Goal: Task Accomplishment & Management: Complete application form

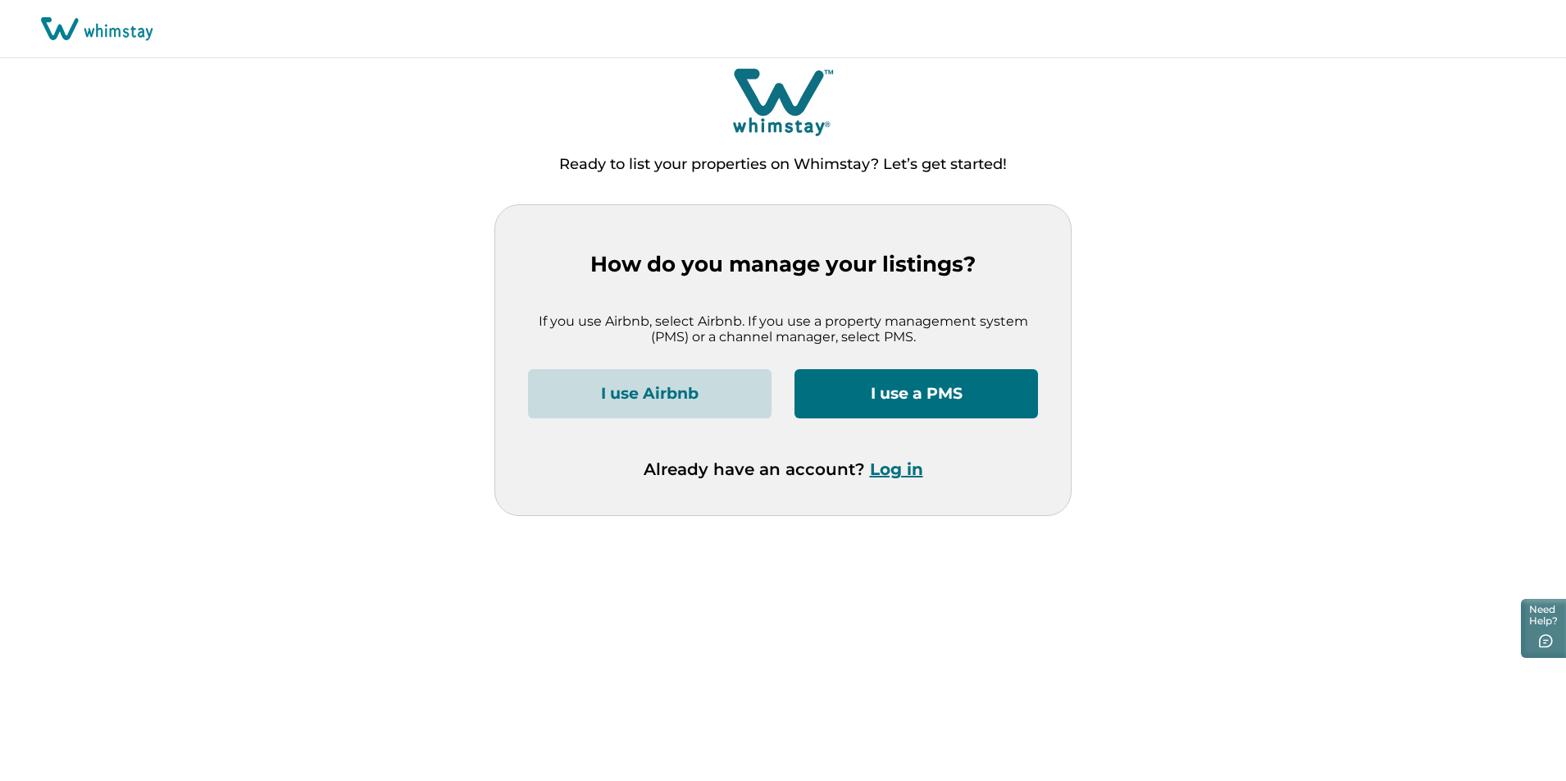
click at [924, 391] on button "I use a PMS" at bounding box center [917, 393] width 244 height 49
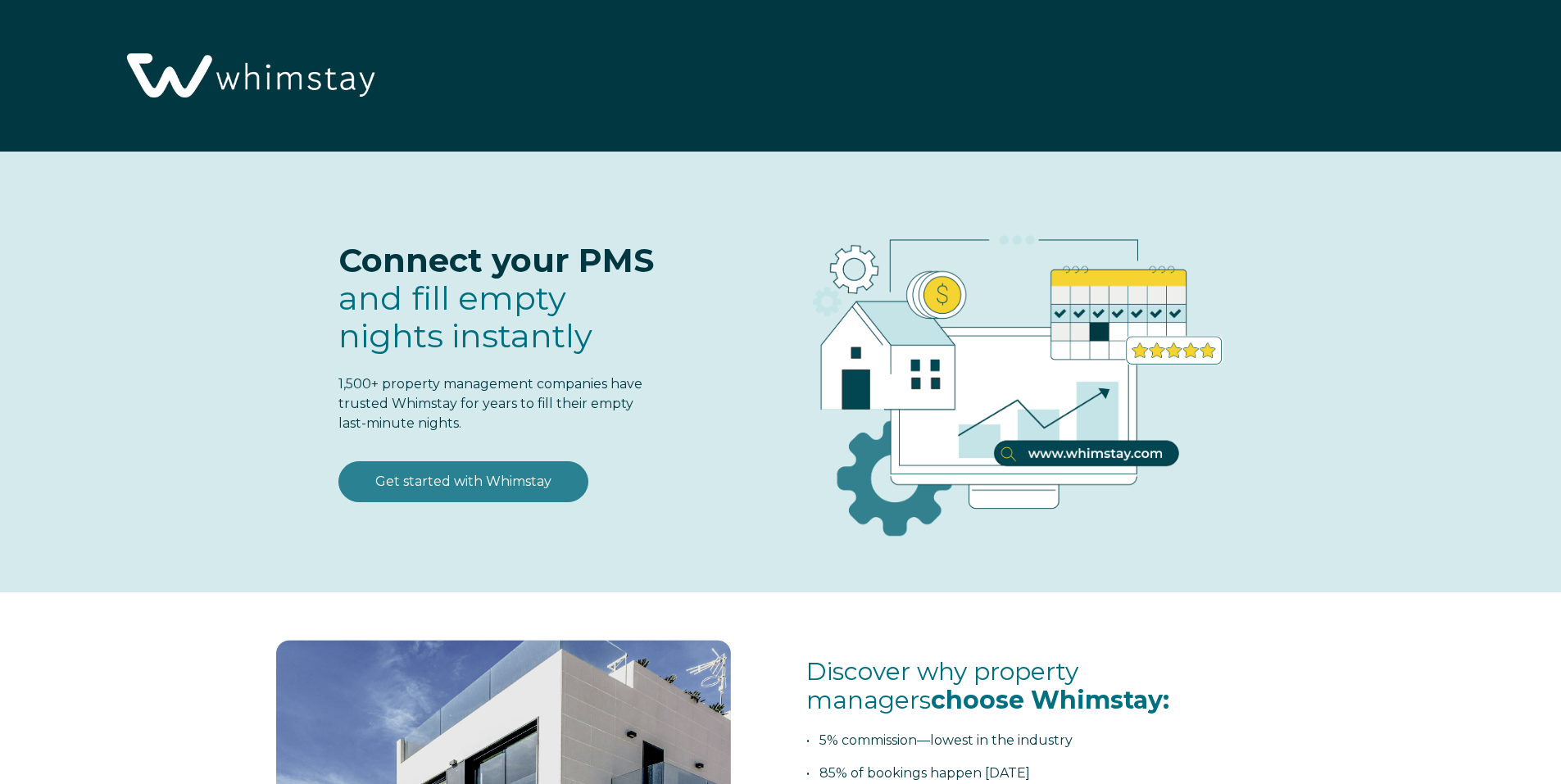
select select "US"
select select "Standard"
click at [476, 479] on link "Get started with Whimstay" at bounding box center [464, 481] width 250 height 41
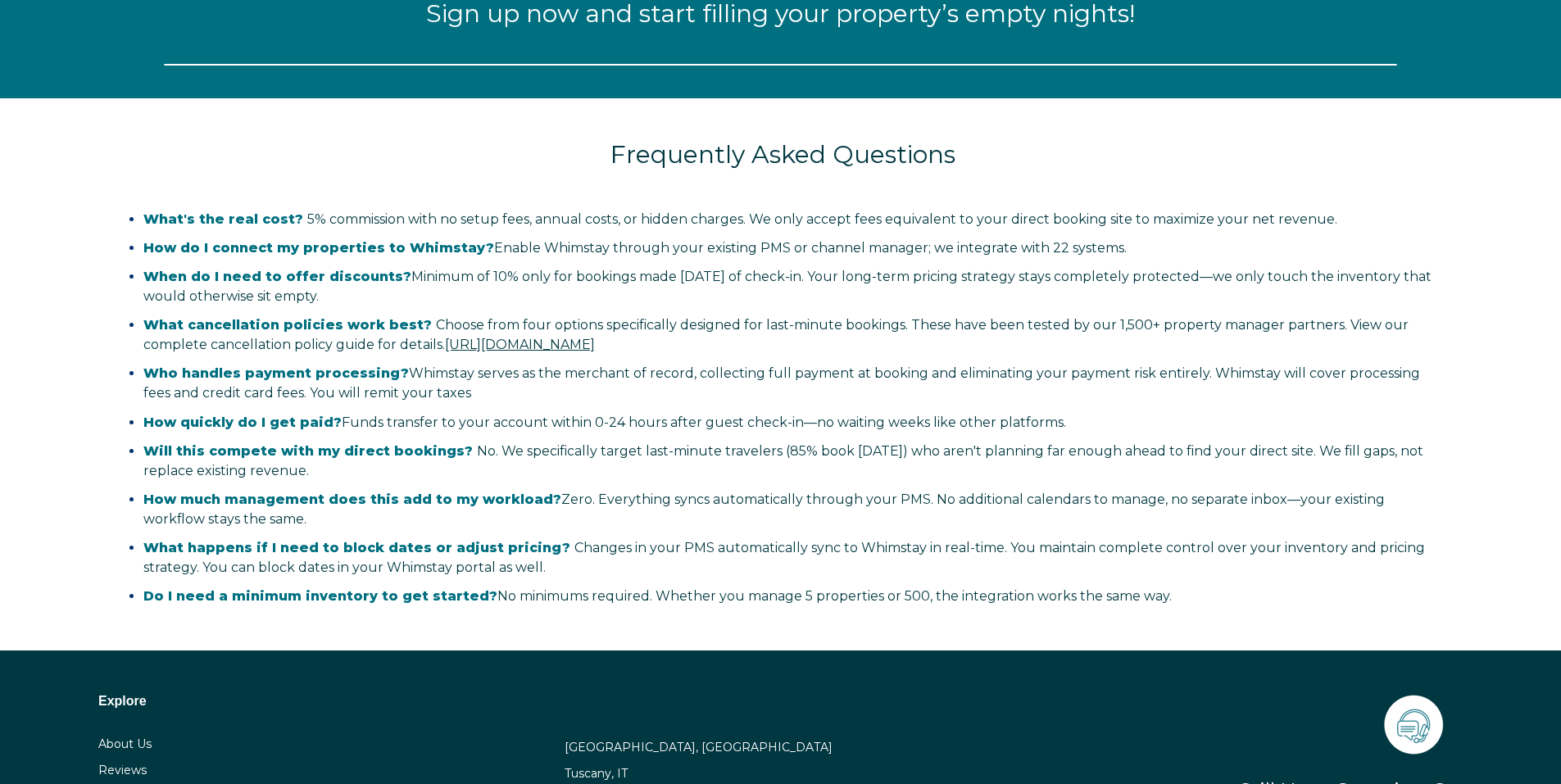
select select "US"
select select "Standard"
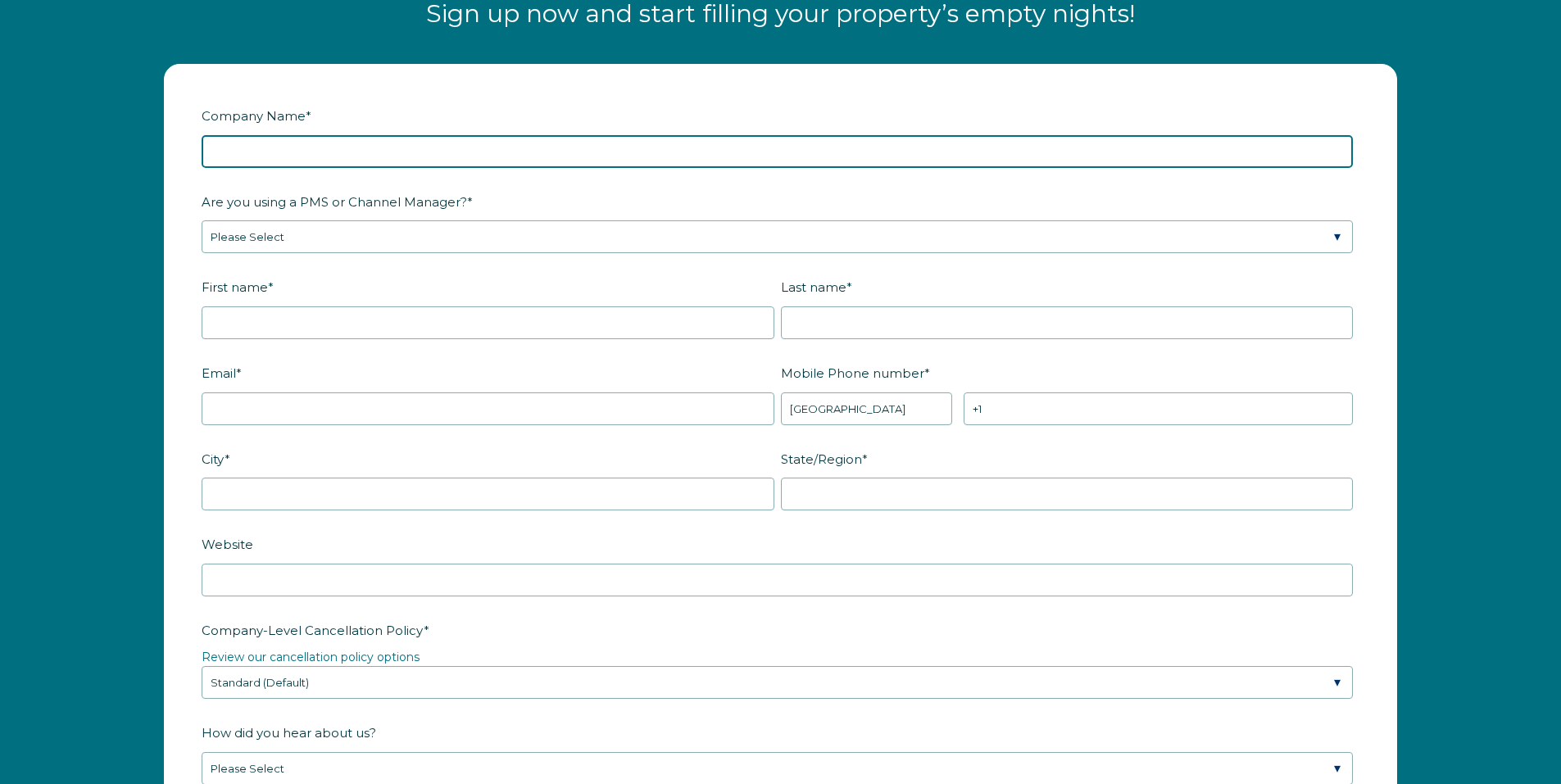
click at [283, 154] on input "Company Name *" at bounding box center [778, 151] width 1151 height 33
type input "Sands of Alabama Vacation Rentals LLC"
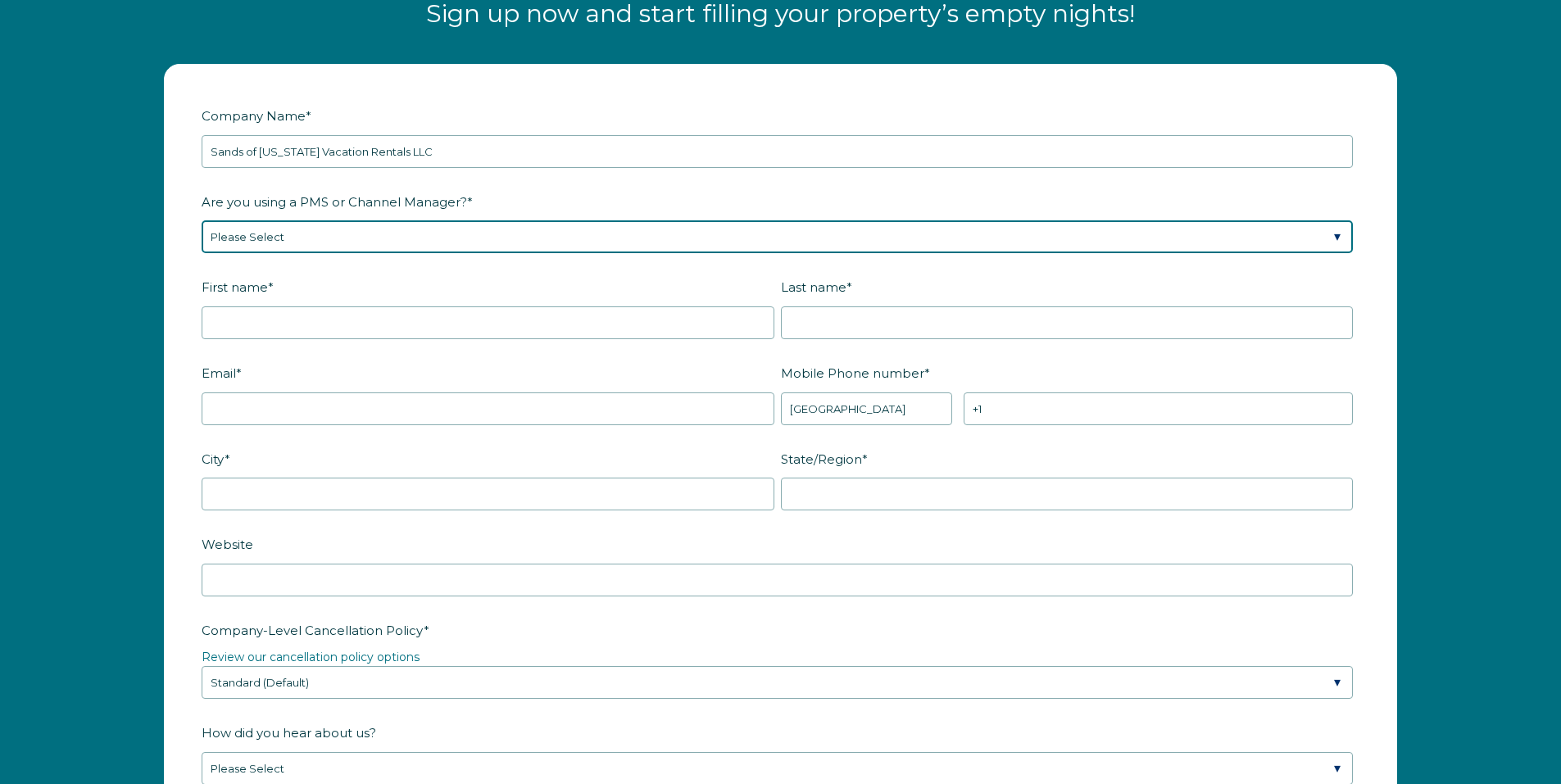
click at [321, 231] on select "Please Select Barefoot BookingPal Boost Brightside CiiRUS Escapia Guesty Hostaw…" at bounding box center [778, 237] width 1151 height 33
select select "Streamline"
click at [202, 221] on select "Please Select Barefoot BookingPal Boost Brightside CiiRUS Escapia Guesty Hostaw…" at bounding box center [778, 237] width 1151 height 33
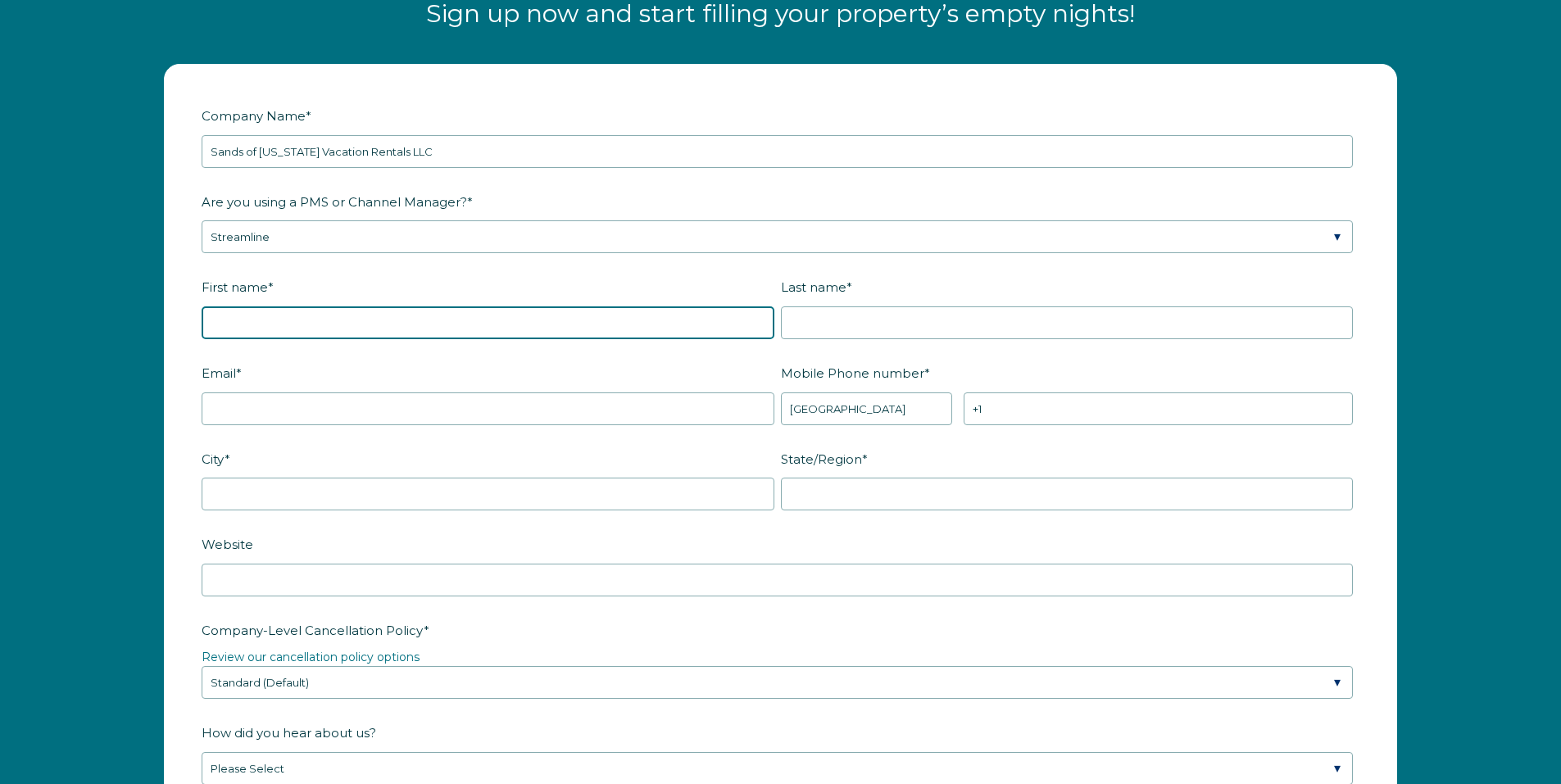
click at [239, 318] on input "First name *" at bounding box center [488, 323] width 573 height 33
type input "Ana"
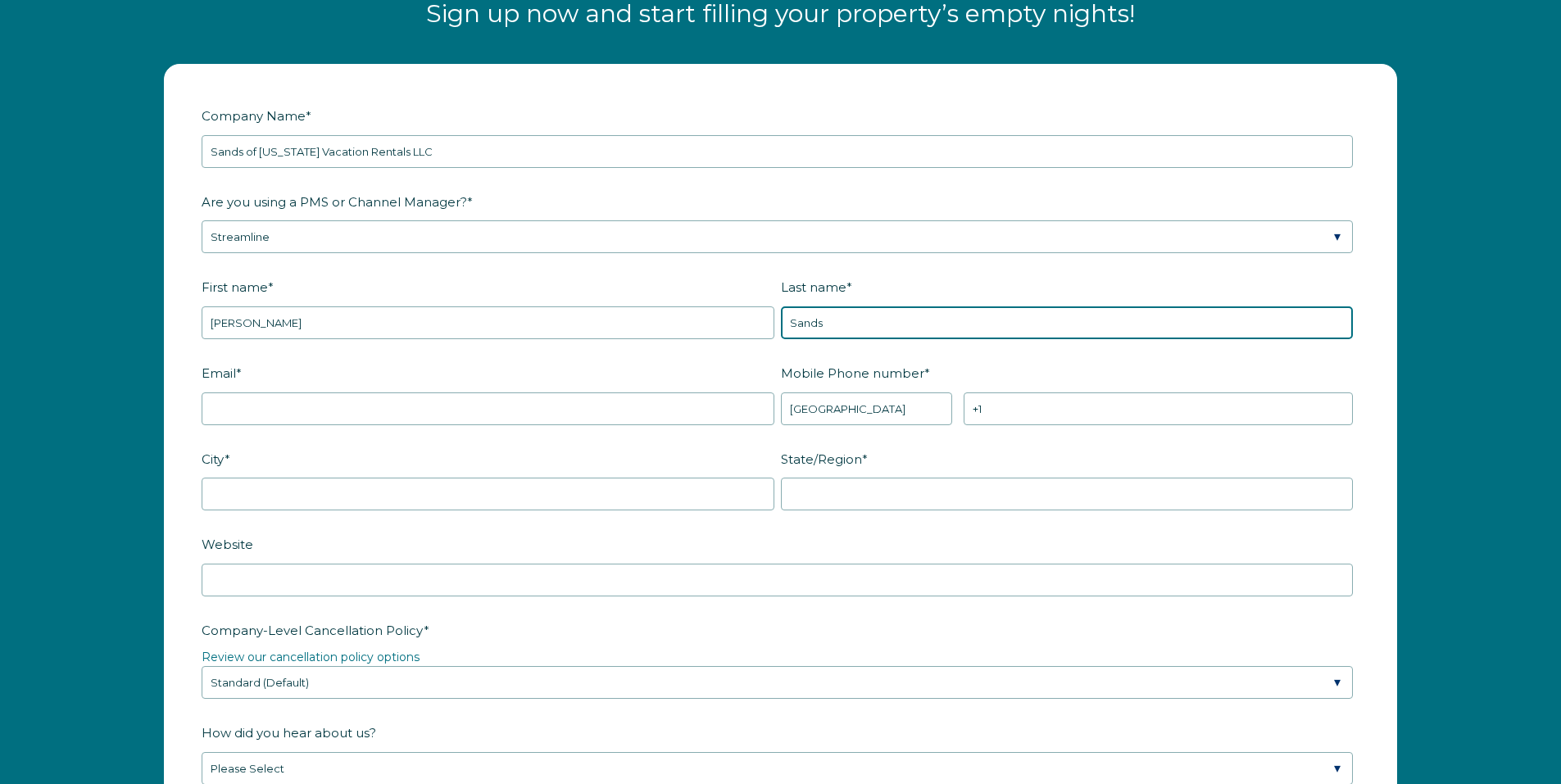
type input "Sands"
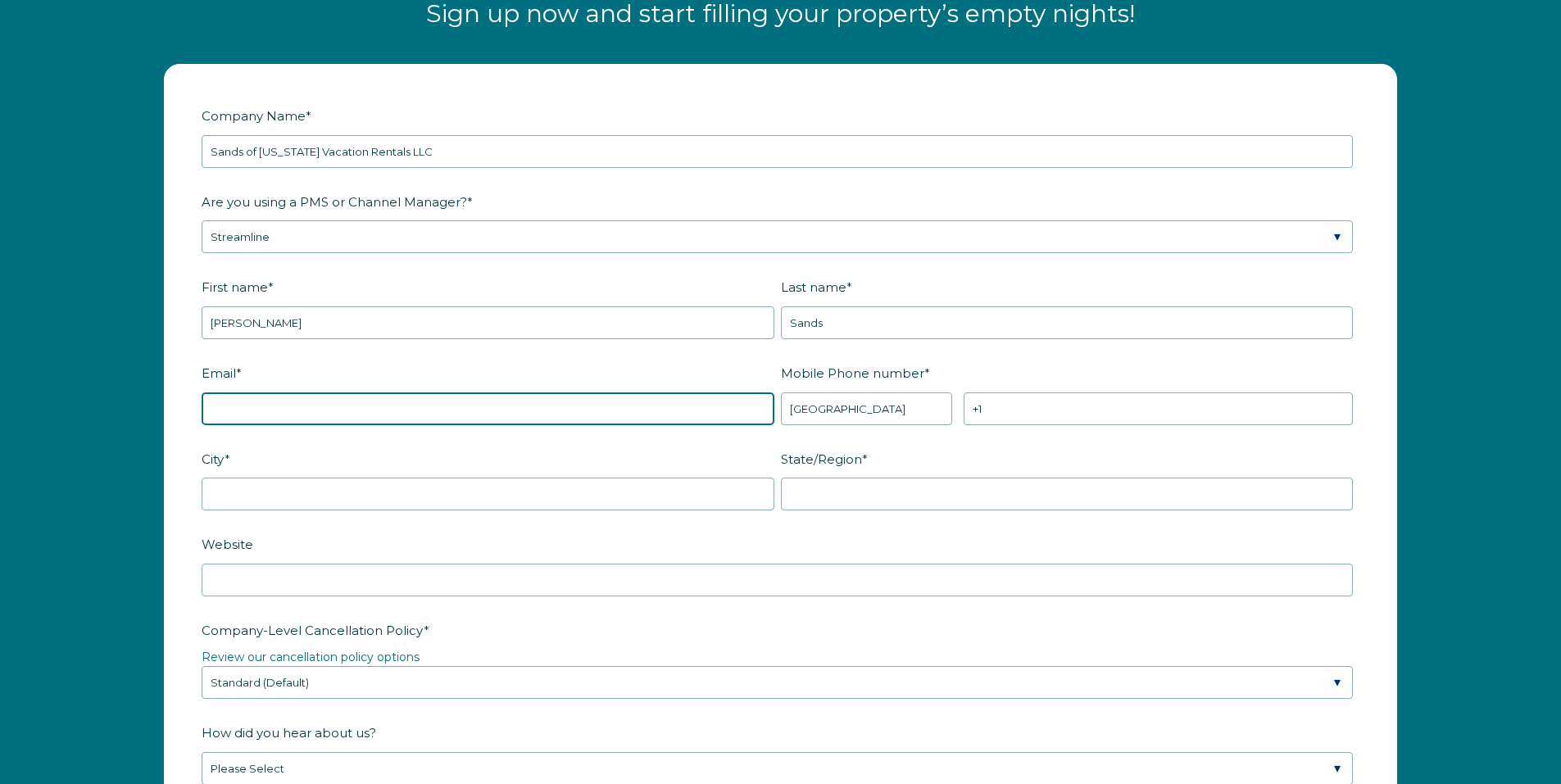
click at [232, 412] on input "Email *" at bounding box center [488, 408] width 573 height 33
type input "[EMAIL_ADDRESS][DOMAIN_NAME]"
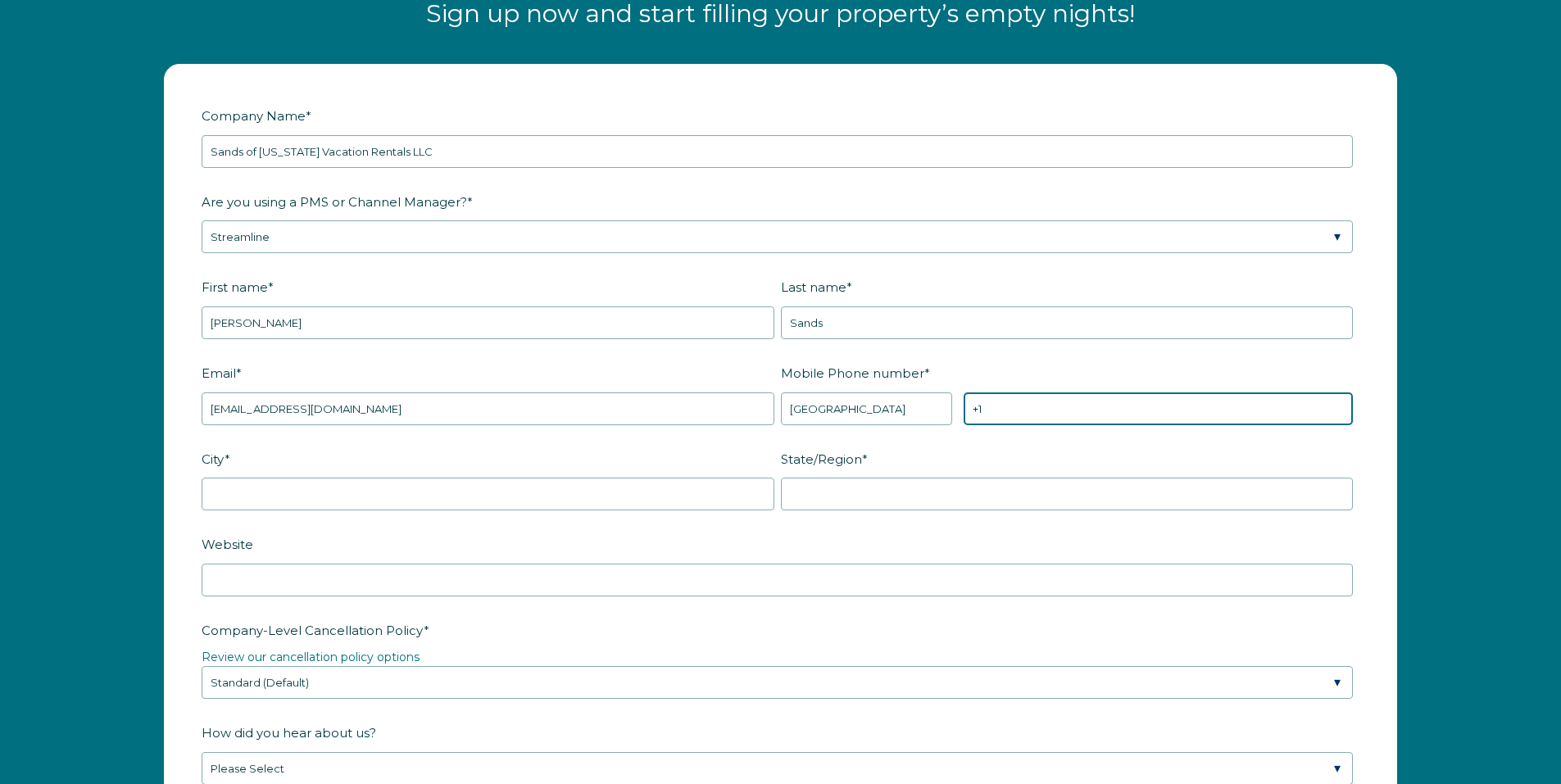
click at [1023, 408] on input "+1" at bounding box center [1157, 408] width 389 height 33
type input "+1 2513182928"
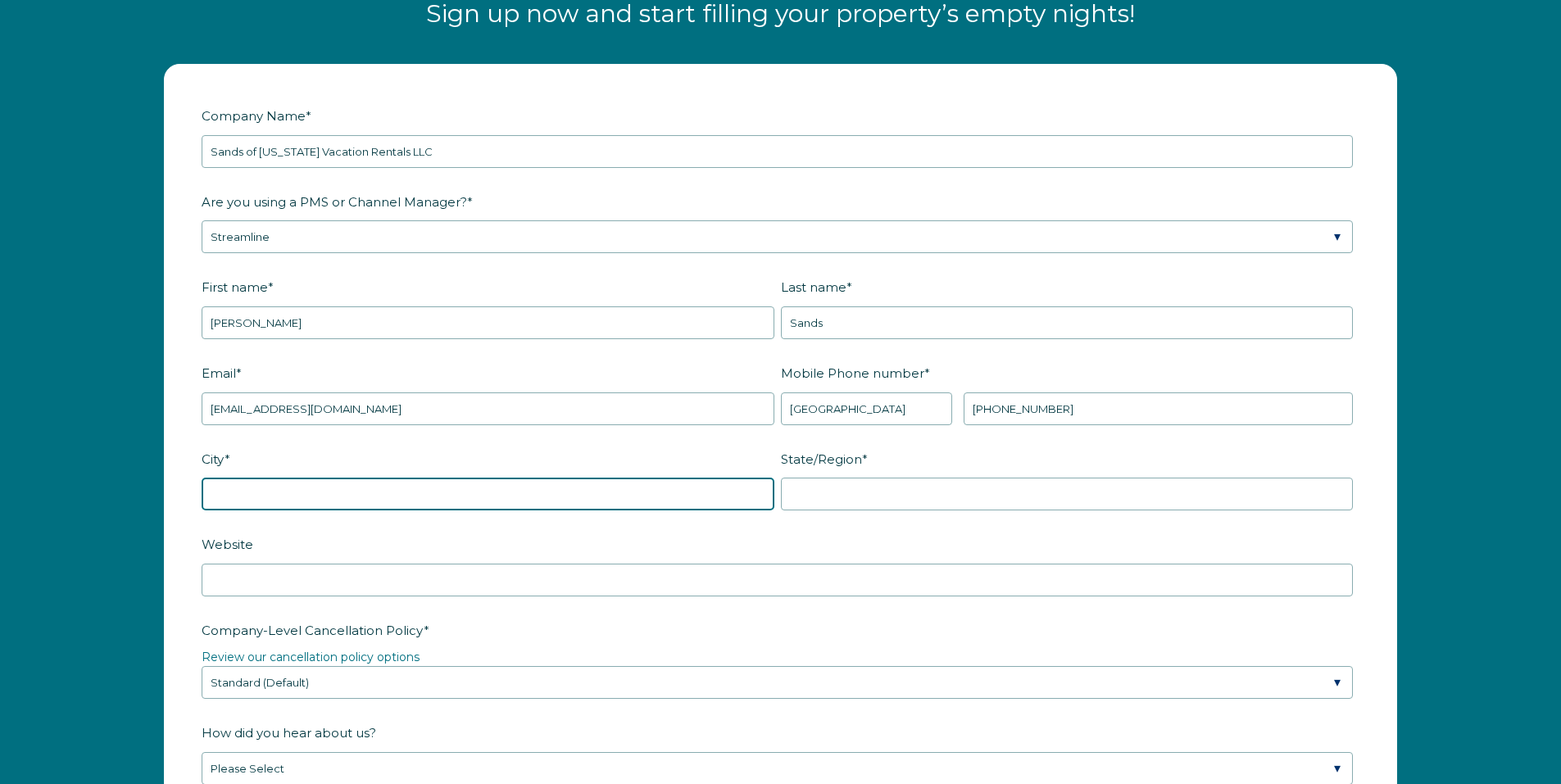
click at [344, 485] on input "City *" at bounding box center [488, 493] width 573 height 33
type input "Orange Beach"
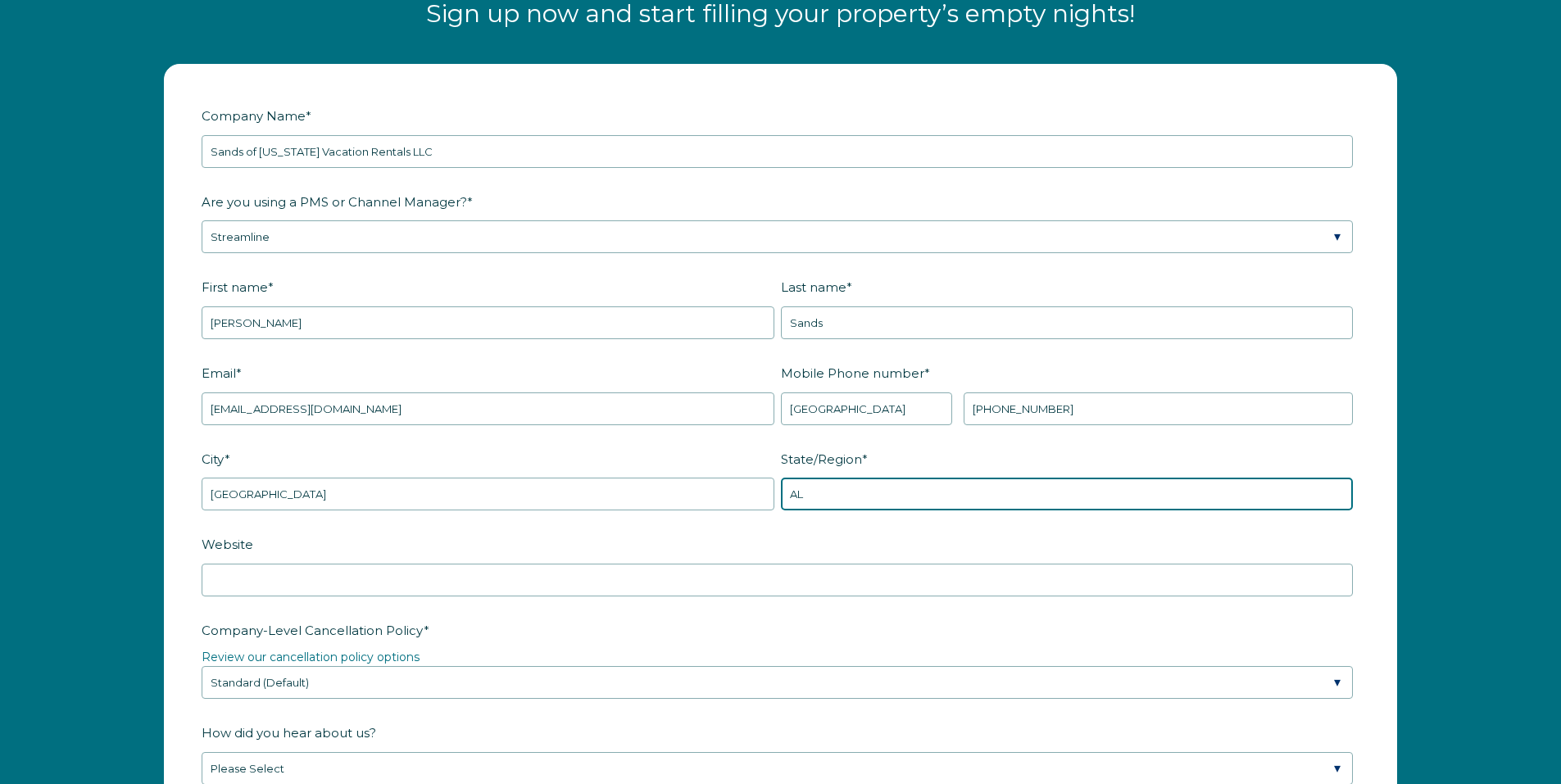
type input "AL"
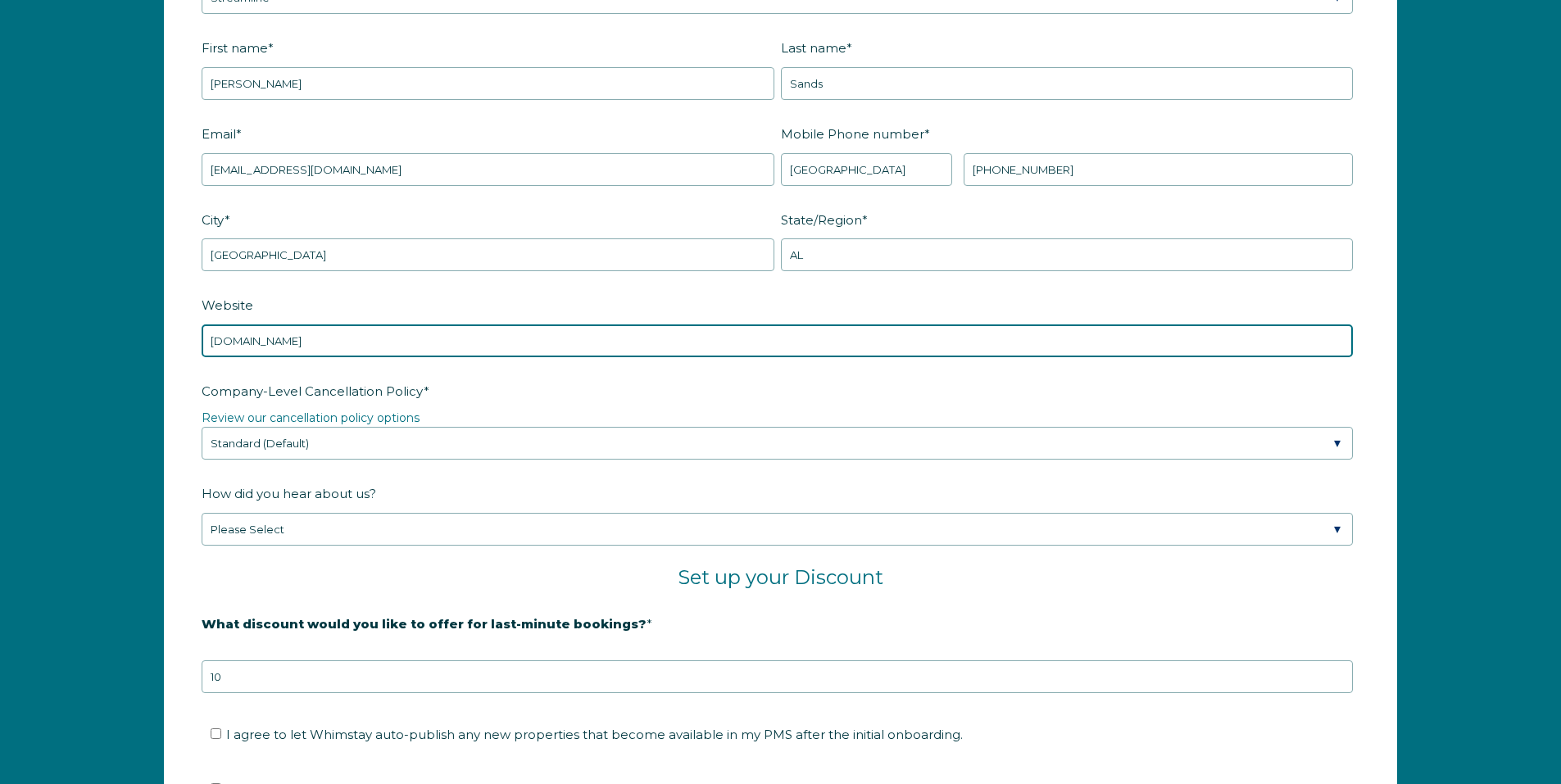
scroll to position [2391, 0]
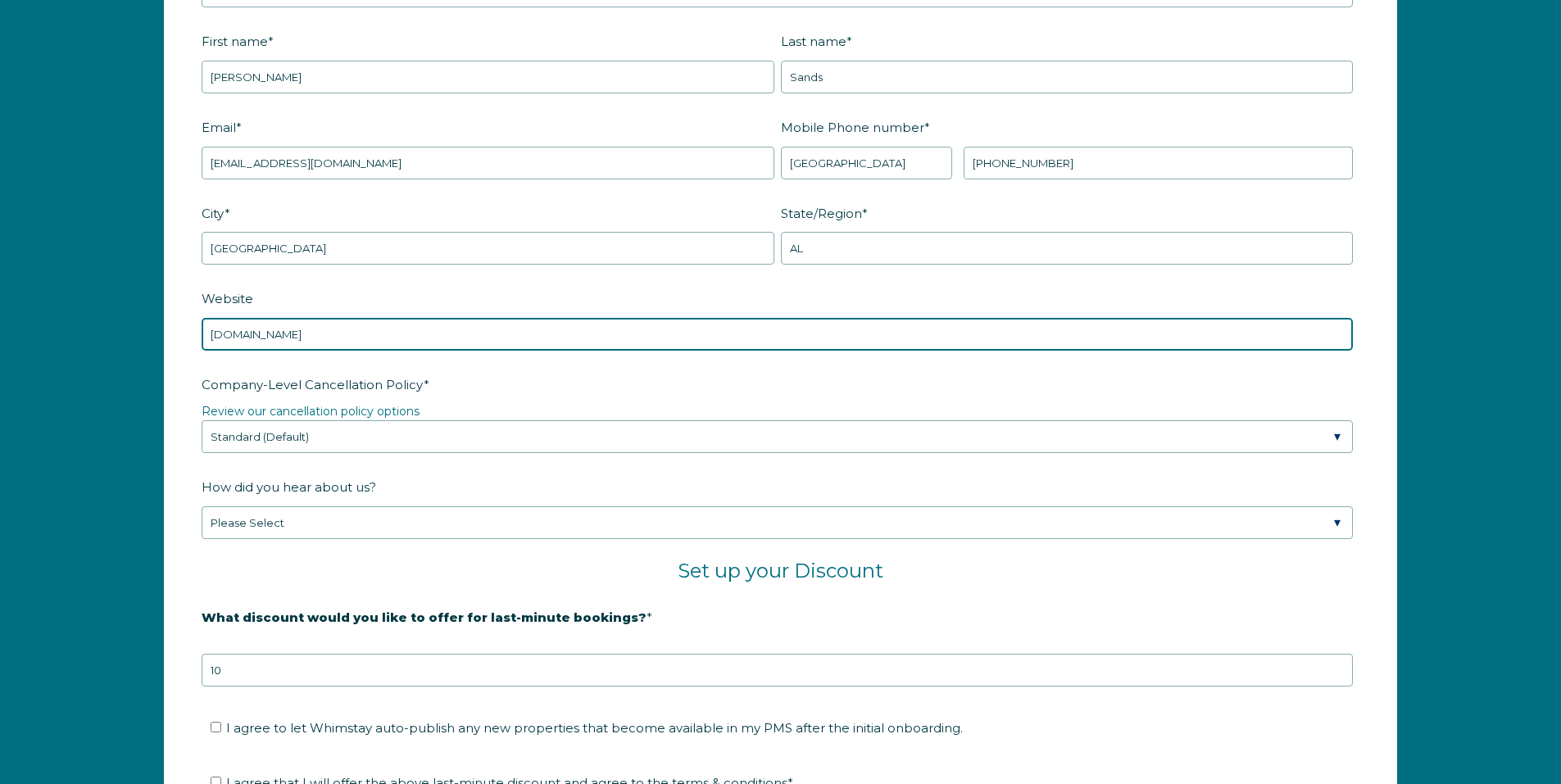
type input "[DOMAIN_NAME]"
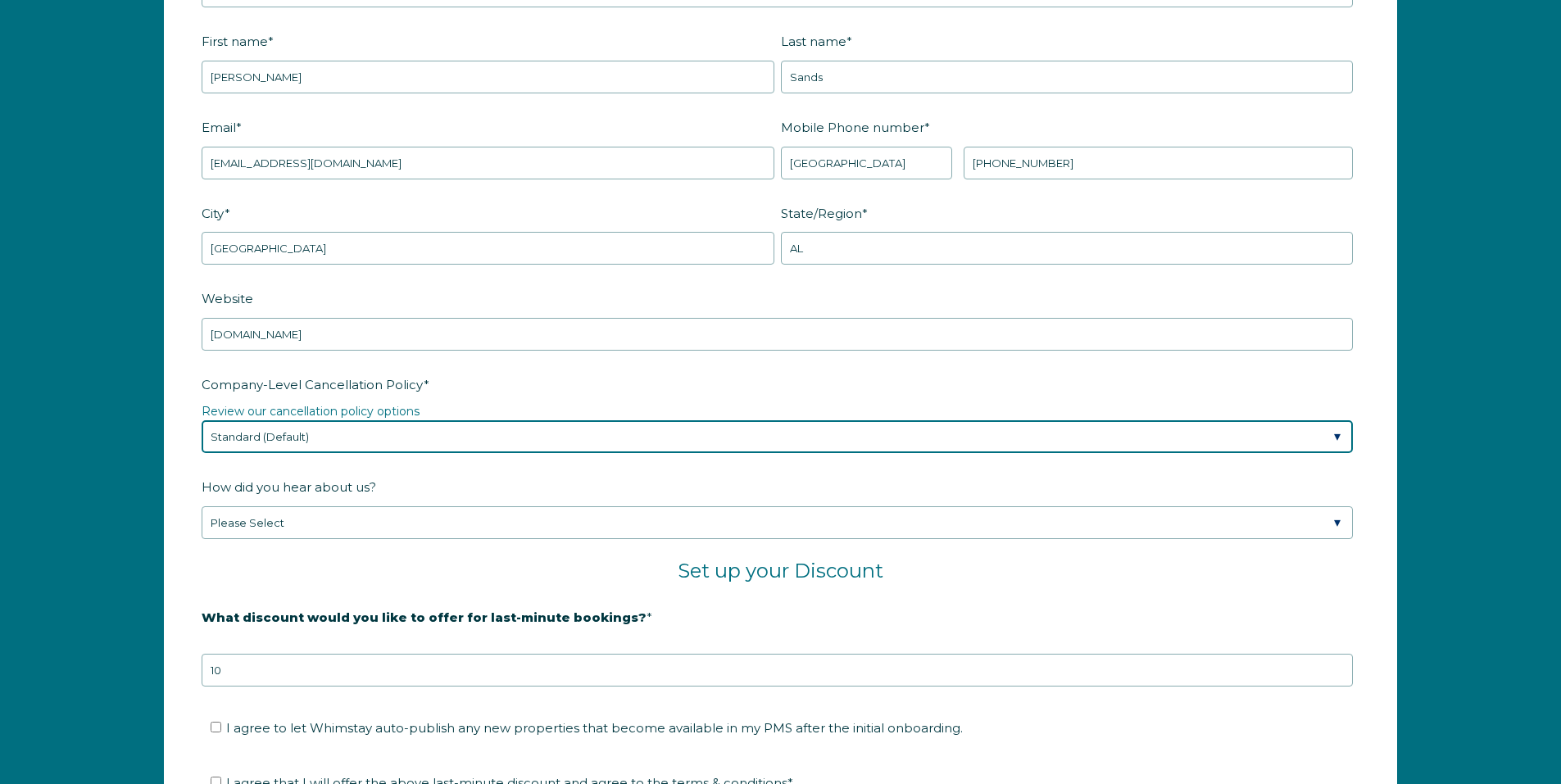
click at [423, 432] on select "Please Select Partial Standard (Default) Moderate Strict" at bounding box center [778, 436] width 1151 height 33
select select "Moderate"
click at [202, 420] on select "Please Select Partial Standard (Default) Moderate Strict" at bounding box center [778, 436] width 1151 height 33
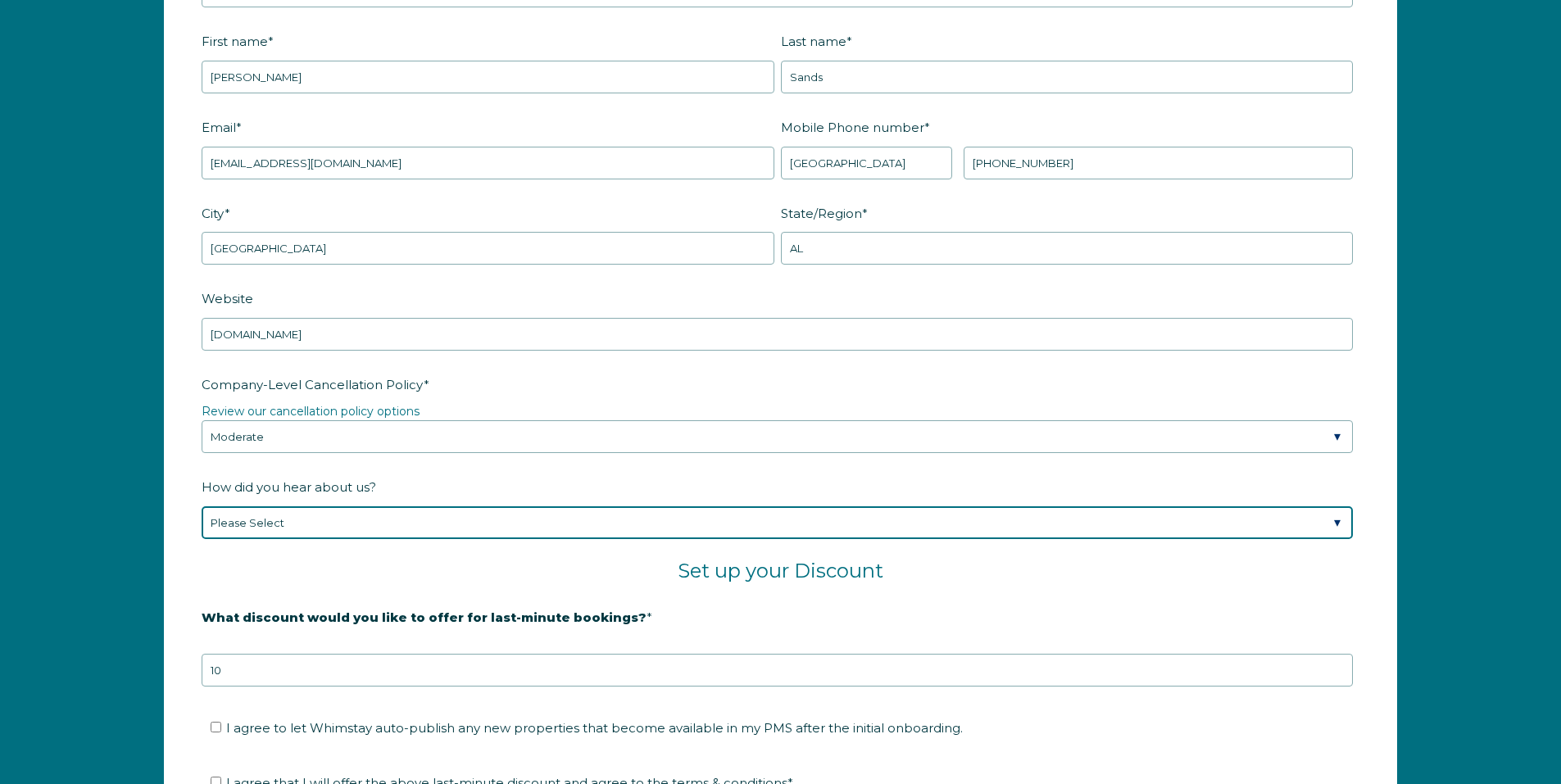
click at [370, 521] on select "Please Select Found Whimstay through a Google search Spoke to a Whimstay salesp…" at bounding box center [778, 522] width 1151 height 33
select select "Event or Conference"
click at [202, 506] on select "Please Select Found Whimstay through a Google search Spoke to a Whimstay salesp…" at bounding box center [778, 522] width 1151 height 33
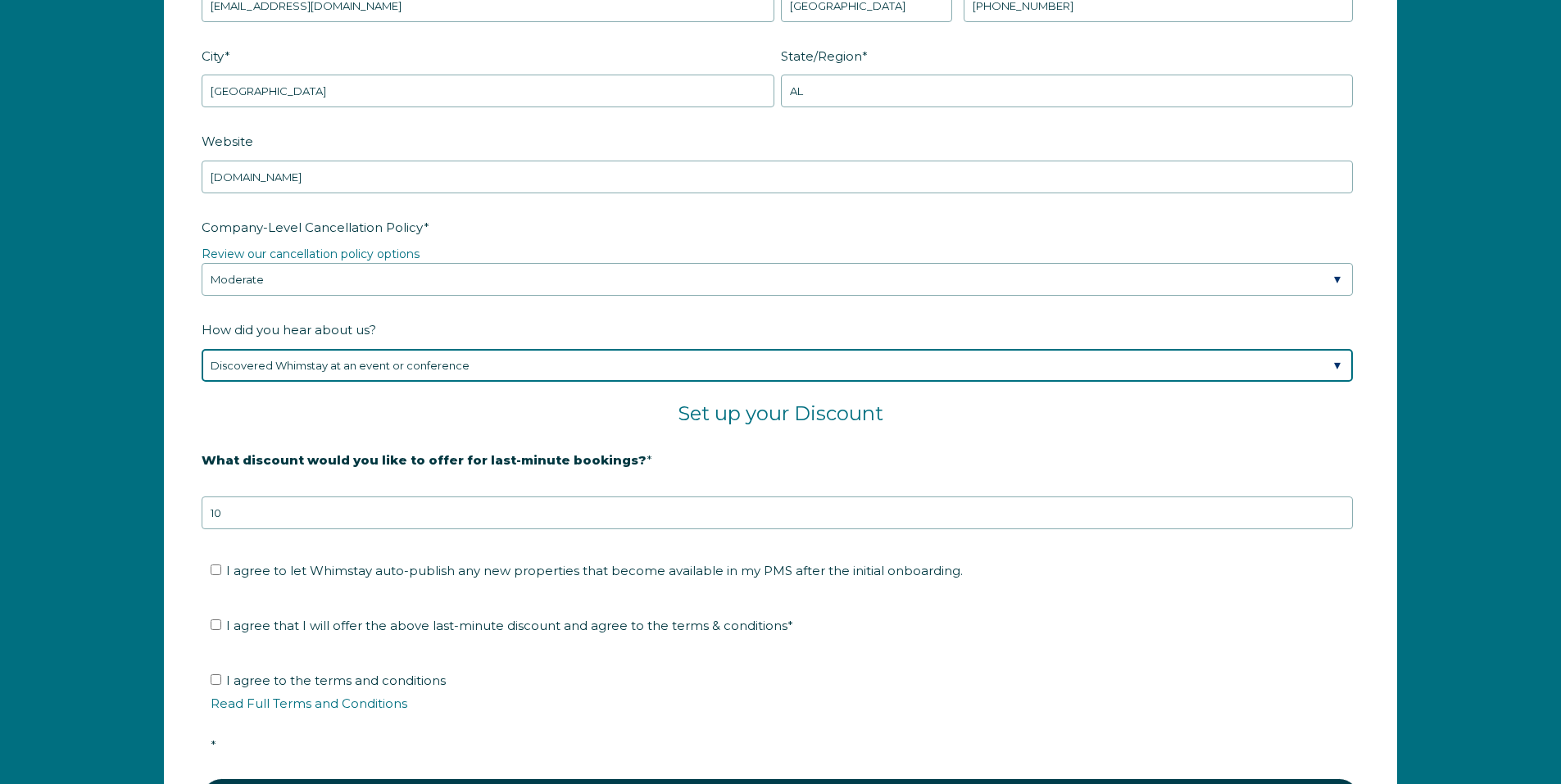
scroll to position [2555, 0]
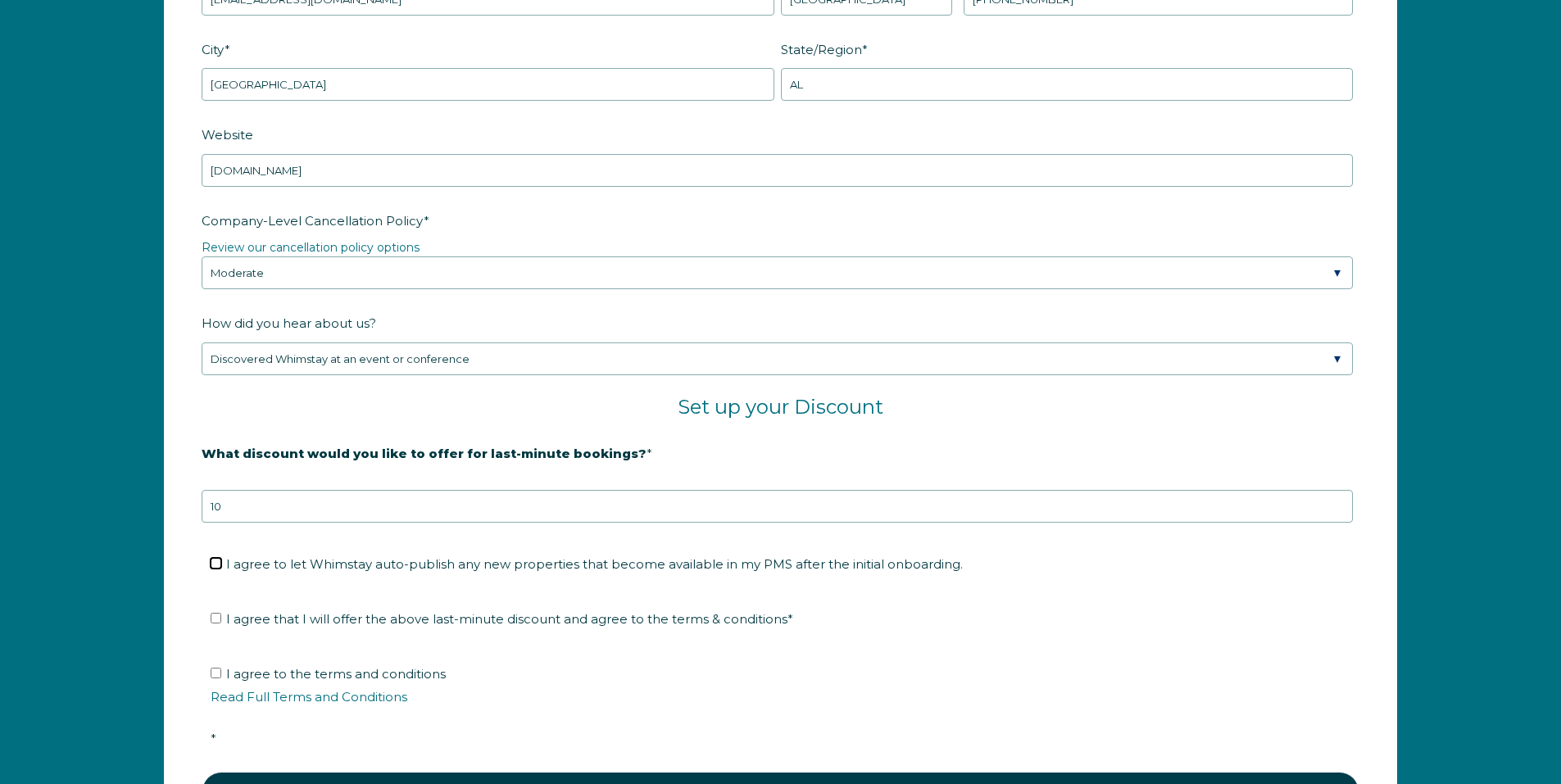
click at [214, 566] on input "I agree to let Whimstay auto-publish any new properties that become available i…" at bounding box center [216, 562] width 11 height 11
checkbox input "true"
click at [212, 619] on input "I agree that I will offer the above last-minute discount and agree to the terms…" at bounding box center [216, 617] width 11 height 11
checkbox input "true"
click at [215, 672] on input "I agree to the terms and conditions Read Full Terms and Conditions *" at bounding box center [216, 672] width 11 height 11
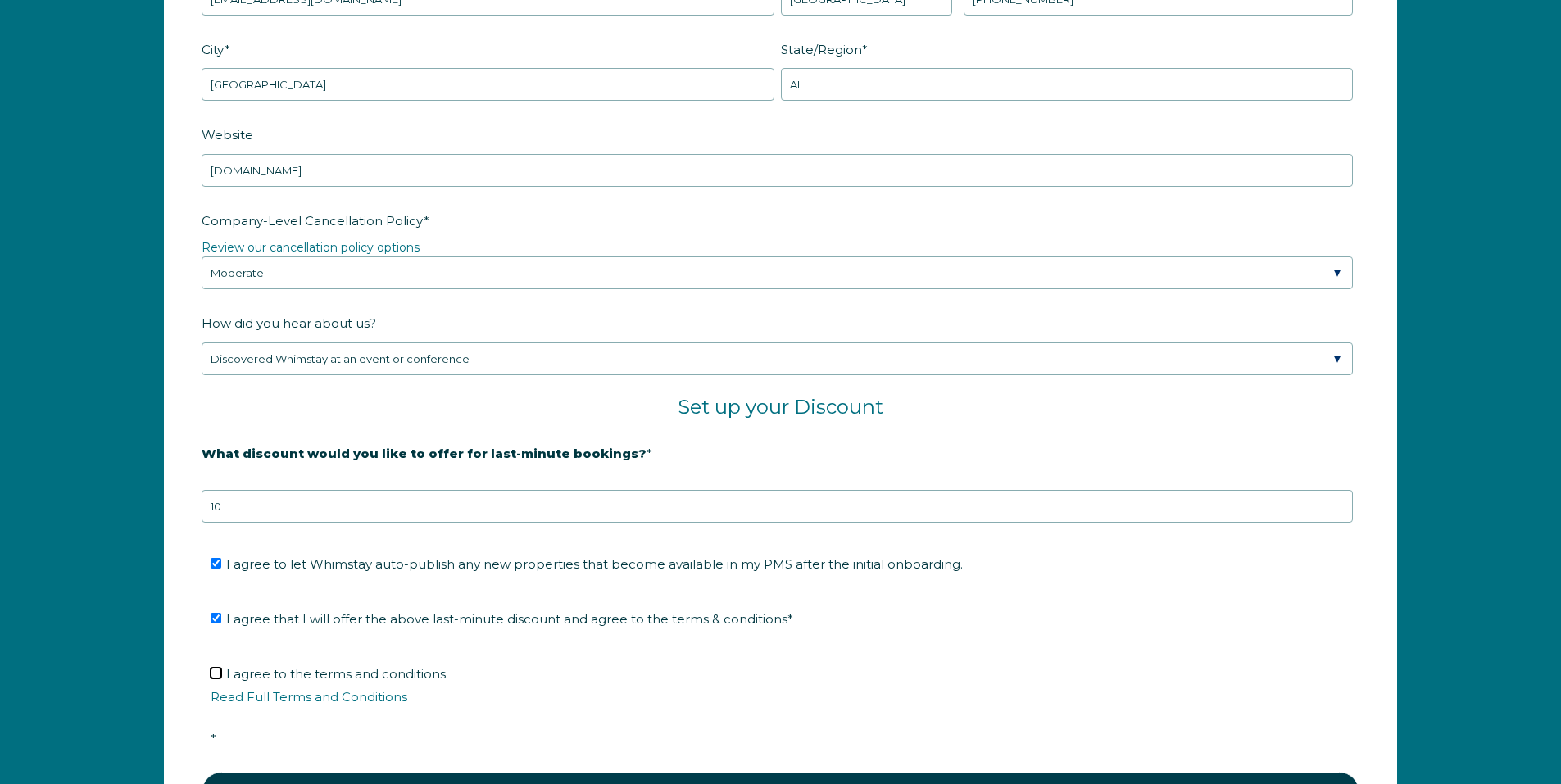
checkbox input "true"
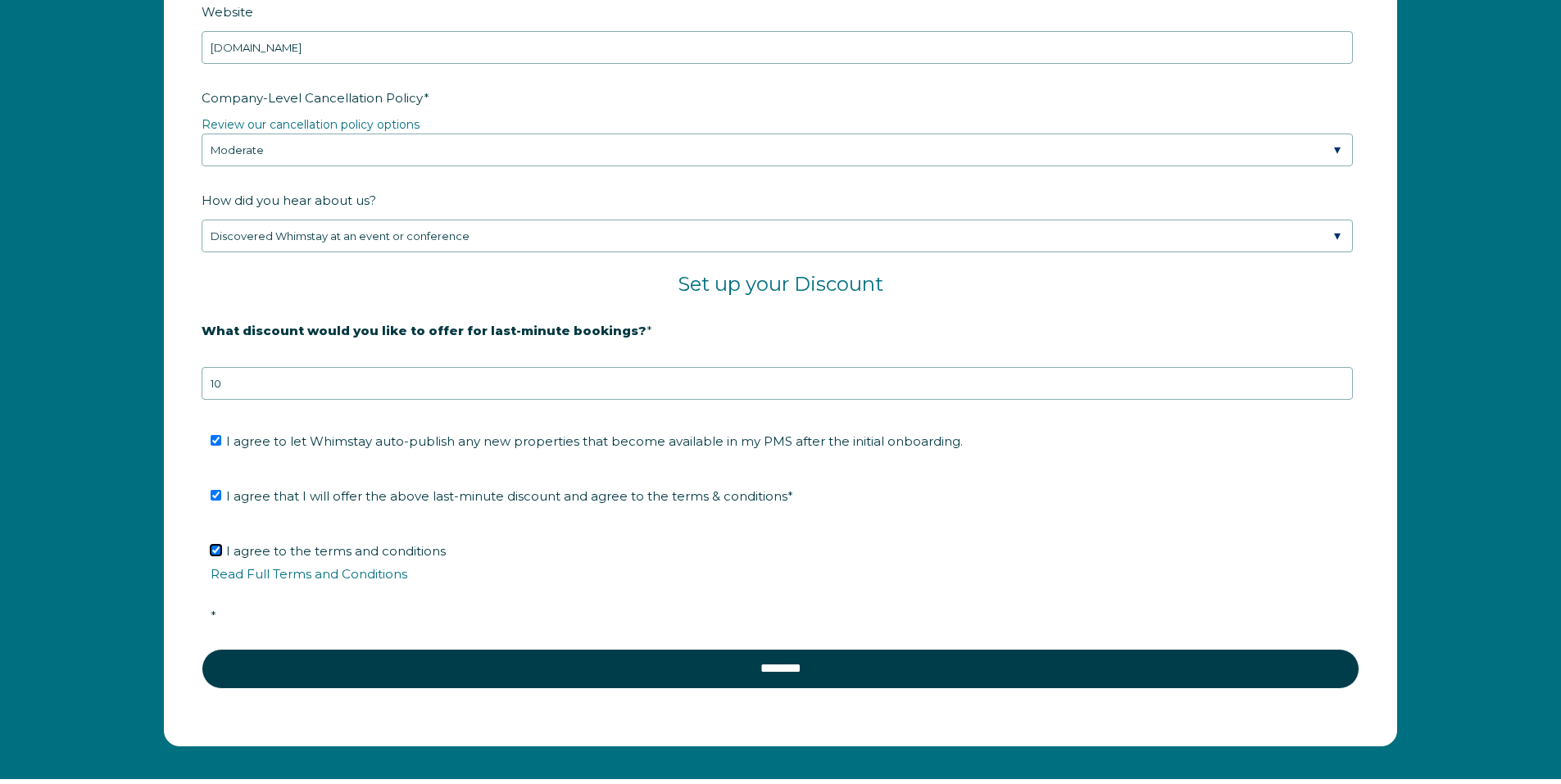
scroll to position [2800, 0]
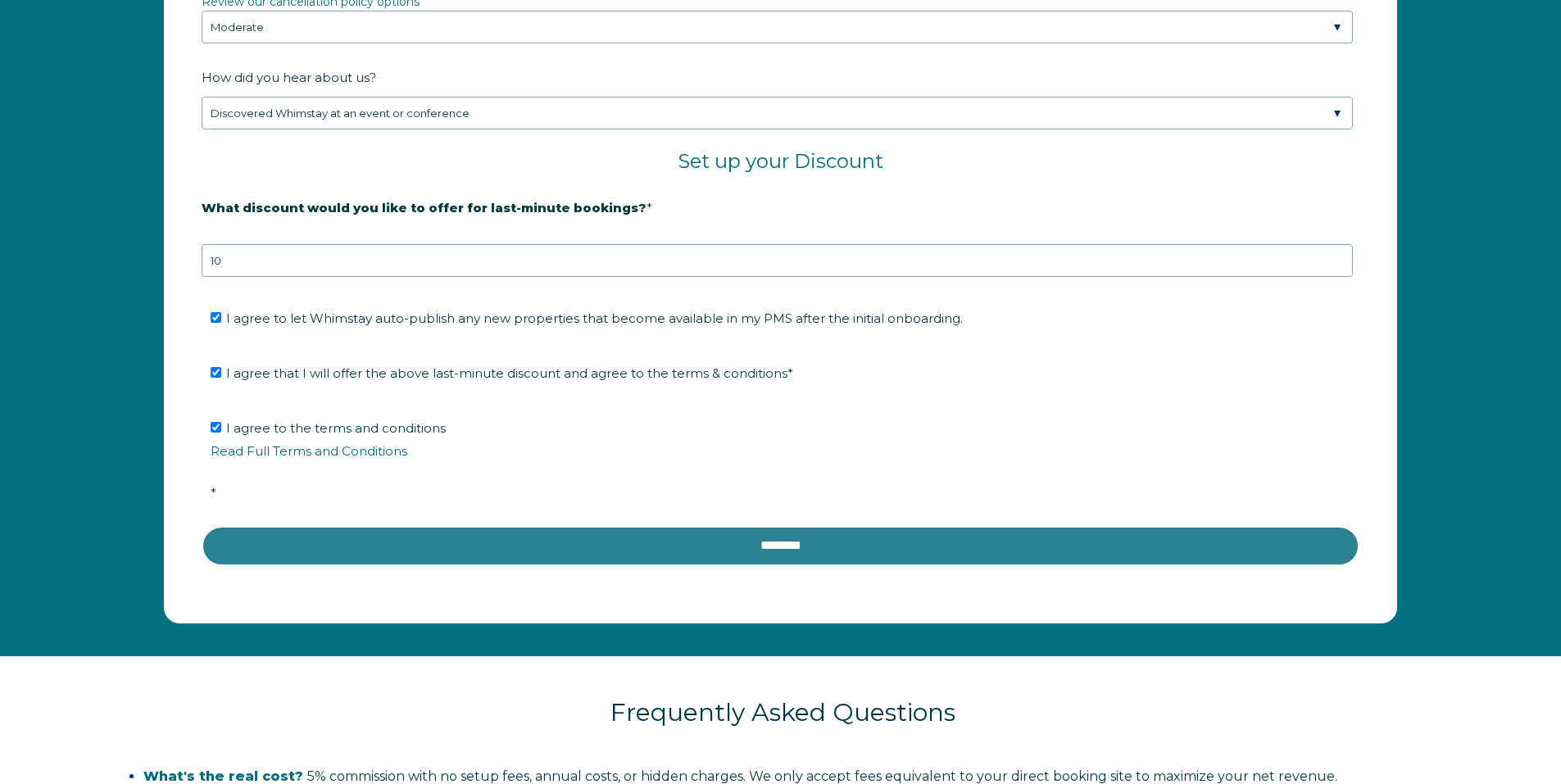
click at [771, 547] on input "********" at bounding box center [780, 544] width 1158 height 39
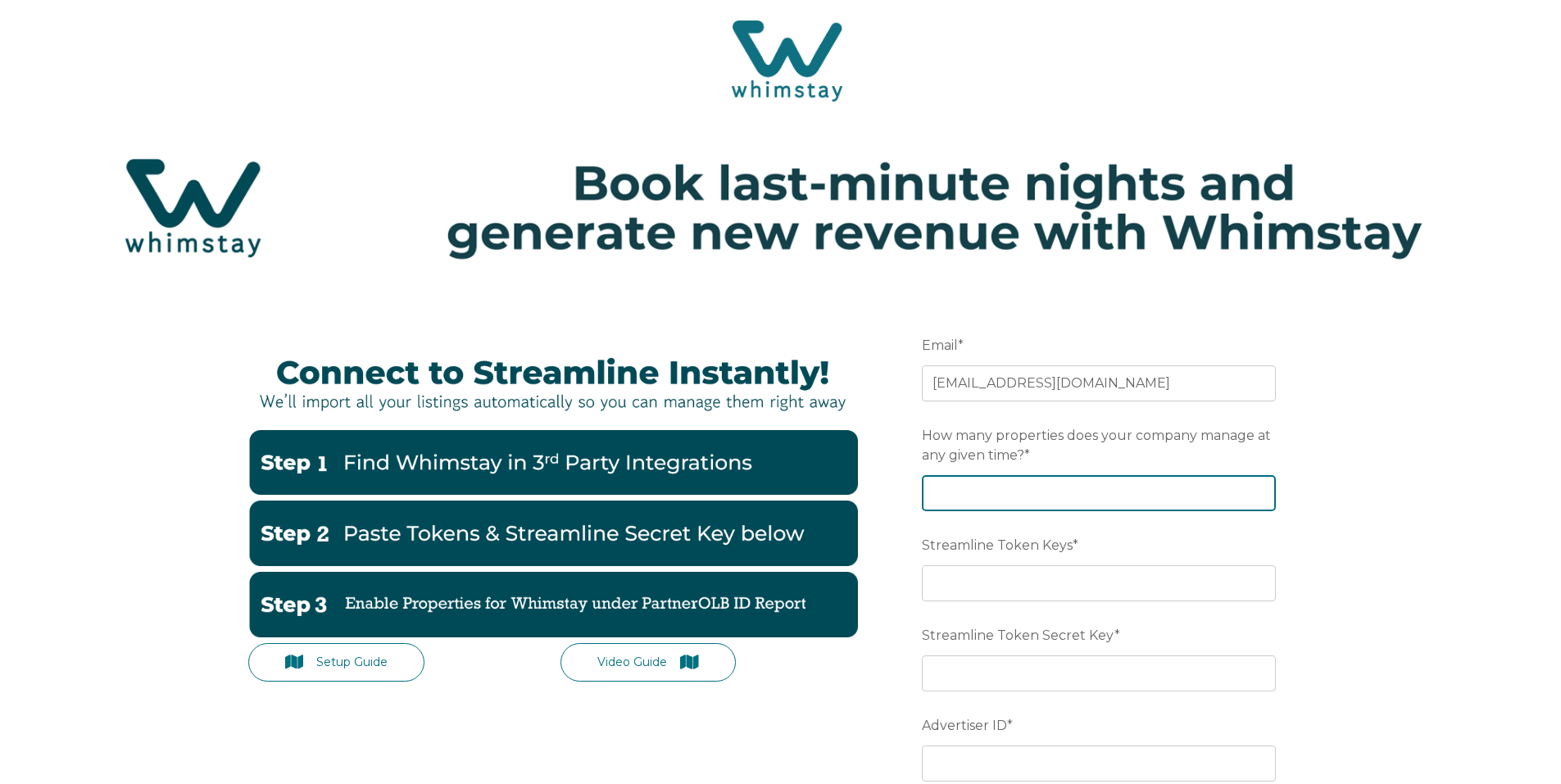
click at [976, 487] on input "How many properties does your company manage at any given time? *" at bounding box center [1098, 493] width 354 height 36
type input "70"
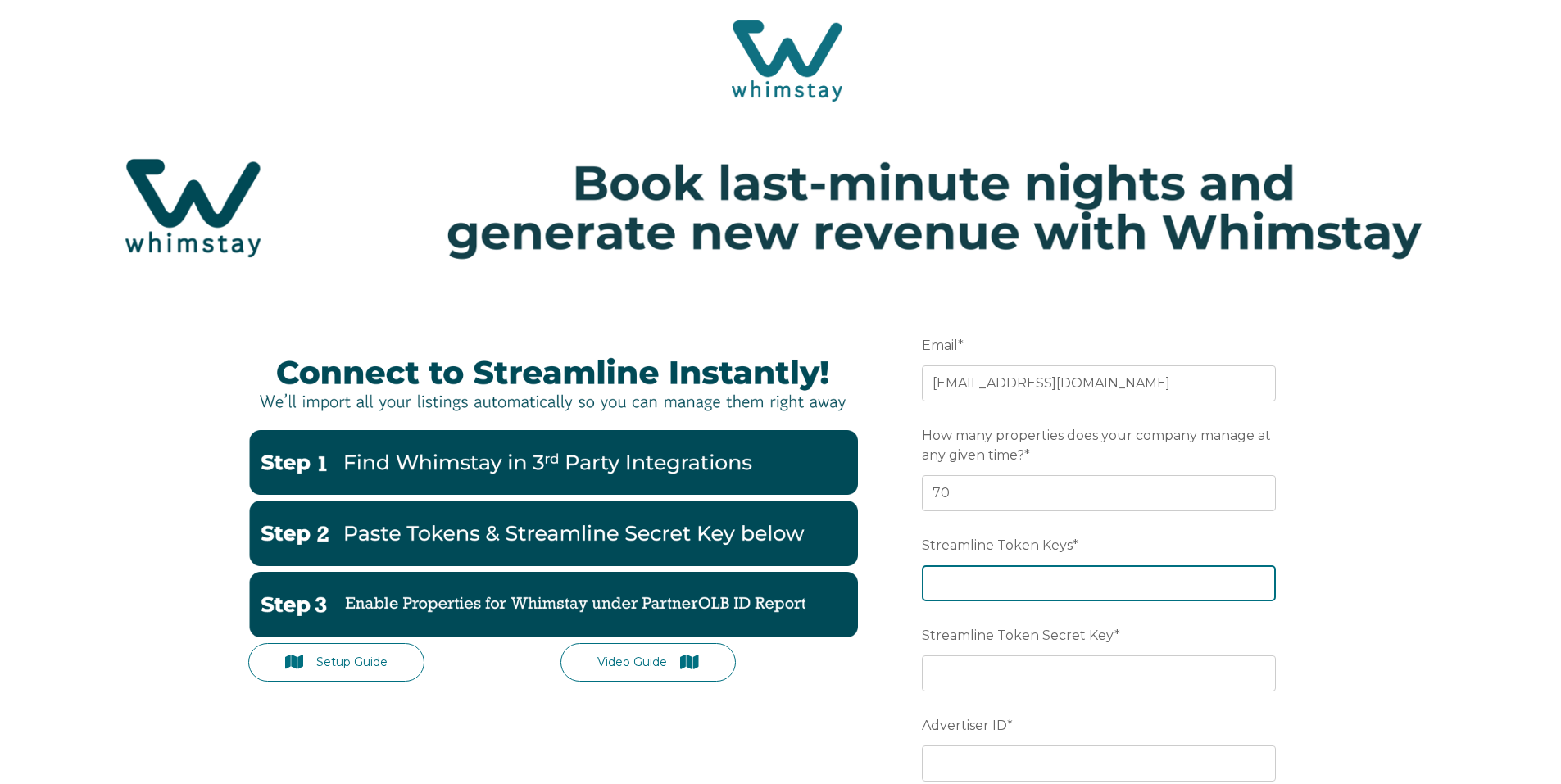
click at [981, 586] on input "Streamline Token Keys *" at bounding box center [1098, 583] width 354 height 36
click at [957, 578] on input "Streamline Token Keys *" at bounding box center [1098, 583] width 354 height 36
paste input "1940f19f809fa9fe70ed7603fcaa5ebf"
type input "1940f19f809fa9fe70ed7603fcaa5ebf"
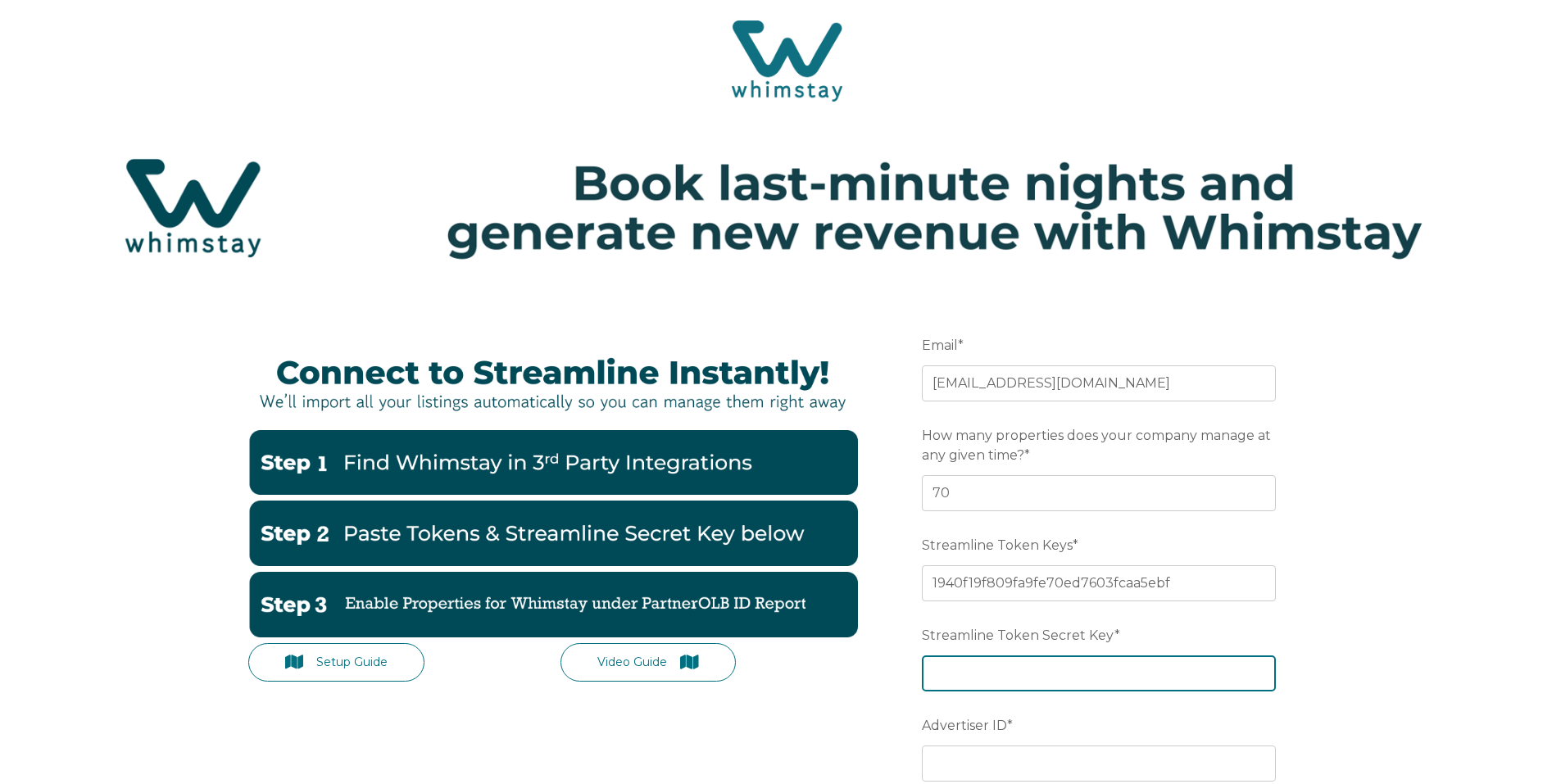
click at [961, 673] on input "Streamline Token Secret Key *" at bounding box center [1098, 673] width 354 height 36
paste input "dc69dfdb246c5383f085ba8dce5e14848269278a"
type input "dc69dfdb246c5383f085ba8dce5e14848269278a"
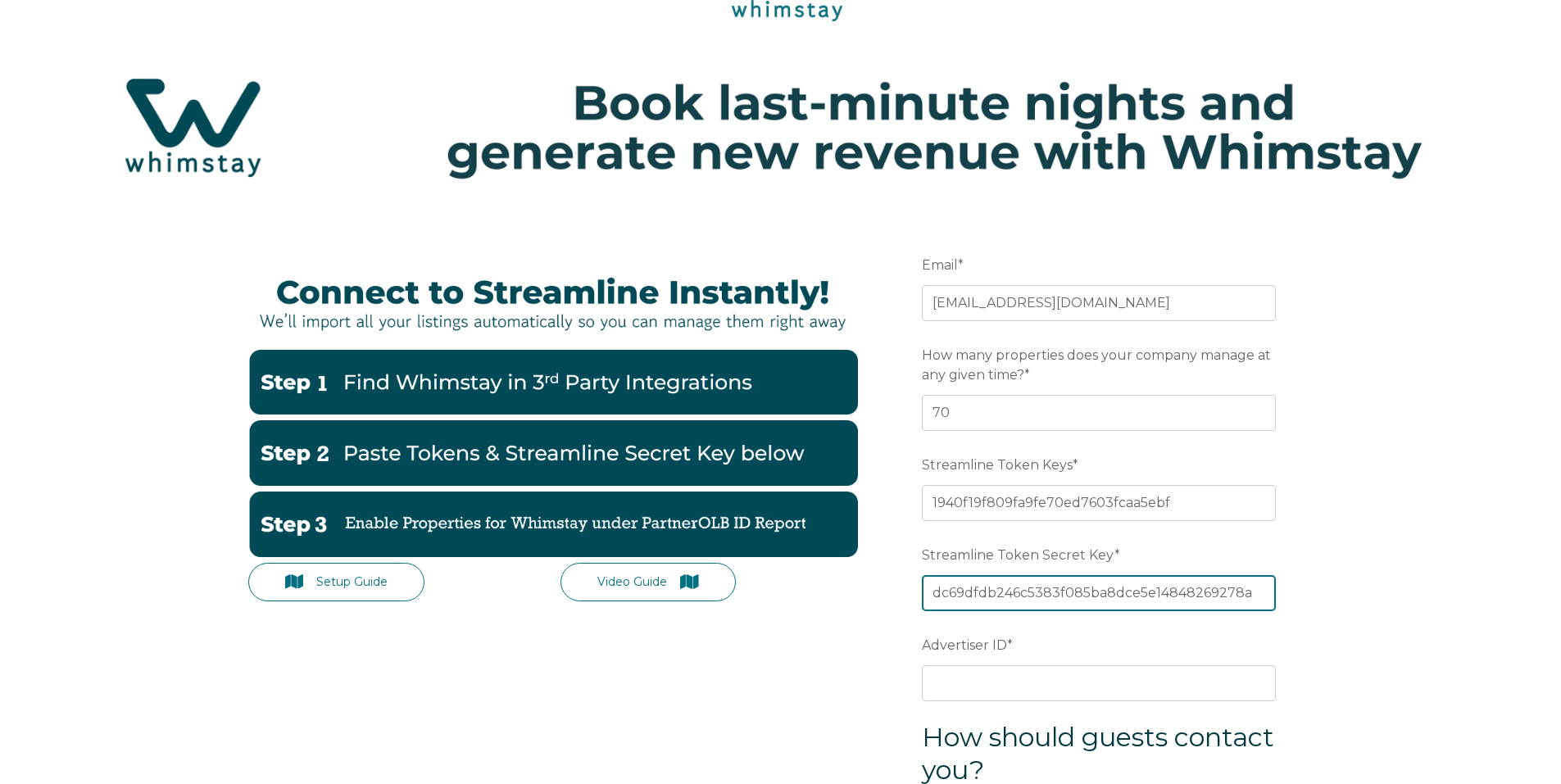
scroll to position [82, 0]
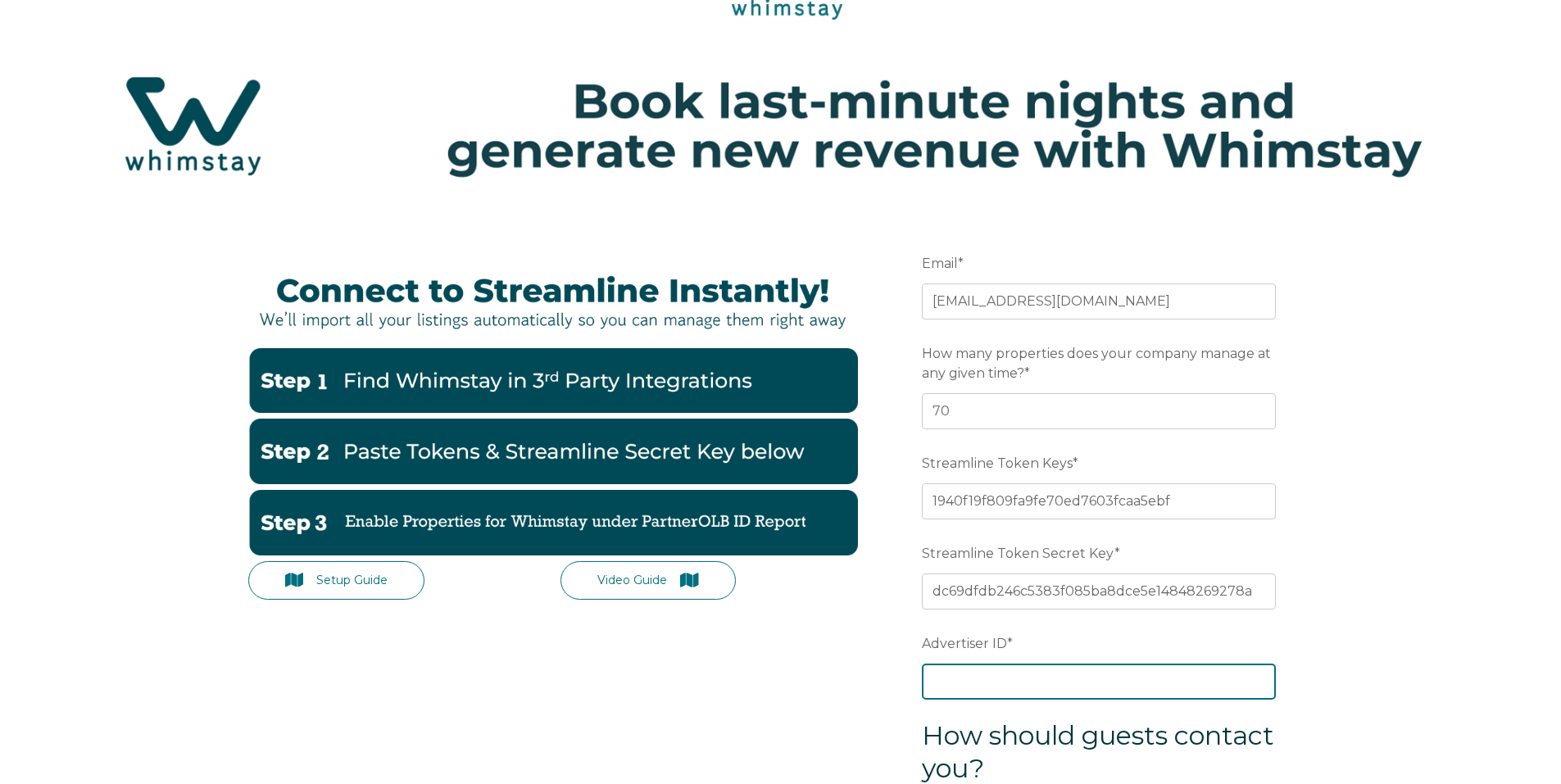
click at [947, 681] on input "Advertiser ID *" at bounding box center [1098, 681] width 354 height 36
paste input "9bfghi"
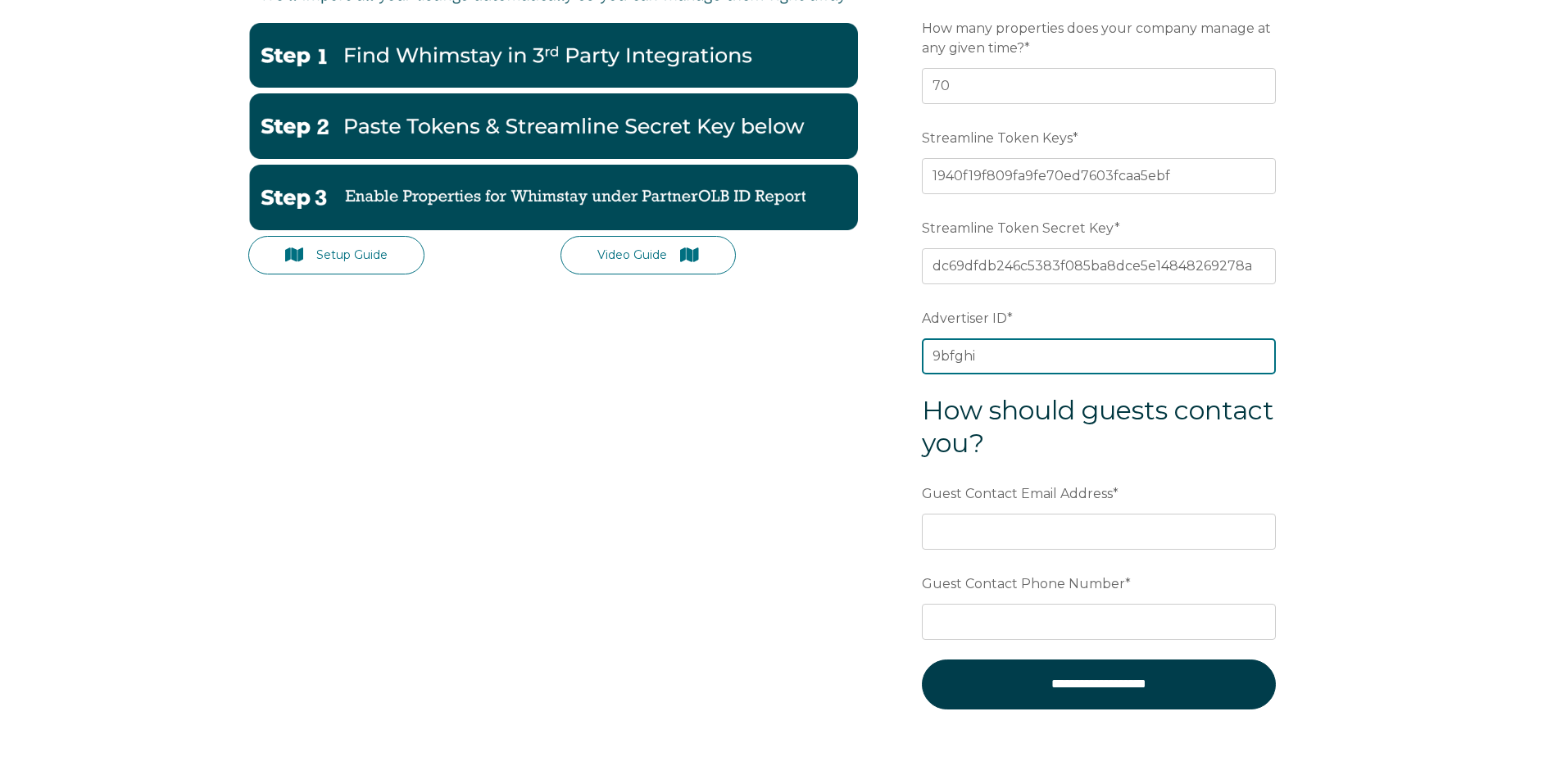
scroll to position [409, 0]
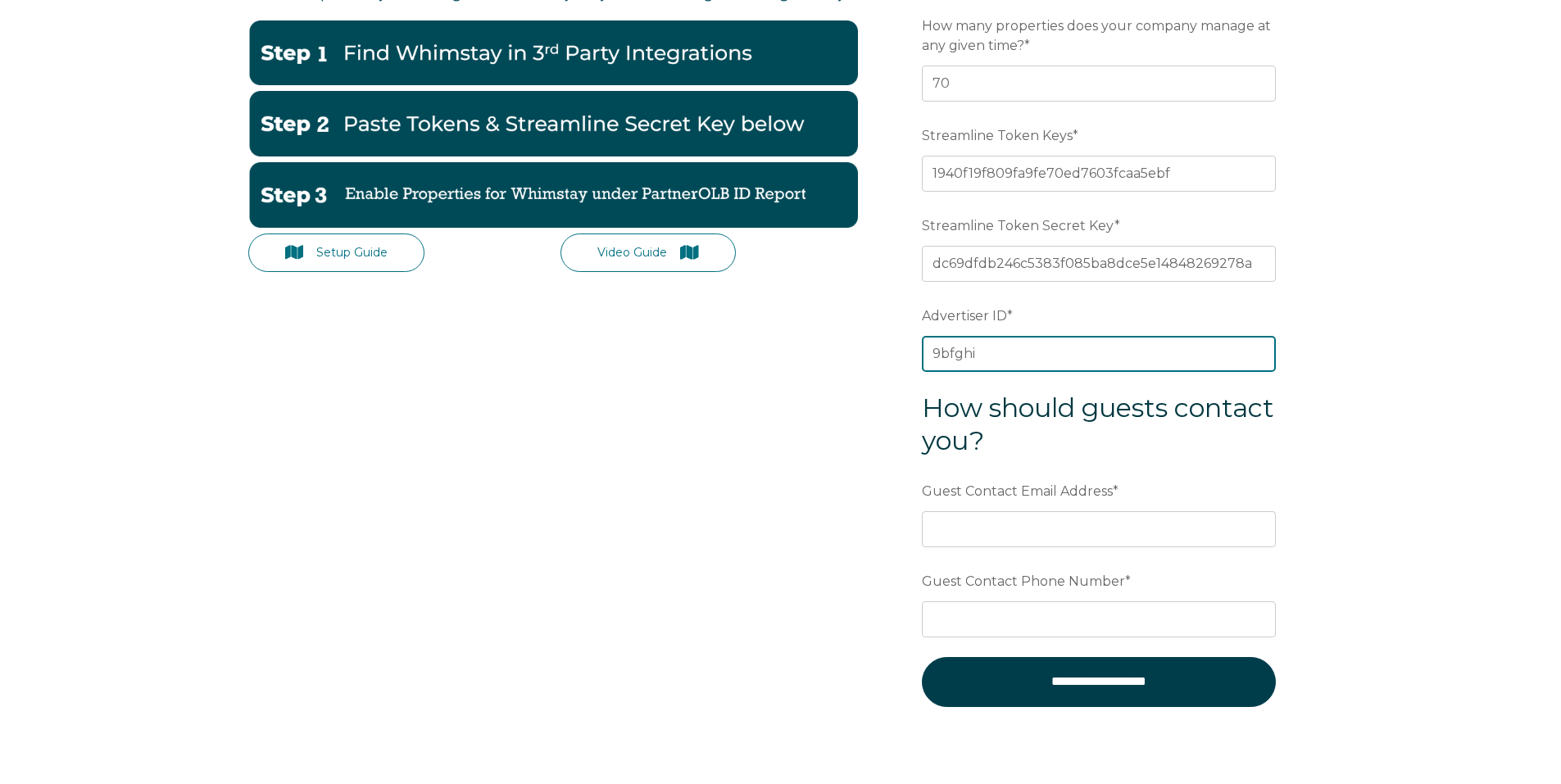
type input "9bfghi"
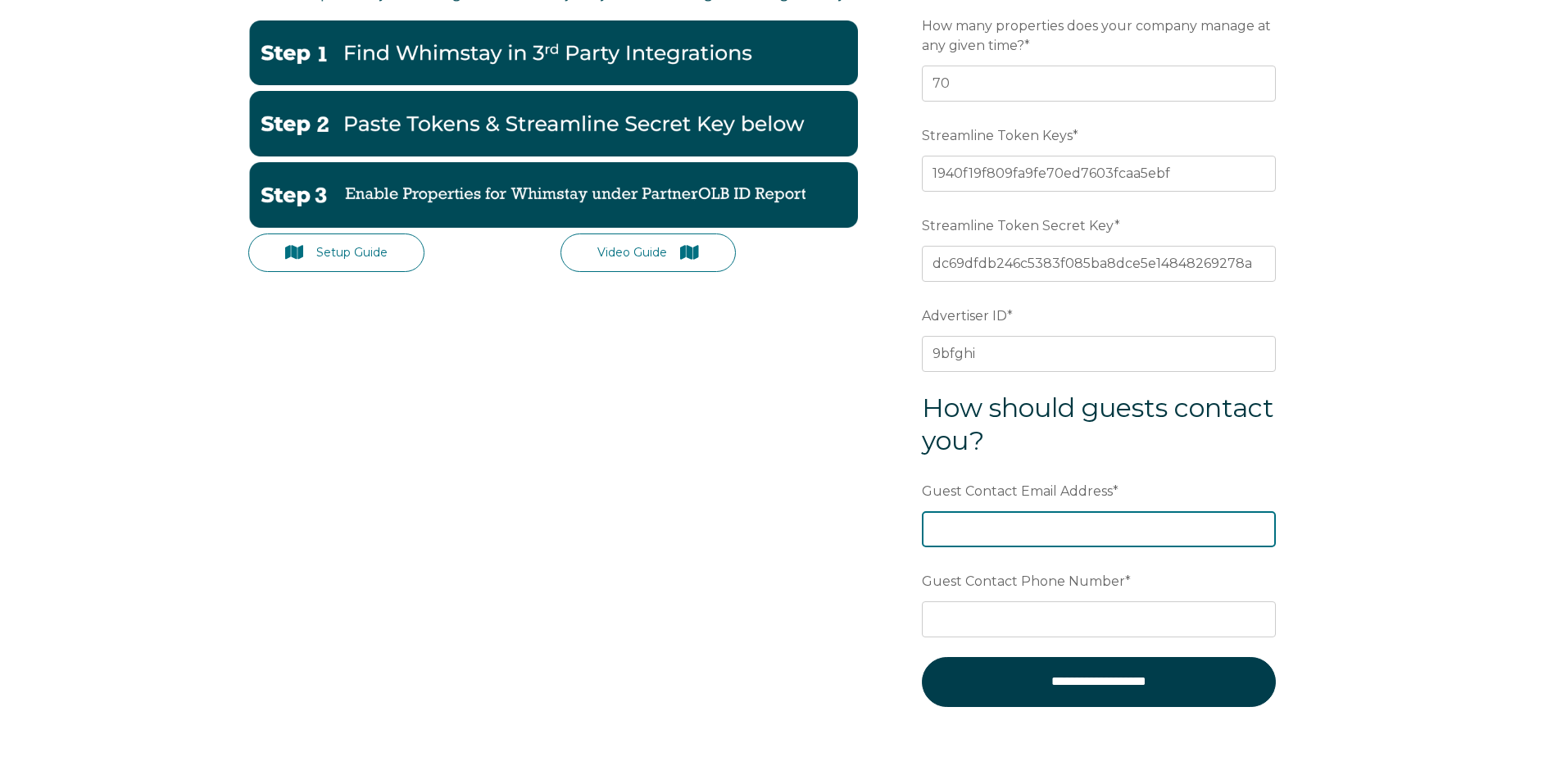
click at [977, 532] on input "Guest Contact Email Address *" at bounding box center [1098, 529] width 354 height 36
type input "[EMAIL_ADDRESS][DOMAIN_NAME]"
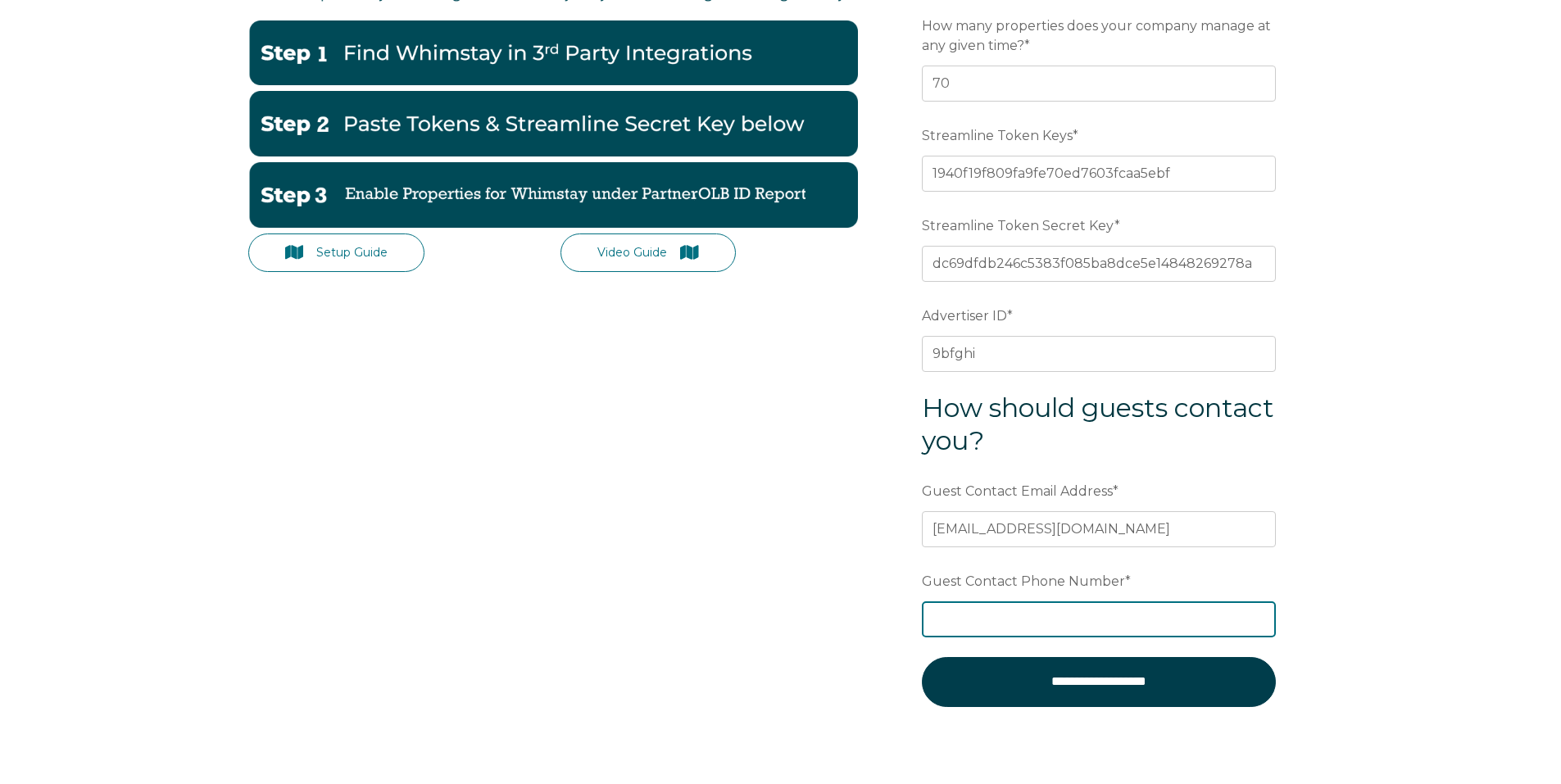
click at [984, 618] on input "Guest Contact Phone Number *" at bounding box center [1098, 619] width 354 height 36
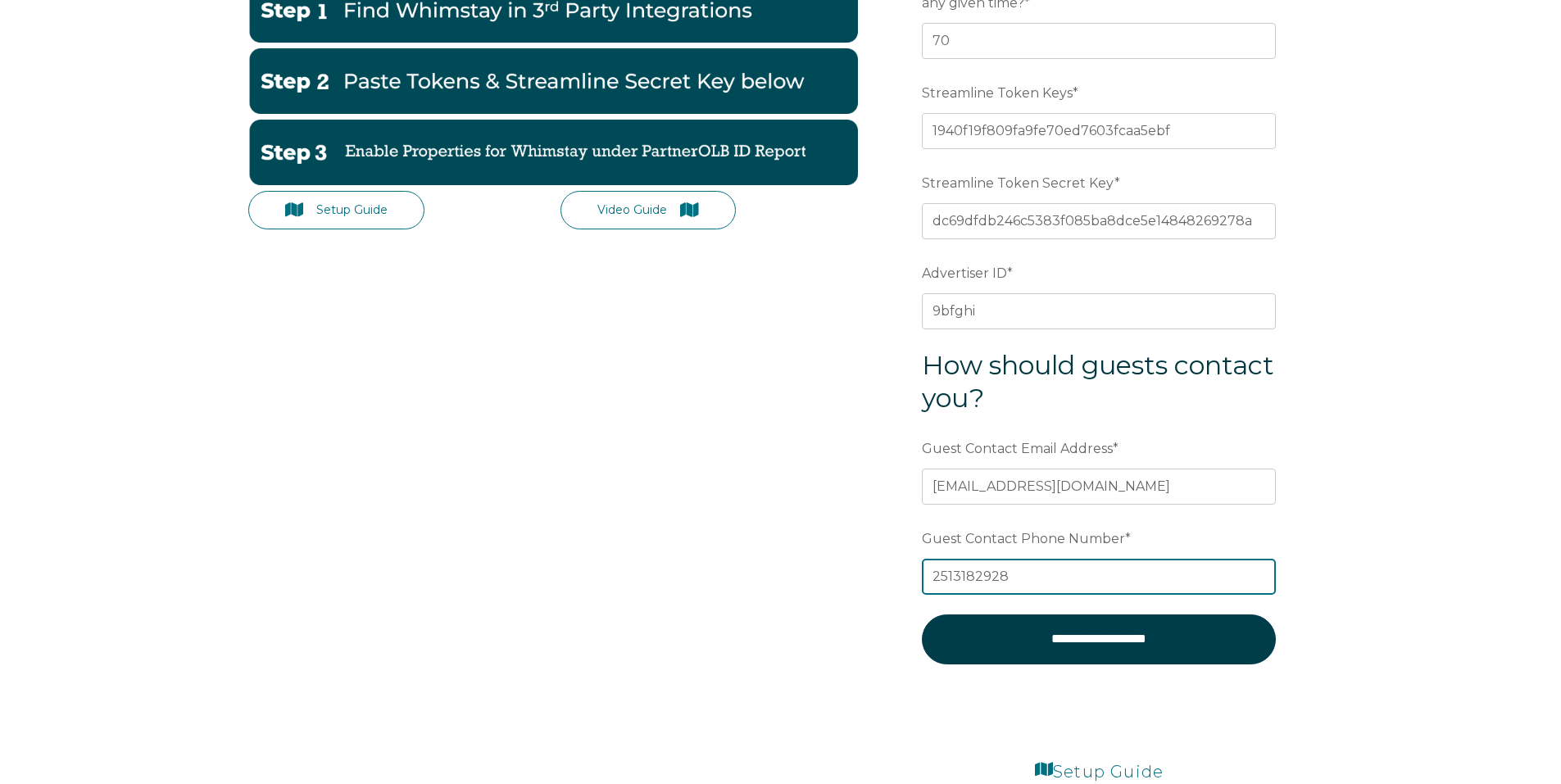
scroll to position [491, 0]
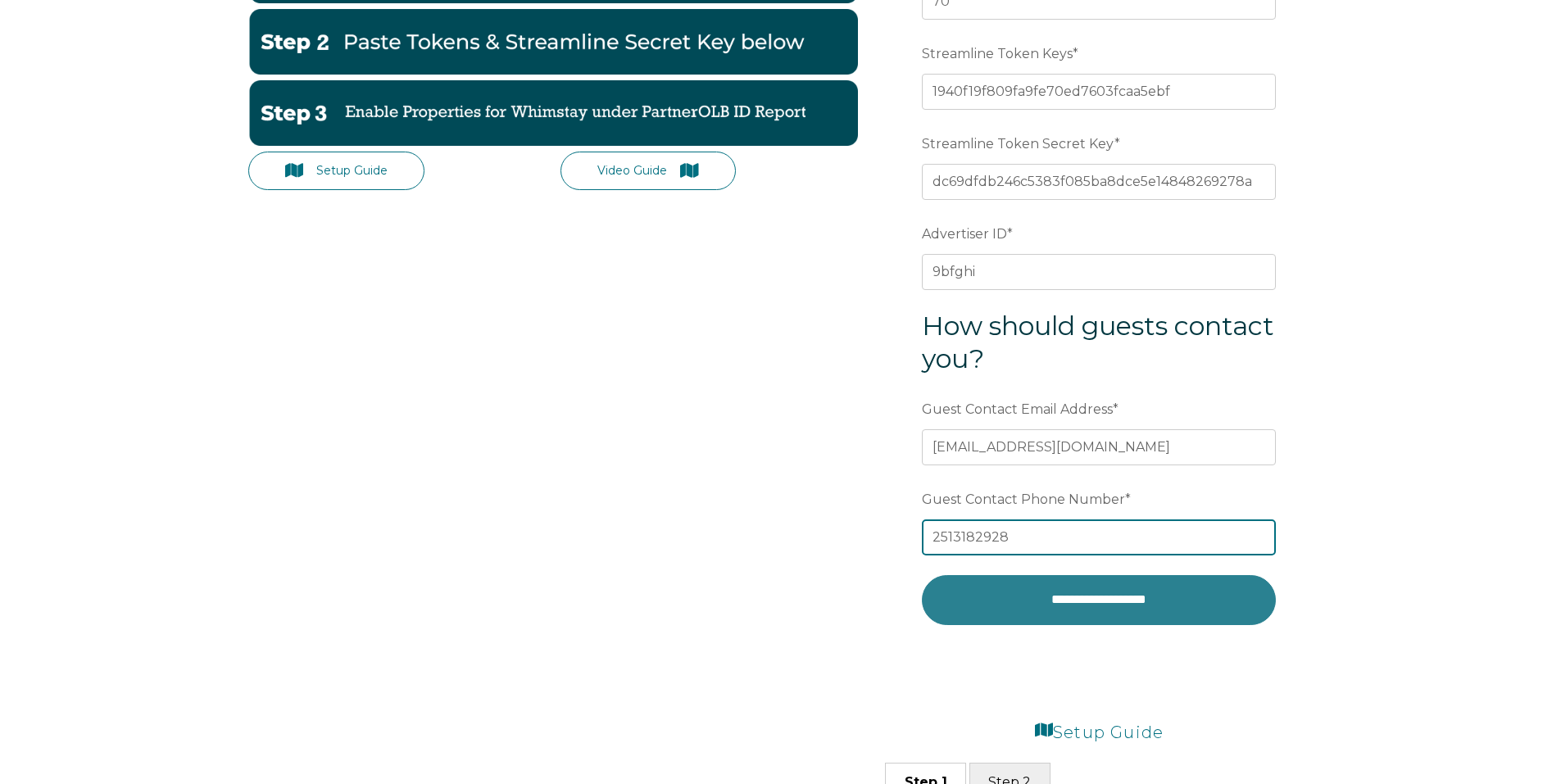
type input "2513182928"
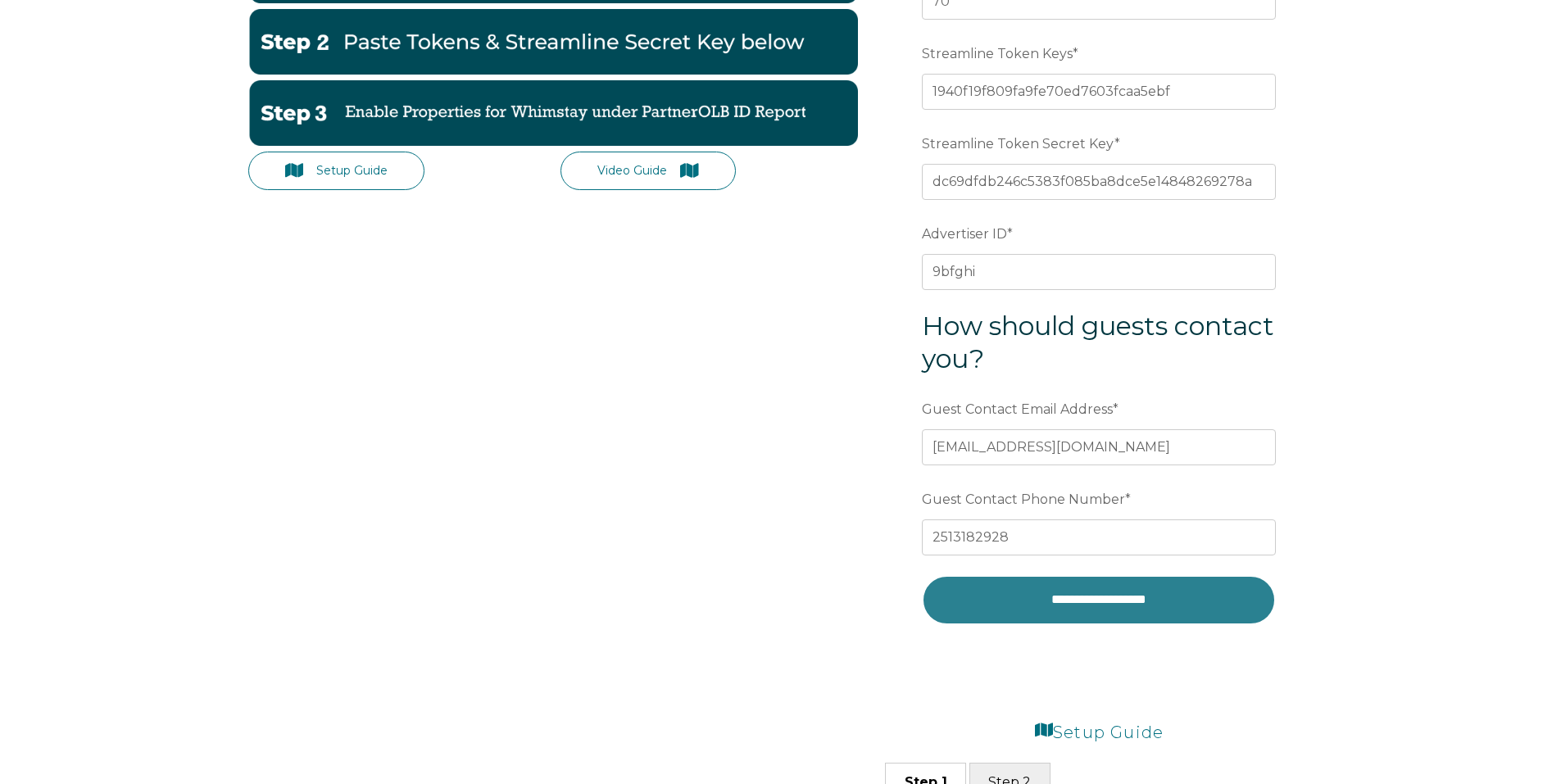
click at [1094, 594] on input "**********" at bounding box center [1098, 599] width 354 height 49
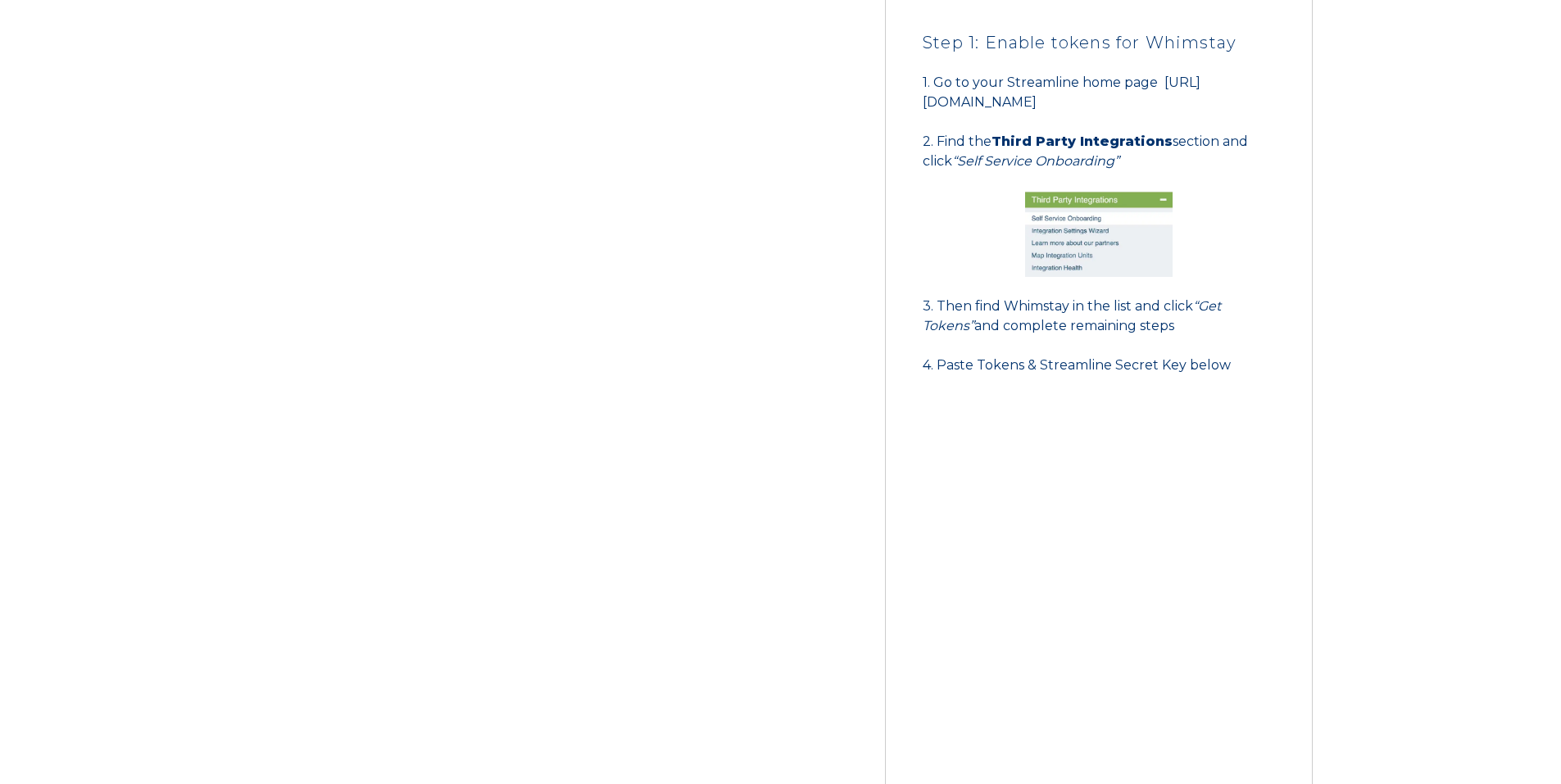
scroll to position [1228, 0]
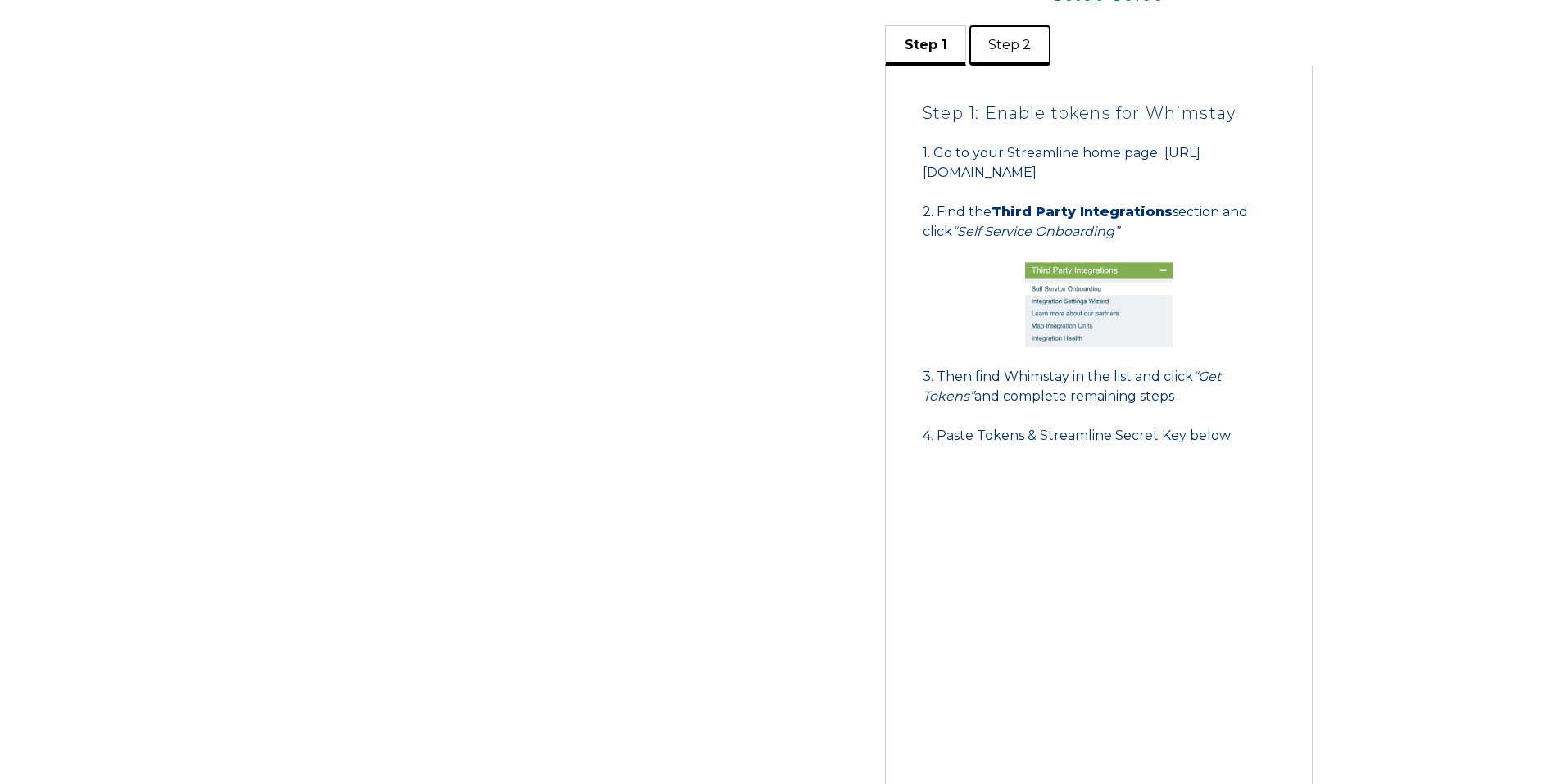
click at [999, 37] on button "Step 2" at bounding box center [1009, 45] width 81 height 40
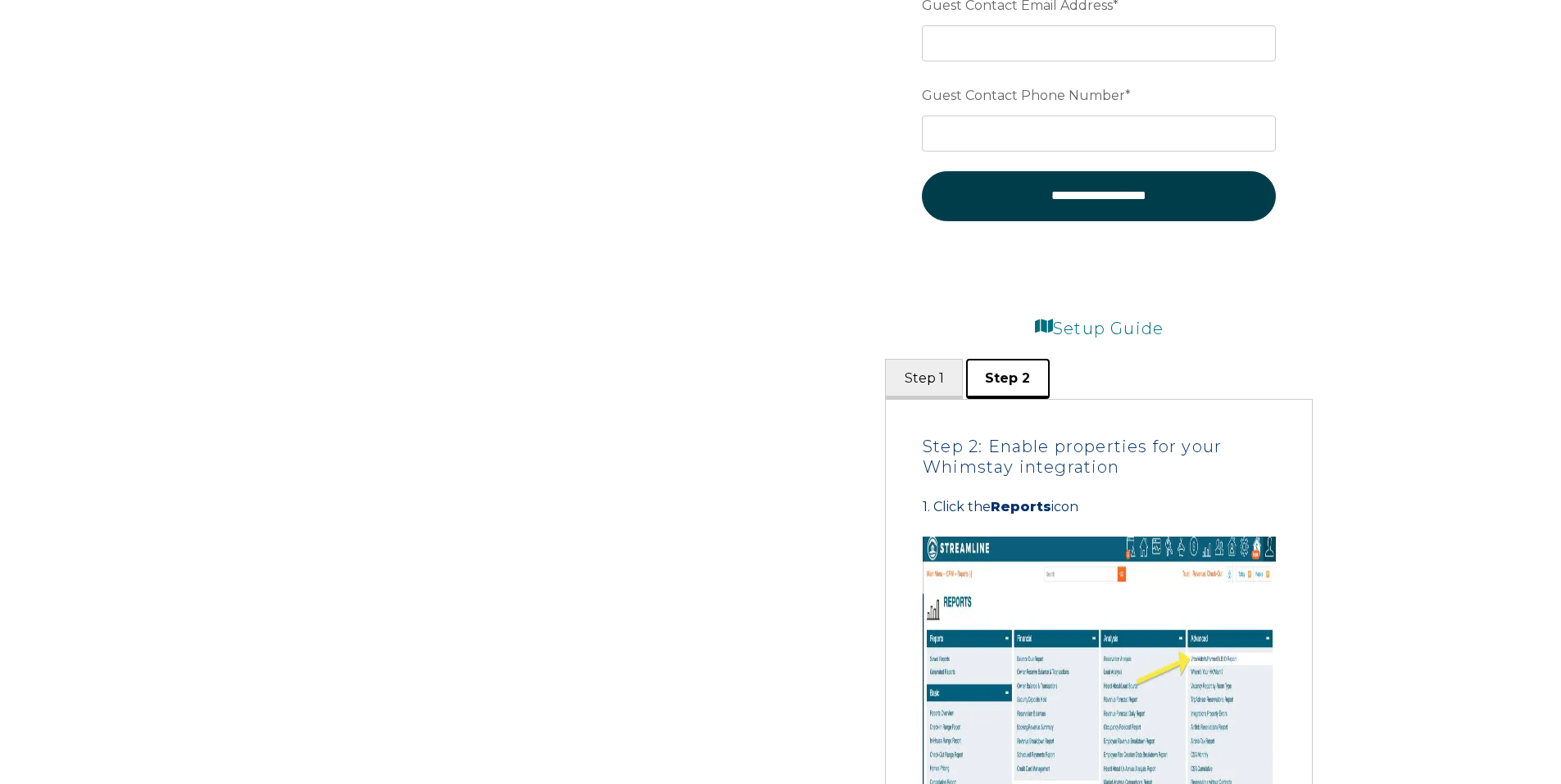
scroll to position [901, 0]
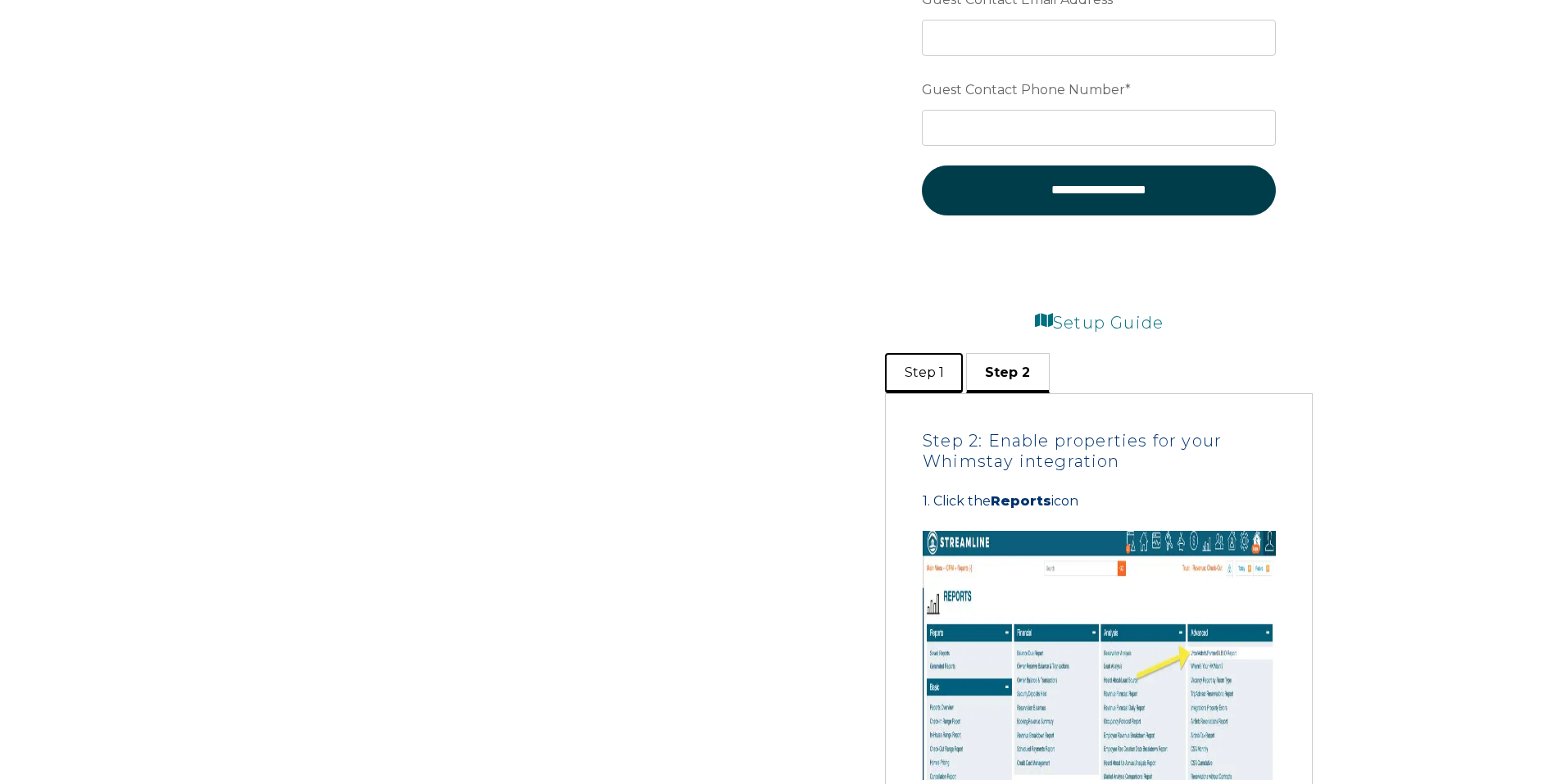
click at [923, 373] on button "Step 1" at bounding box center [924, 373] width 78 height 40
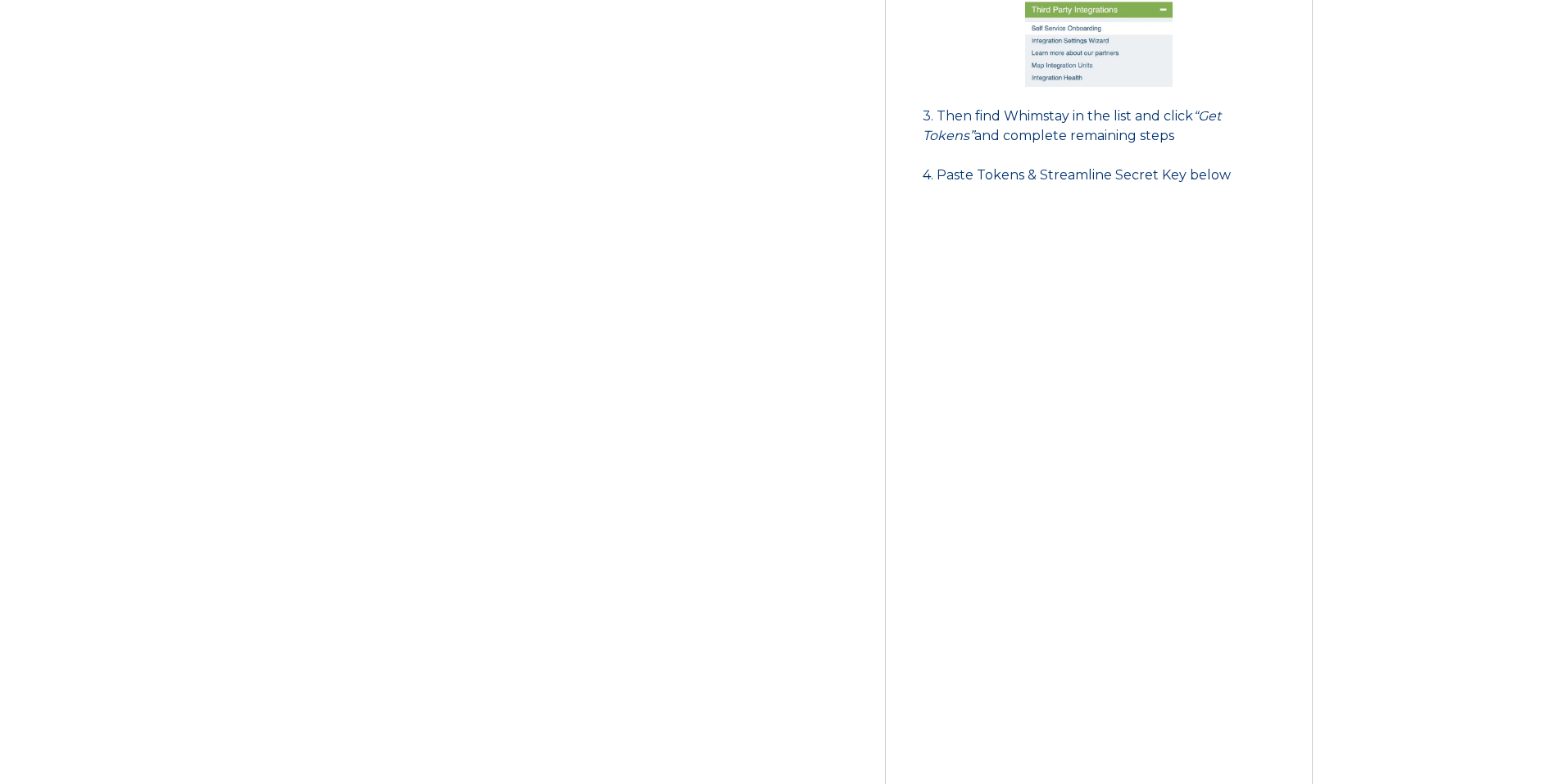
scroll to position [1310, 0]
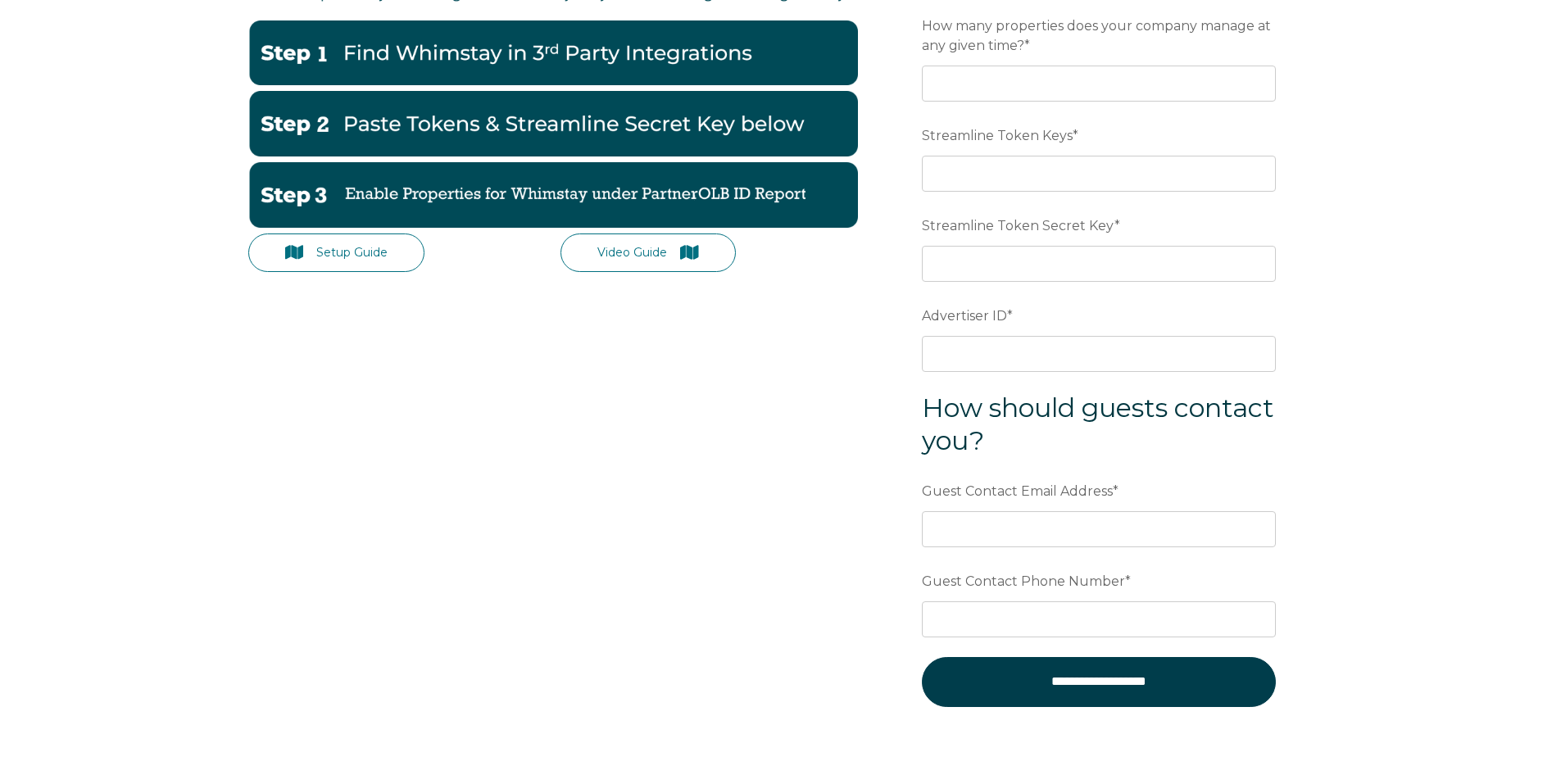
scroll to position [164, 0]
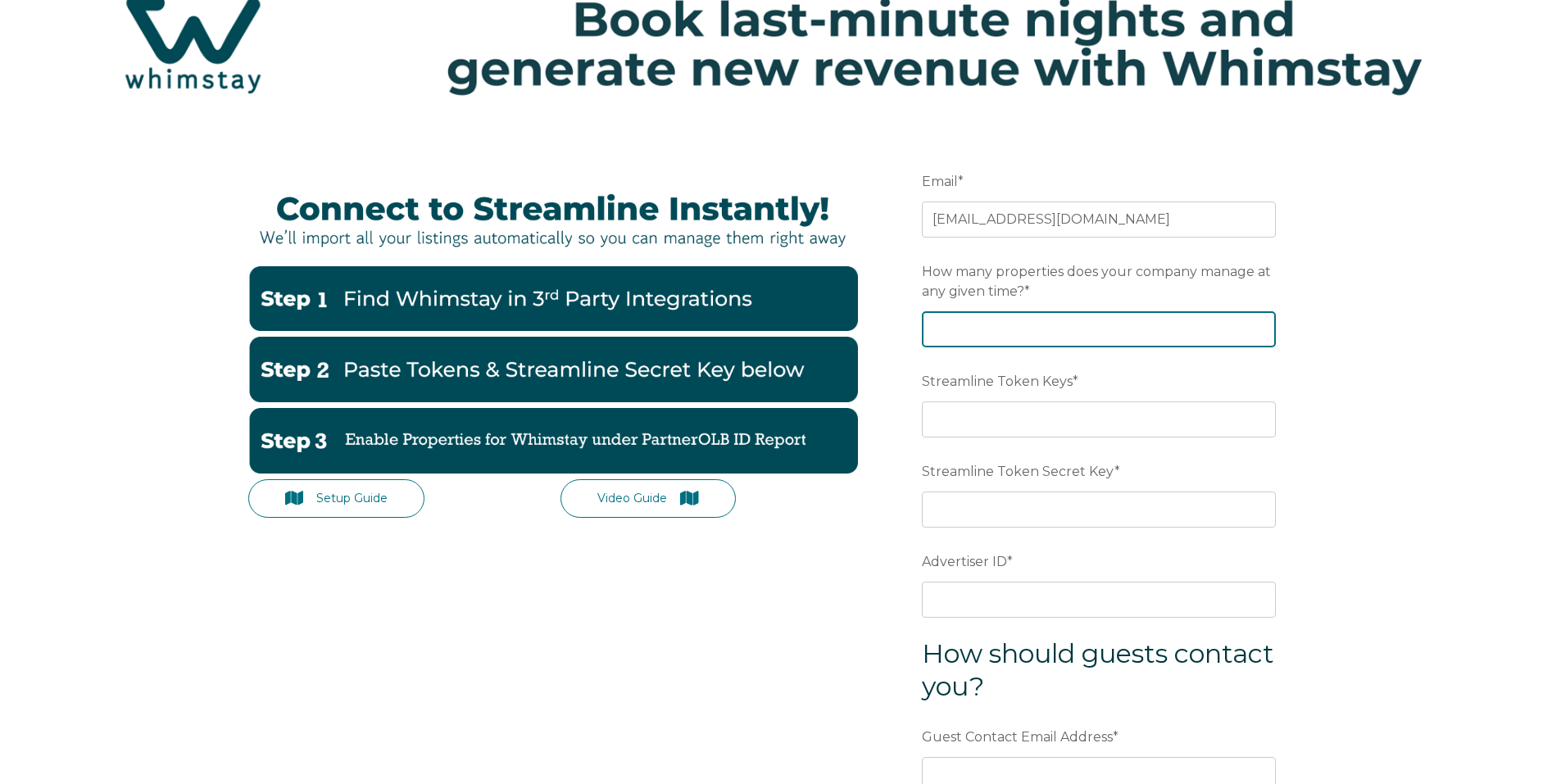
click at [962, 326] on input "How many properties does your company manage at any given time? *" at bounding box center [1098, 330] width 354 height 36
type input "70"
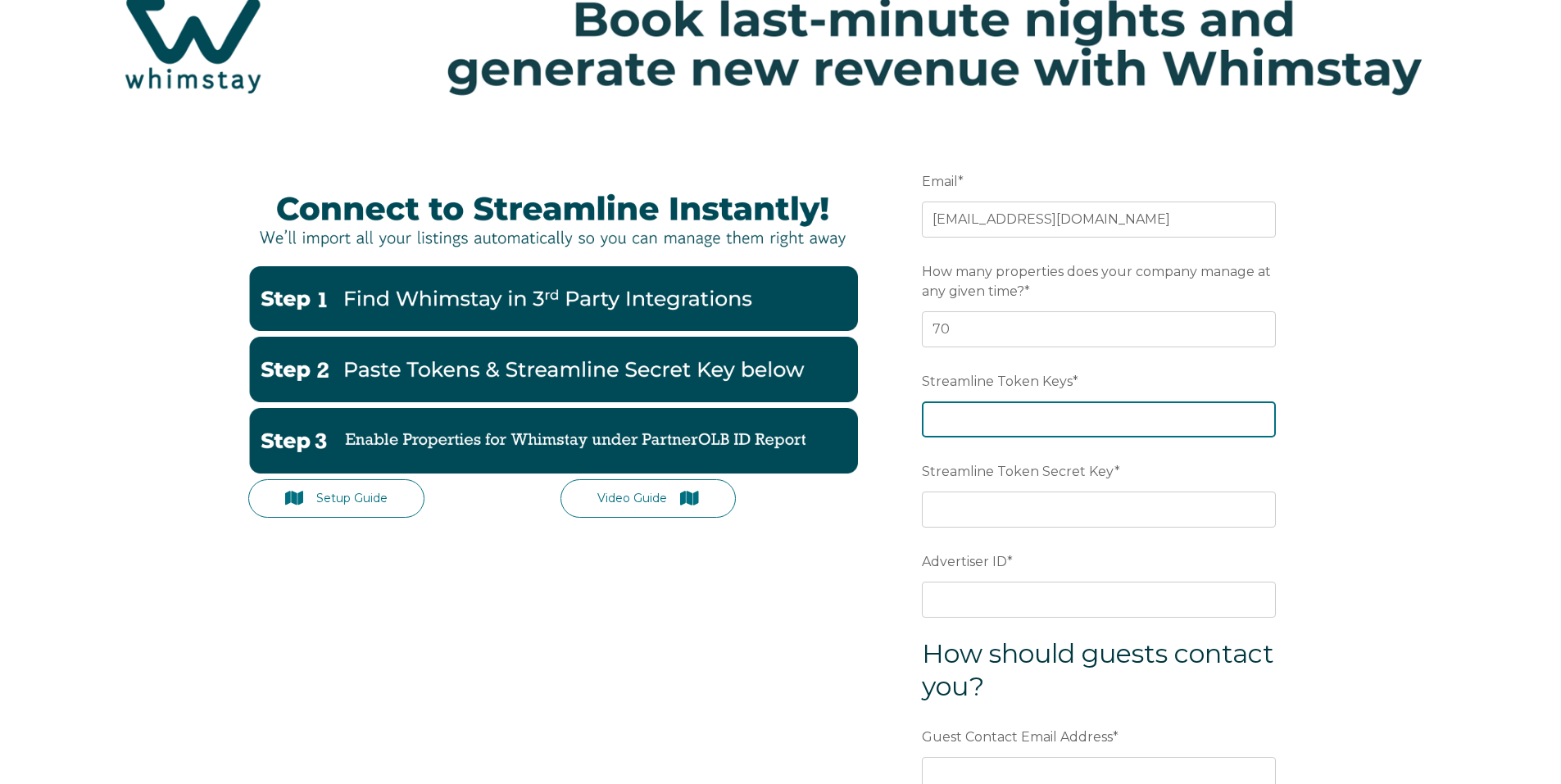
click at [943, 428] on input "Streamline Token Keys *" at bounding box center [1098, 419] width 354 height 36
paste input "1940f19f809fa9fe70ed7603fcaa5ebf"
type input "1940f19f809fa9fe70ed7603fcaa5ebf"
drag, startPoint x: 1400, startPoint y: 369, endPoint x: 1387, endPoint y: 373, distance: 13.6
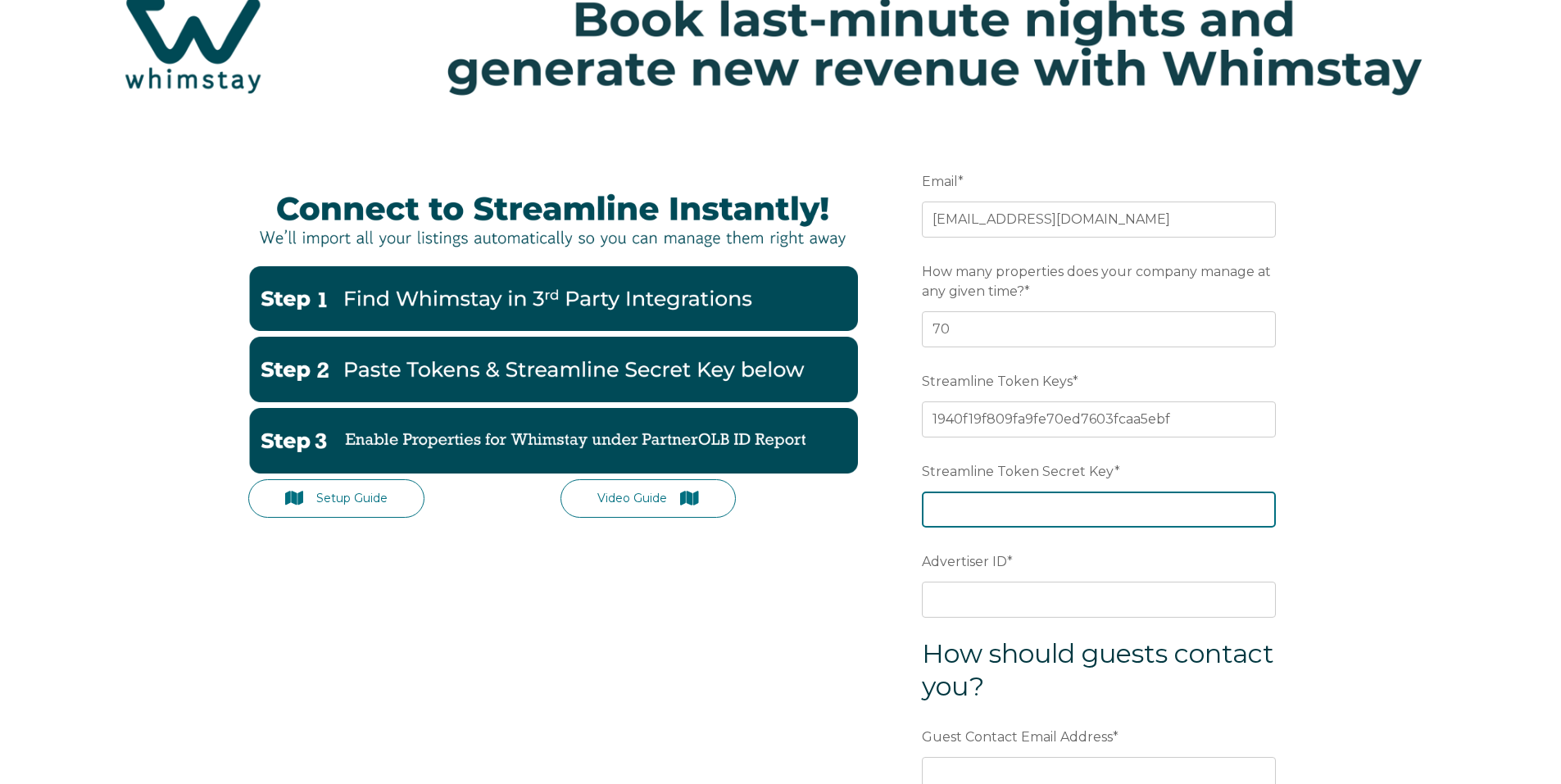
click at [962, 507] on input "Streamline Token Secret Key *" at bounding box center [1098, 509] width 354 height 36
paste input "dc69dfdb246c5383f085ba8dce5e14848269278a"
type input "dc69dfdb246c5383f085ba8dce5e14848269278a"
drag, startPoint x: 1464, startPoint y: 474, endPoint x: 1239, endPoint y: 530, distance: 231.9
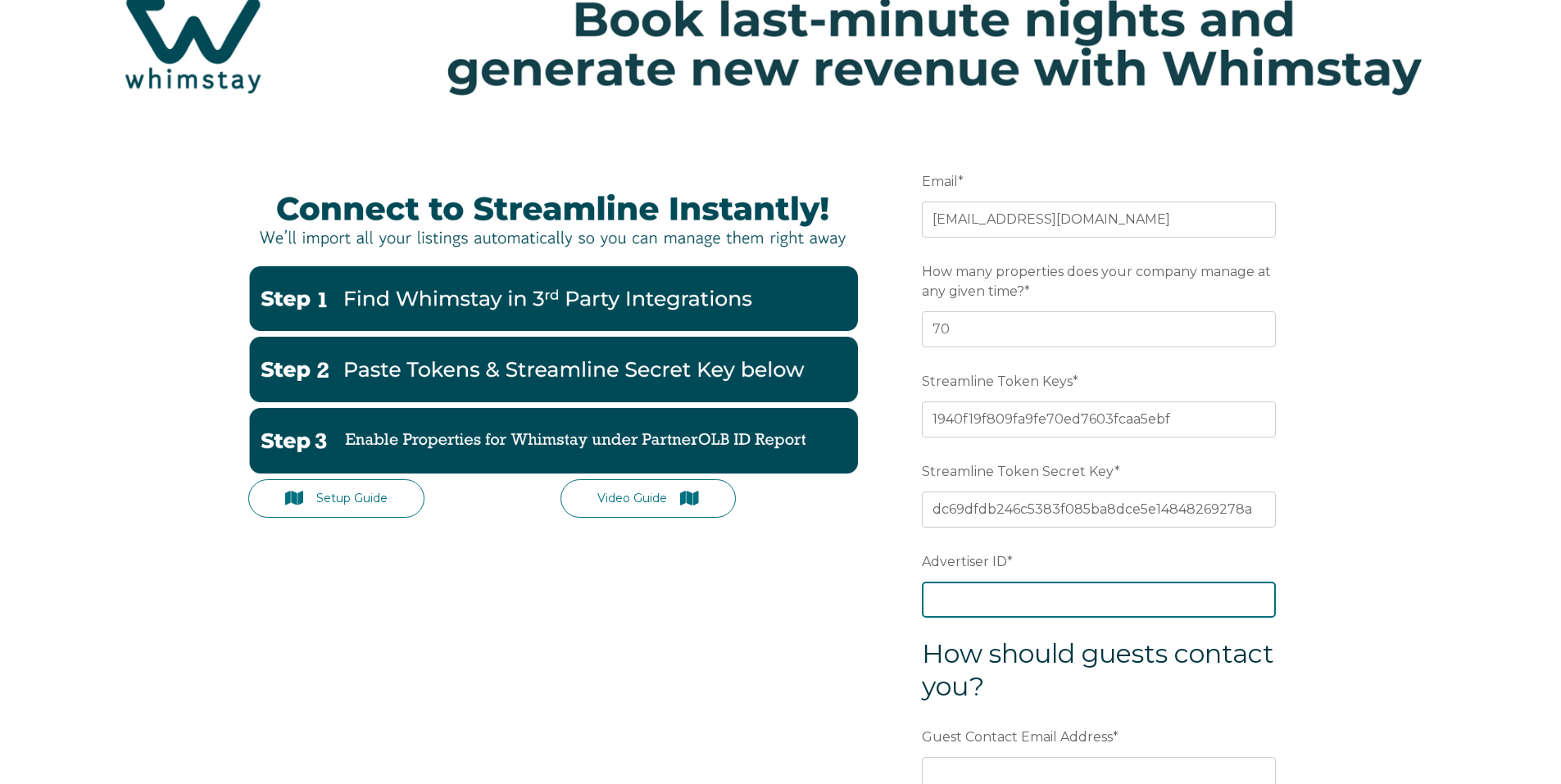
click at [970, 590] on input "Advertiser ID *" at bounding box center [1098, 599] width 354 height 36
paste input "9bfghi"
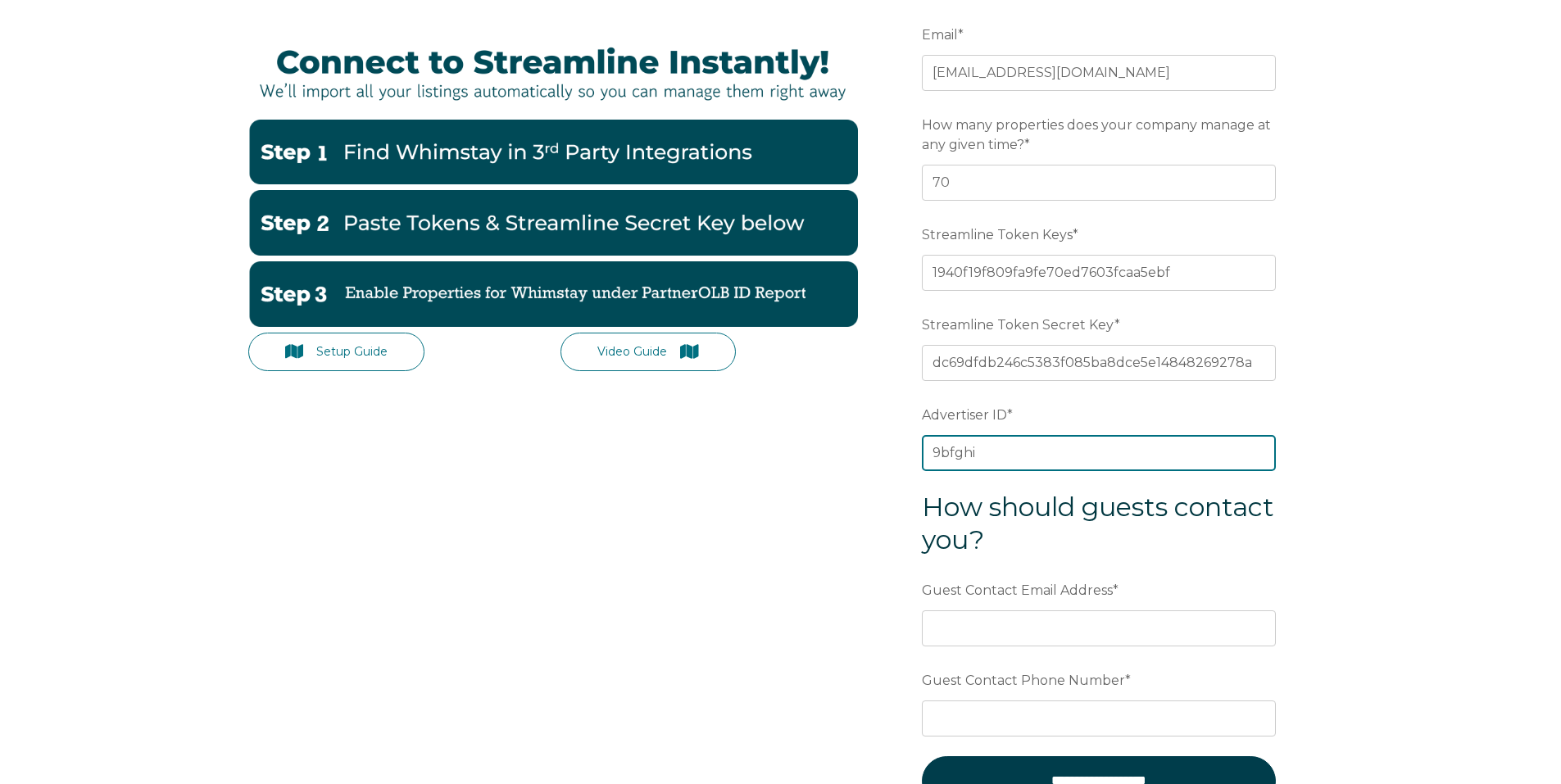
scroll to position [328, 0]
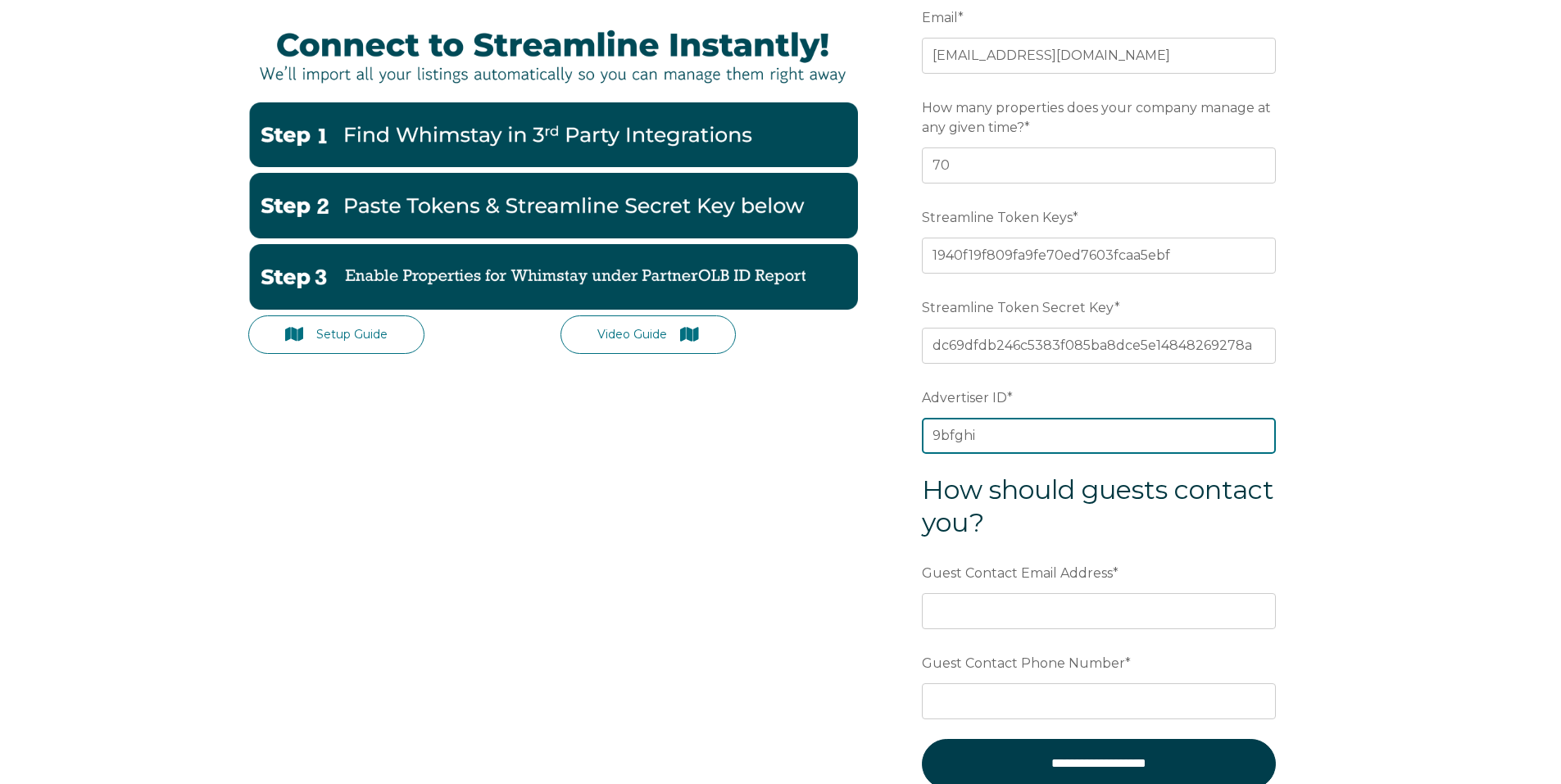
type input "9bfghi"
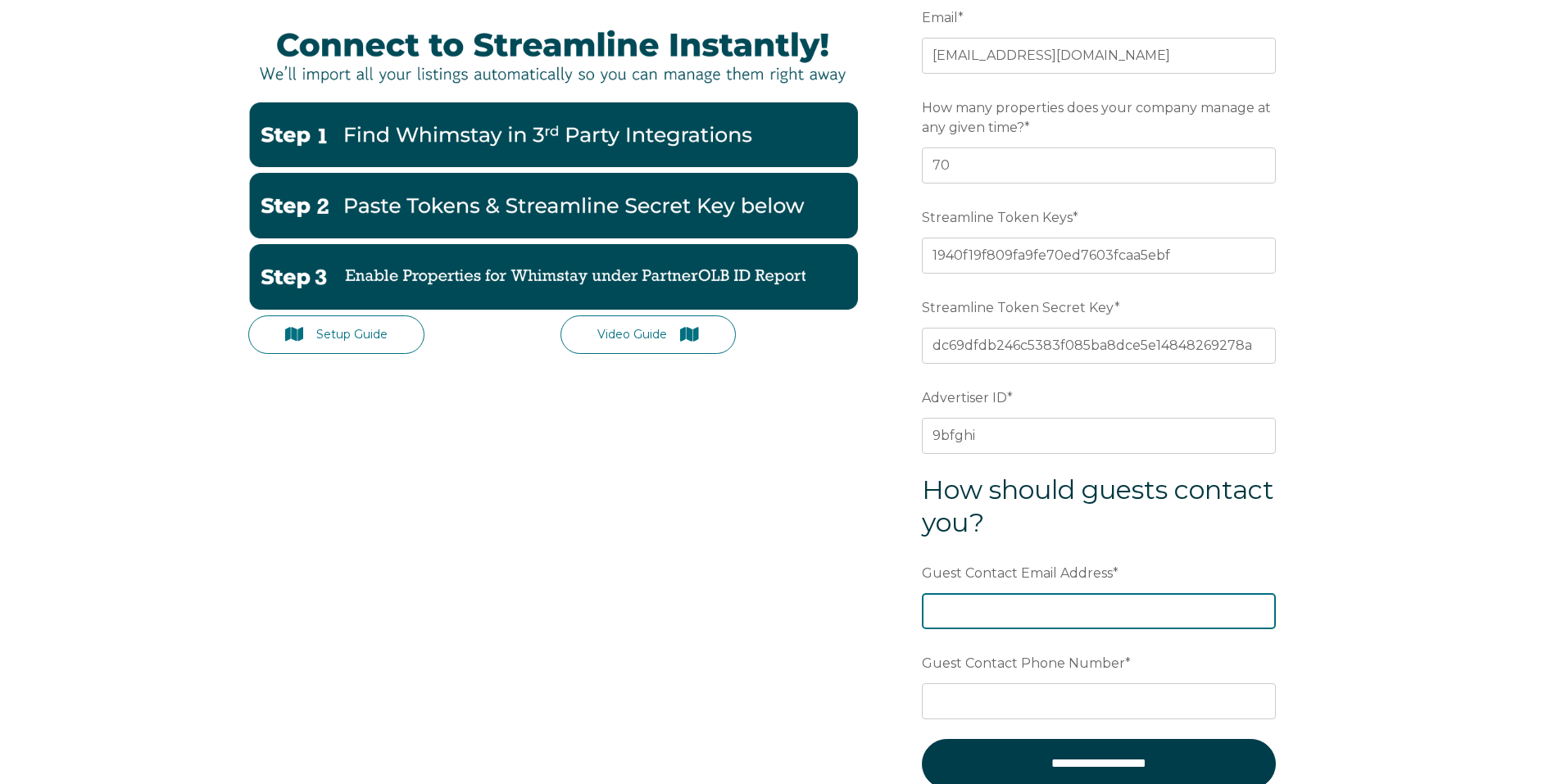
click at [976, 612] on input "Guest Contact Email Address *" at bounding box center [1098, 611] width 354 height 36
type input "info@sandsofalabama.com"
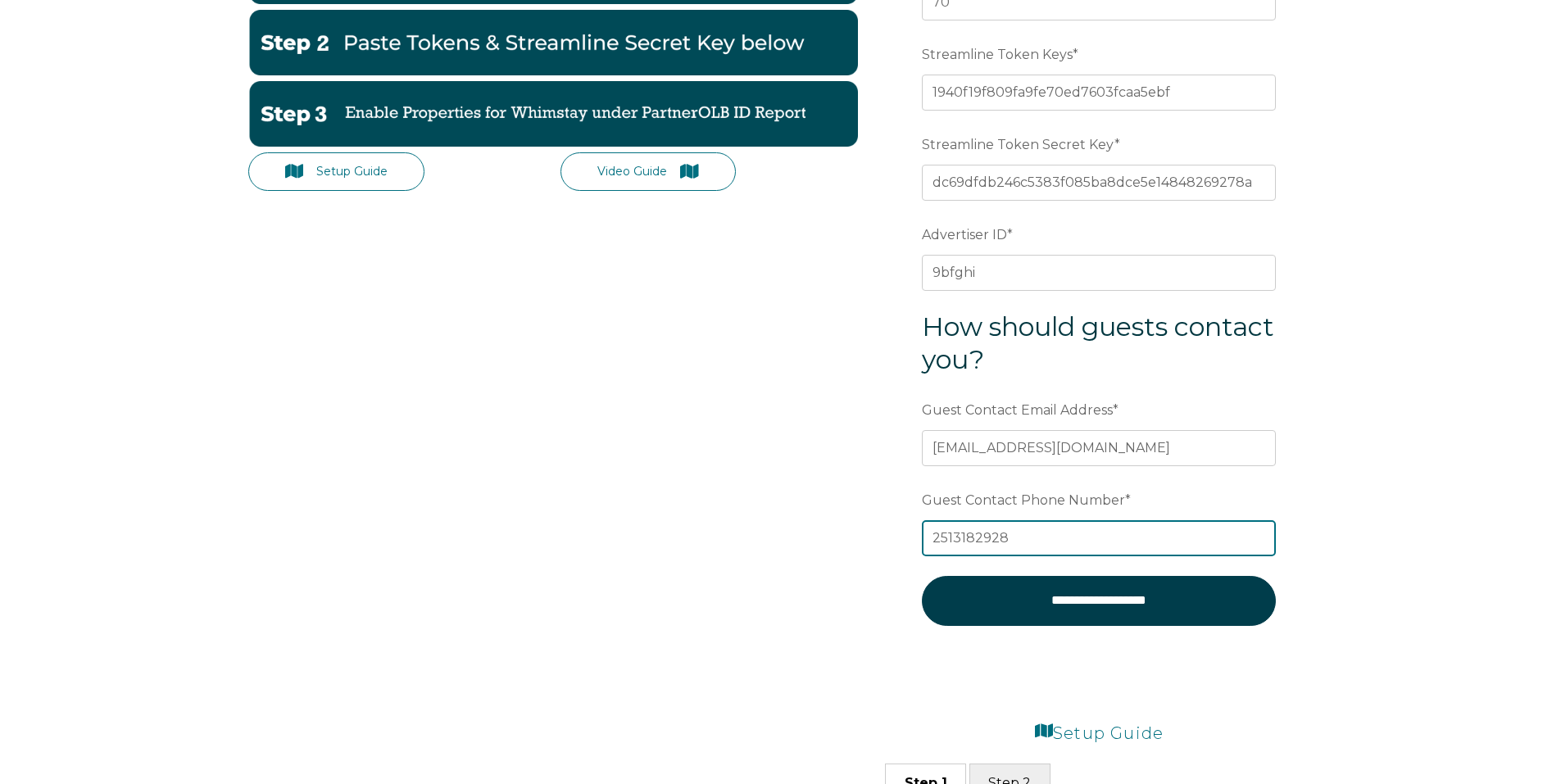
scroll to position [491, 0]
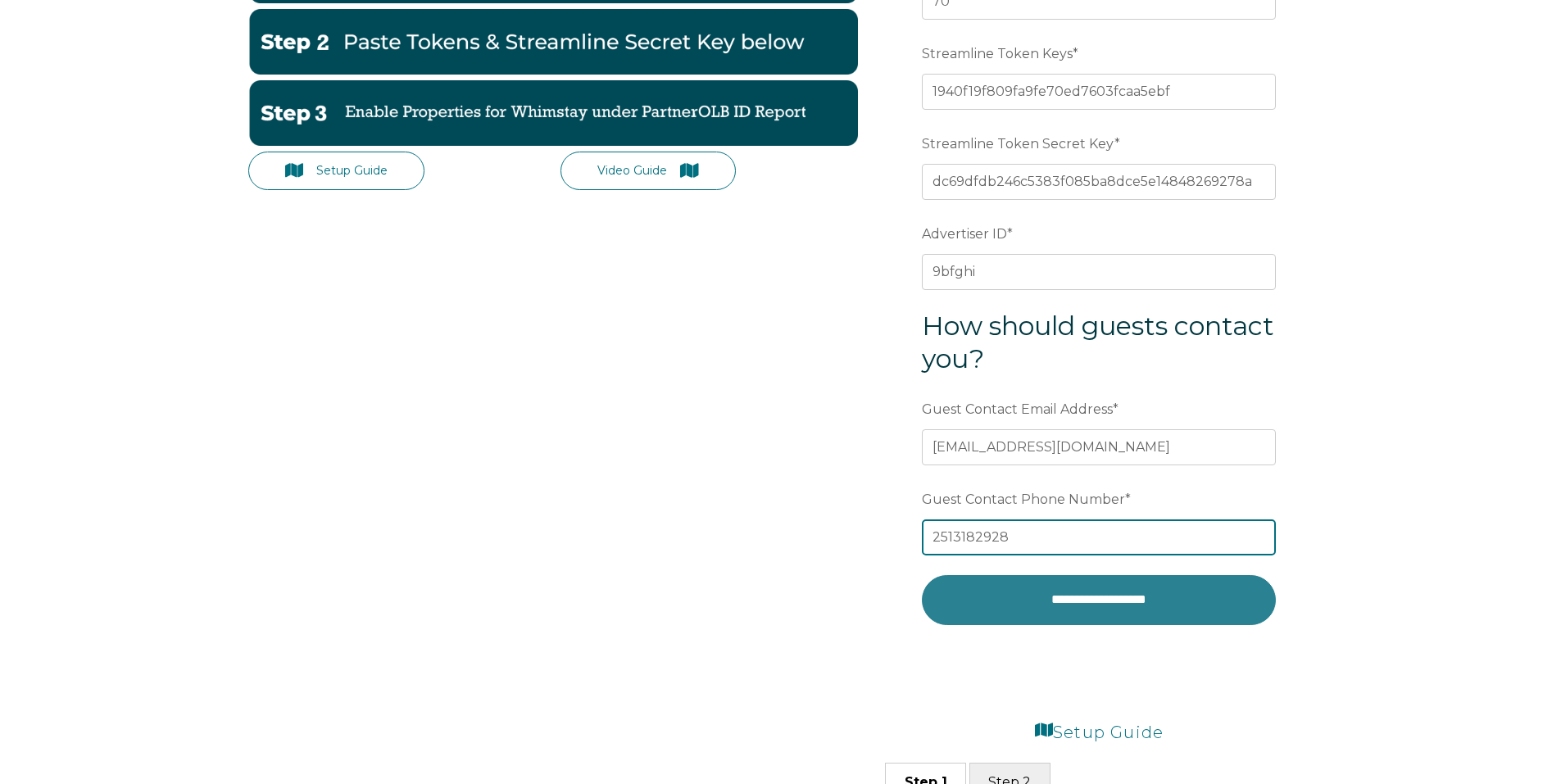
type input "2513182928"
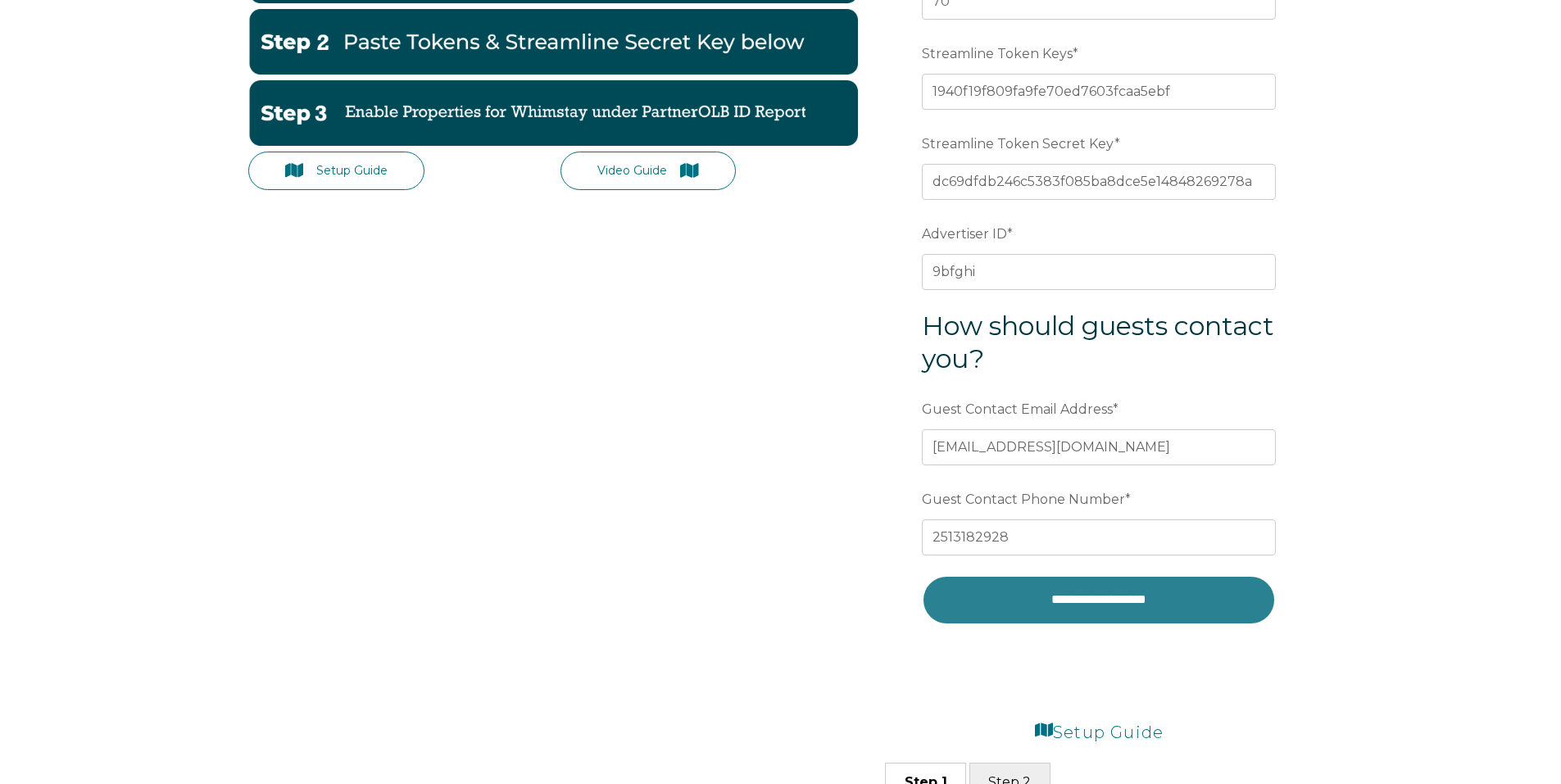
click at [1074, 589] on input "**********" at bounding box center [1098, 599] width 354 height 49
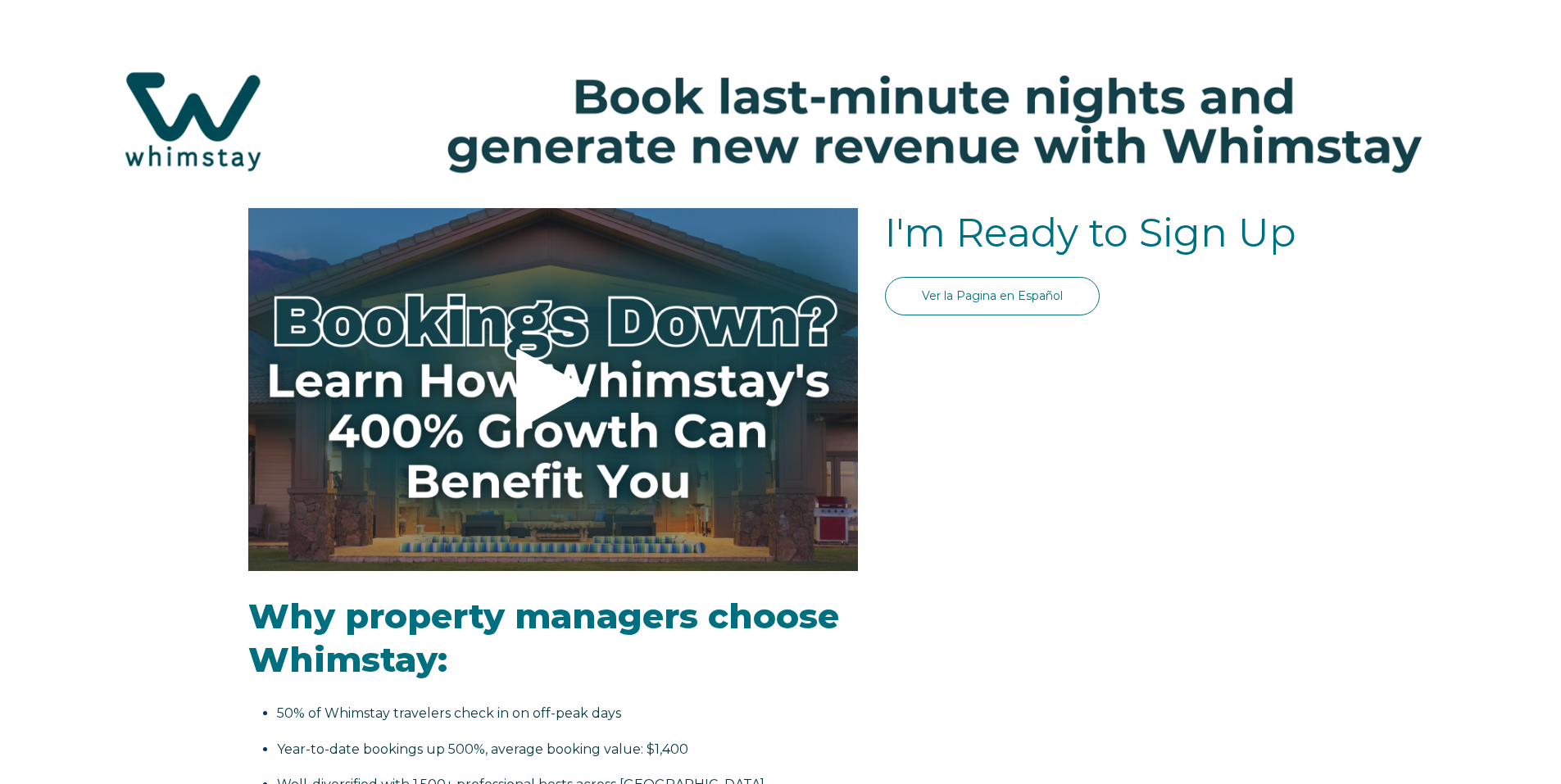
select select "US"
select select "Standard"
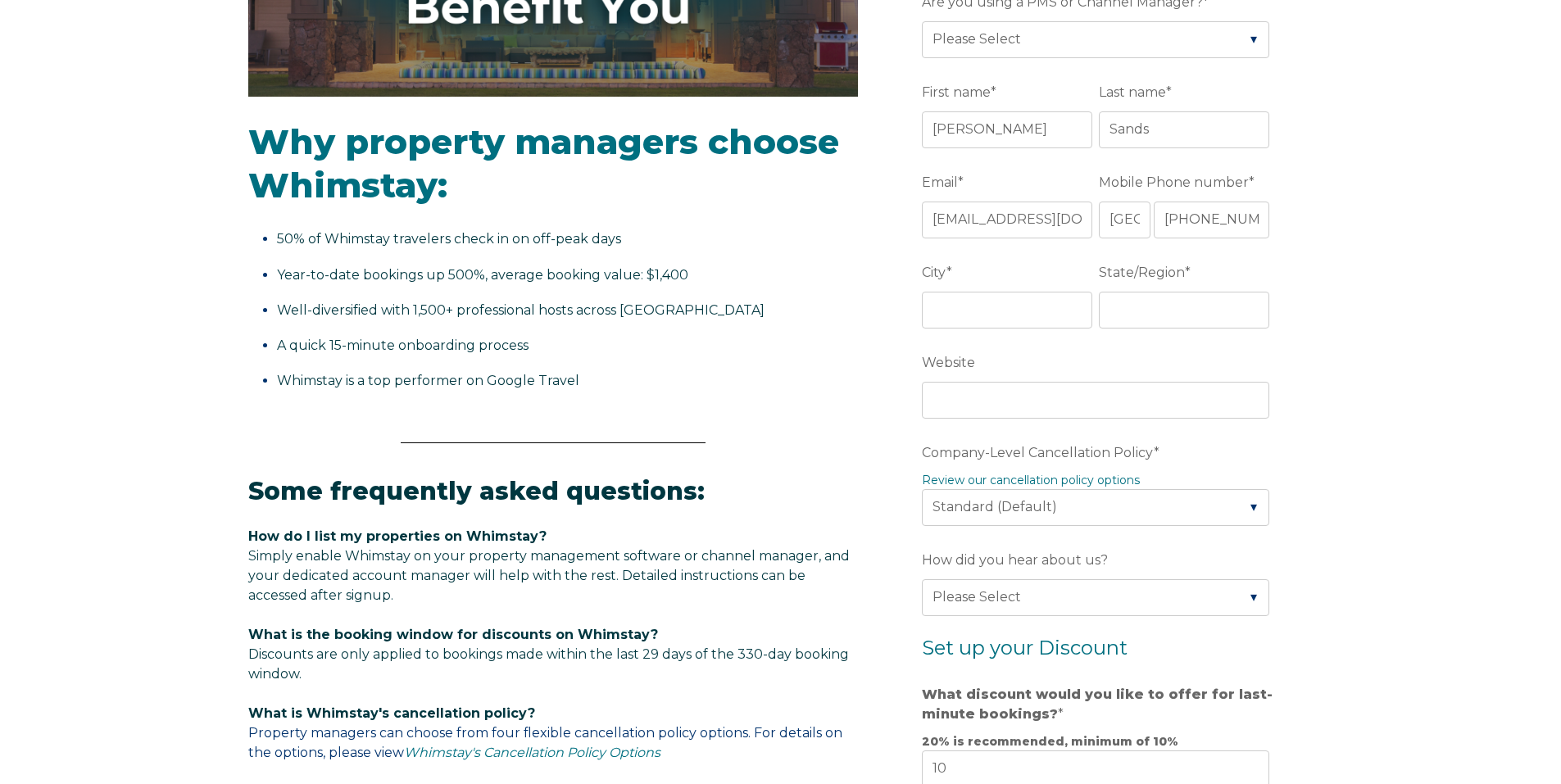
scroll to position [262, 0]
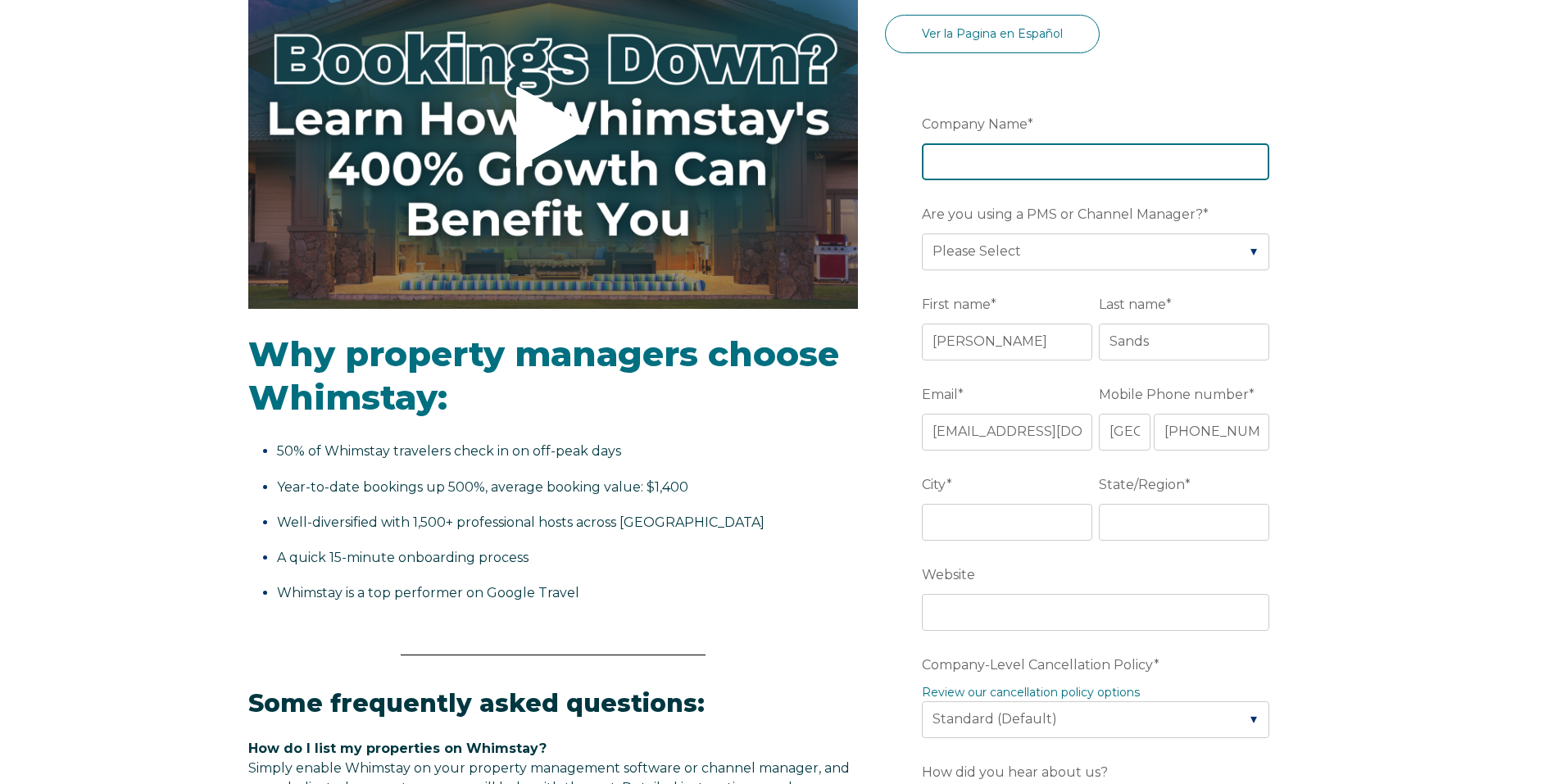
click at [973, 155] on input "Company Name *" at bounding box center [1095, 161] width 348 height 36
type input "Sands of Alabama Vacation Rentals LLC"
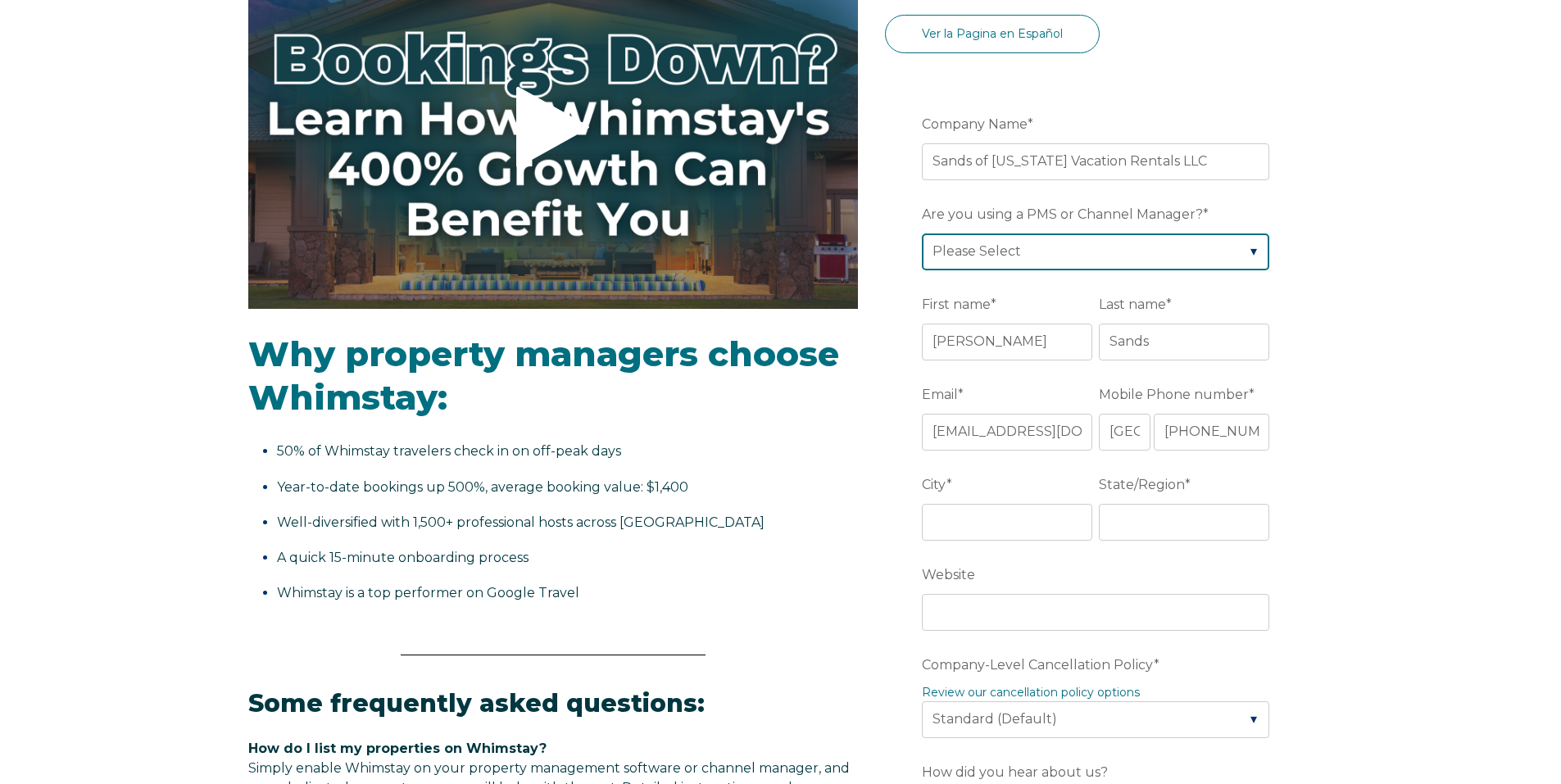
click at [992, 251] on select "Please Select Barefoot BookingPal Boost Brightside CiiRUS Escapia Guesty Hostaw…" at bounding box center [1095, 252] width 348 height 36
select select "Streamline"
click at [921, 234] on select "Please Select Barefoot BookingPal Boost Brightside CiiRUS Escapia Guesty Hostaw…" at bounding box center [1095, 252] width 348 height 36
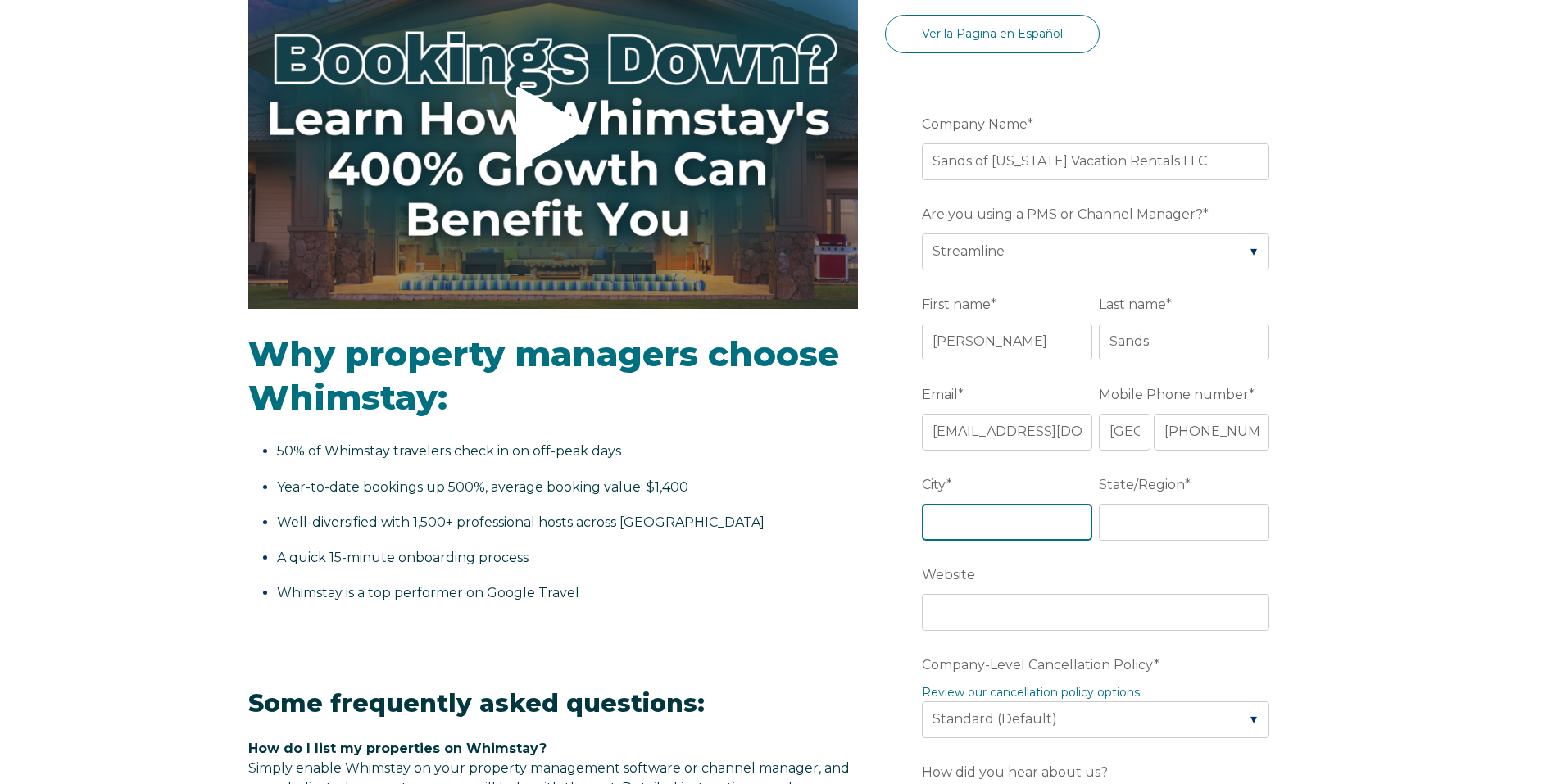
click at [977, 525] on input "City *" at bounding box center [1006, 521] width 171 height 36
type input "Orange Beach"
type input "AL"
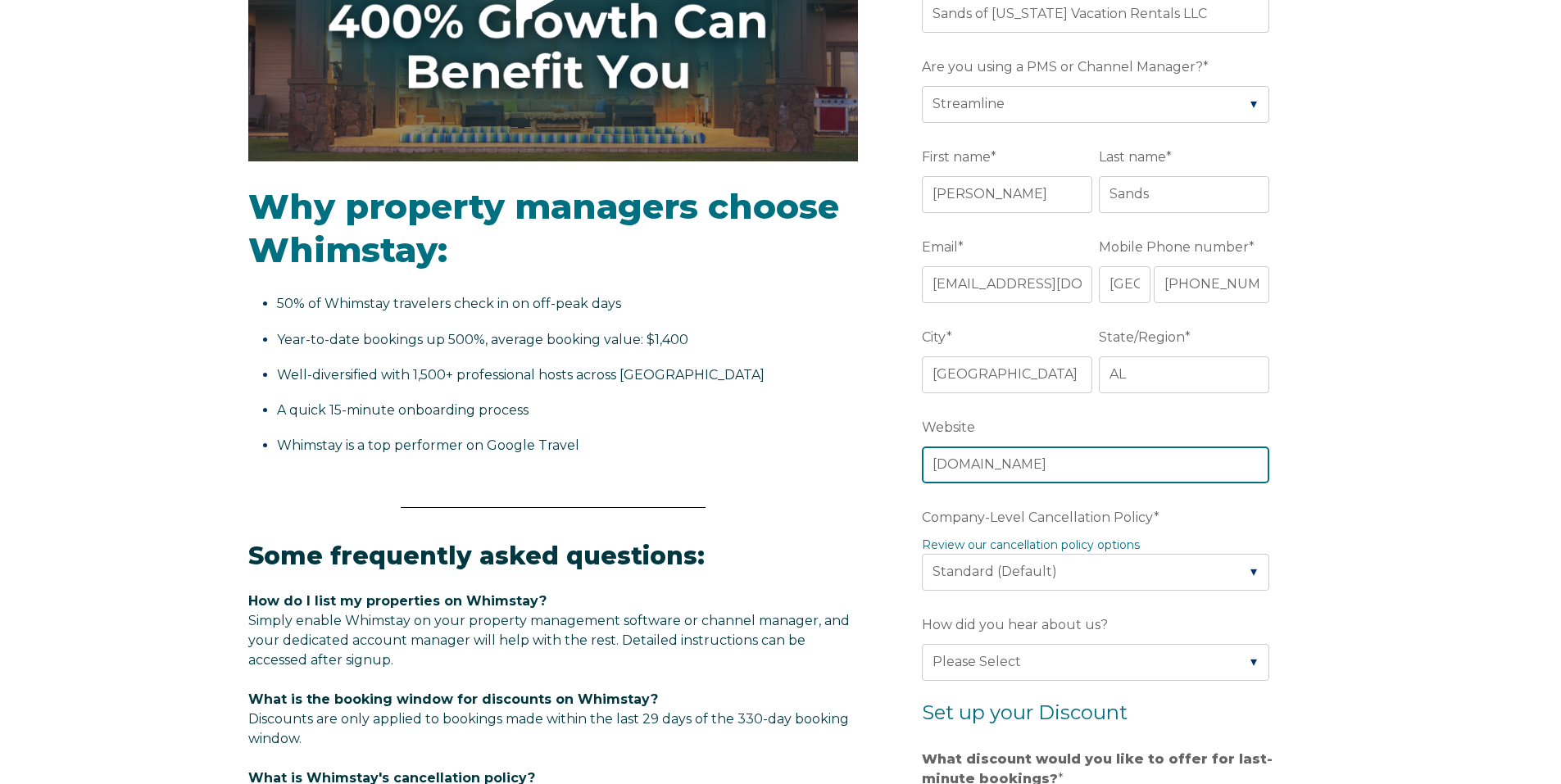
scroll to position [425, 0]
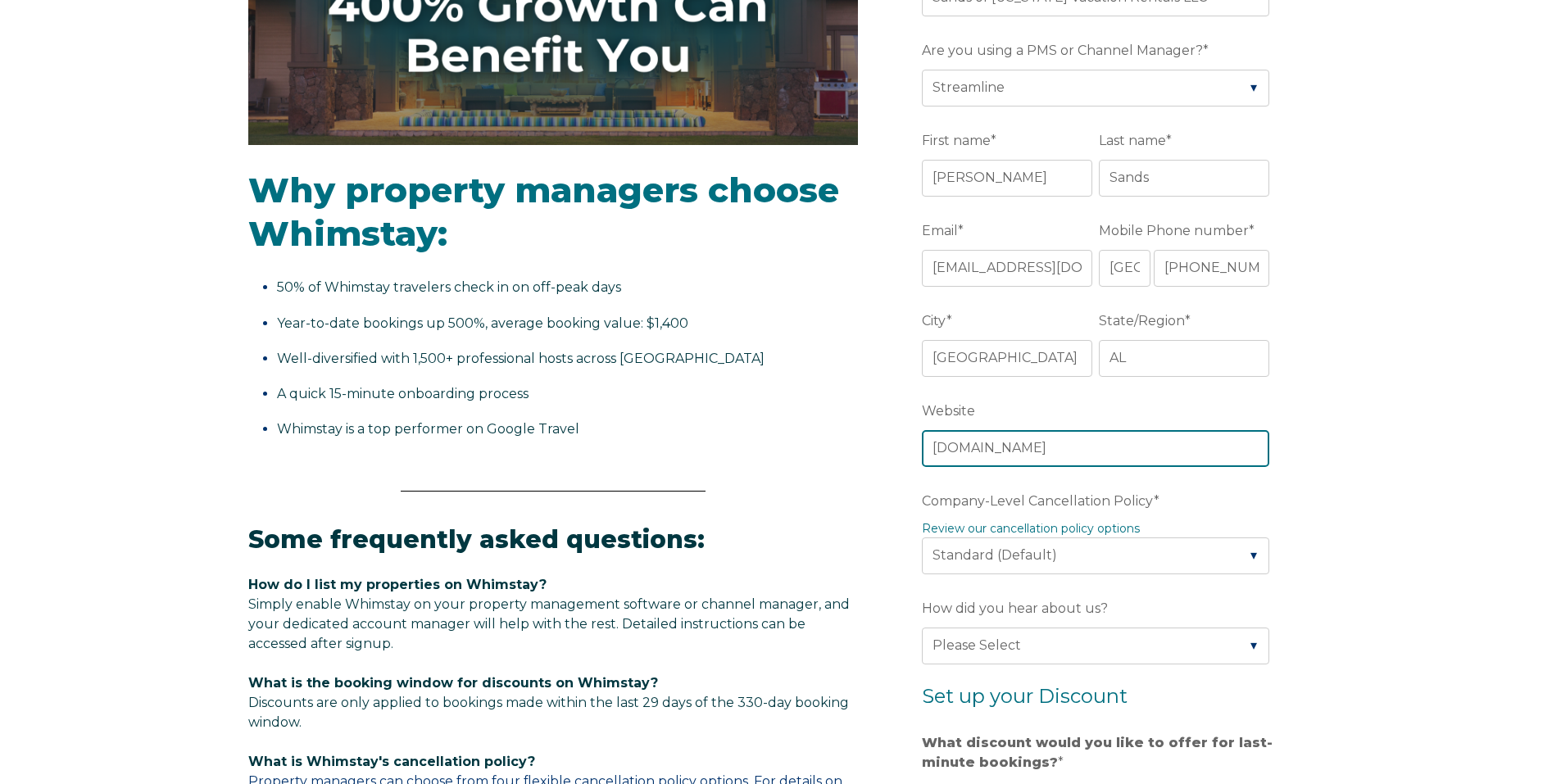
type input "www.sandsofalabama.com"
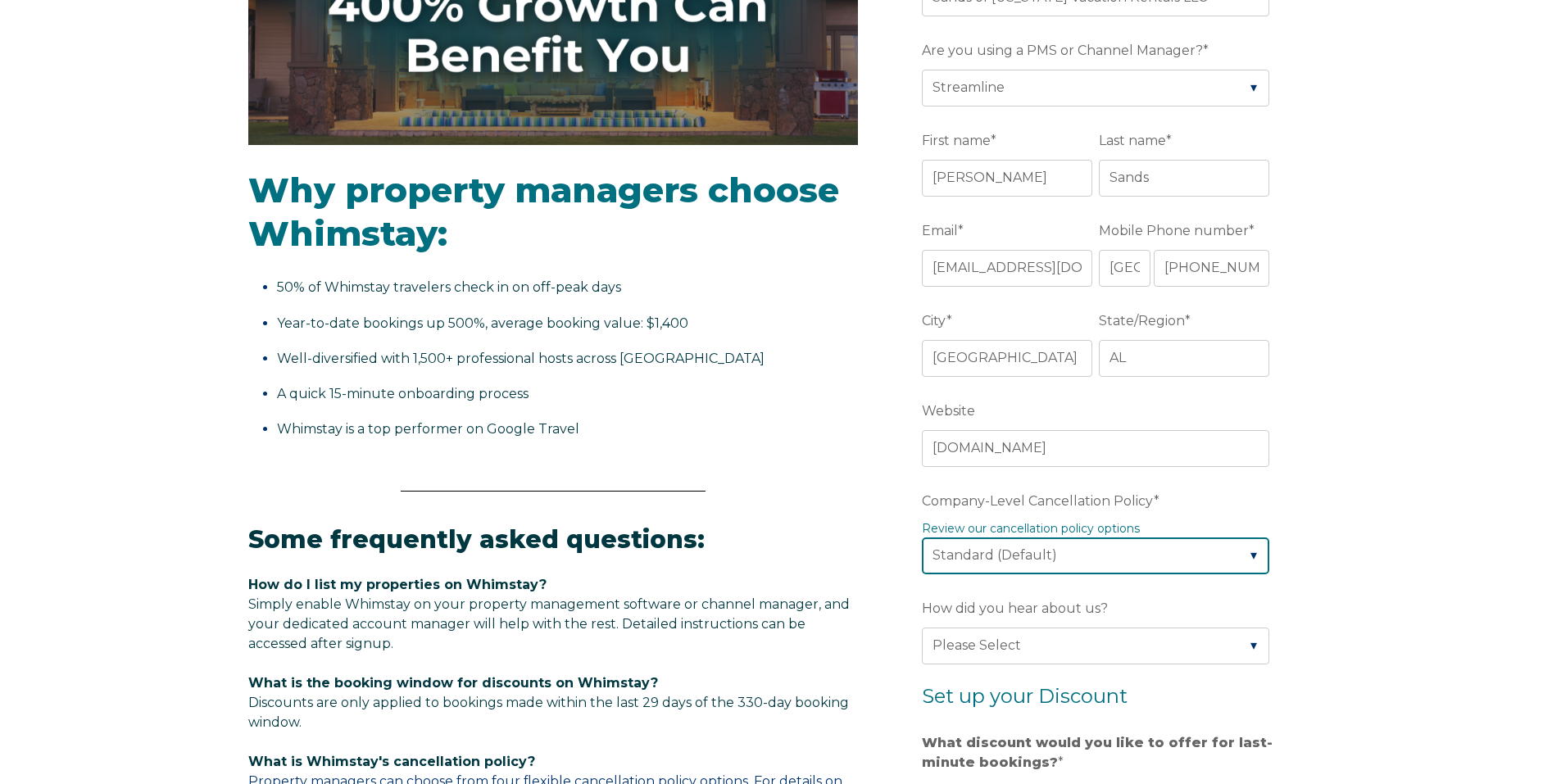
click at [1141, 551] on select "Please Select Partial Standard (Default) Moderate Strict" at bounding box center [1095, 555] width 348 height 36
select select "Moderate"
click at [921, 537] on select "Please Select Partial Standard (Default) Moderate Strict" at bounding box center [1095, 555] width 348 height 36
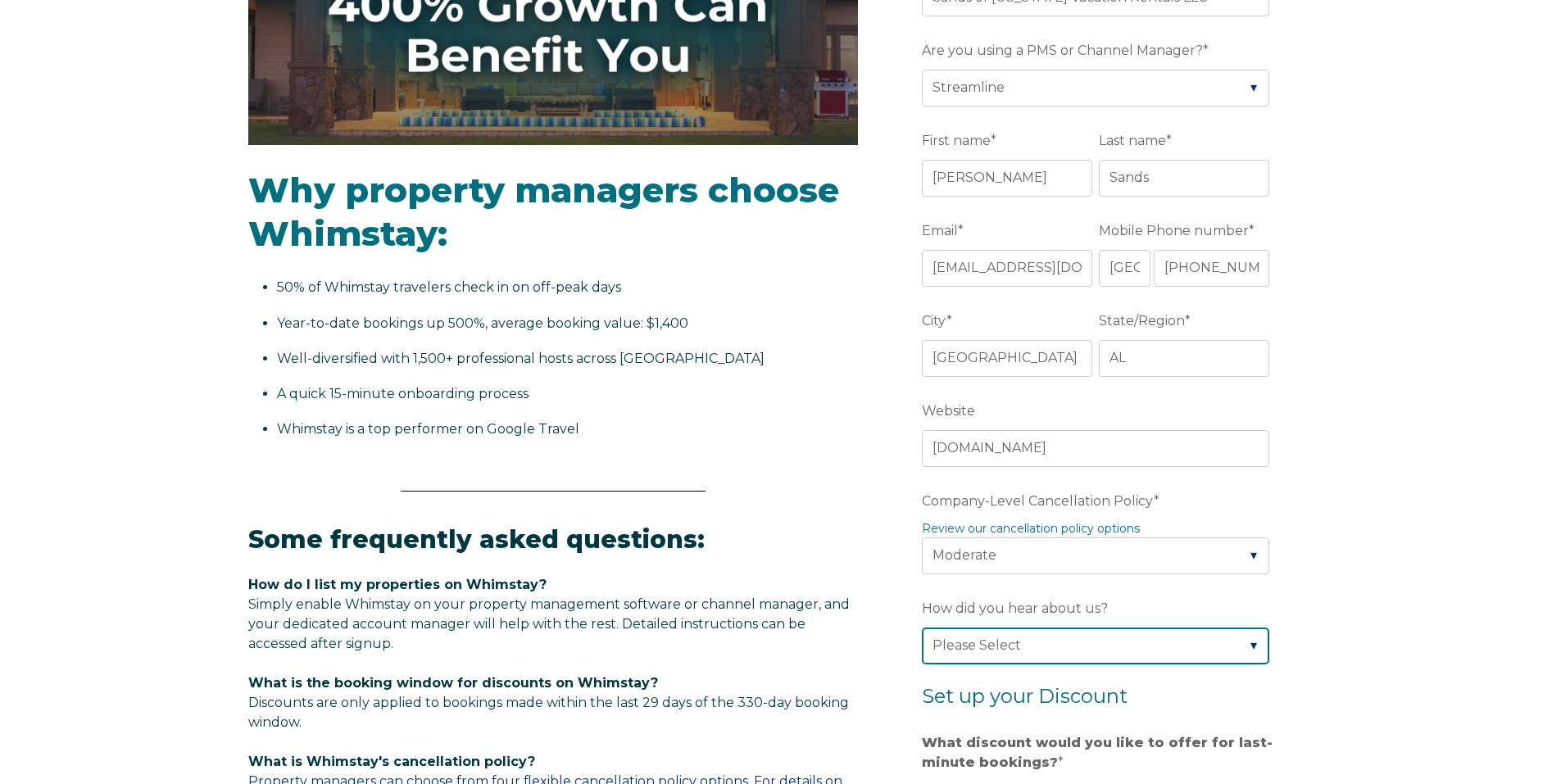
click at [1037, 648] on select "Please Select Found Whimstay through a Google search Spoke to a Whimstay salesp…" at bounding box center [1095, 645] width 348 height 36
select select "Event or Conference"
click at [921, 627] on select "Please Select Found Whimstay through a Google search Spoke to a Whimstay salesp…" at bounding box center [1095, 645] width 348 height 36
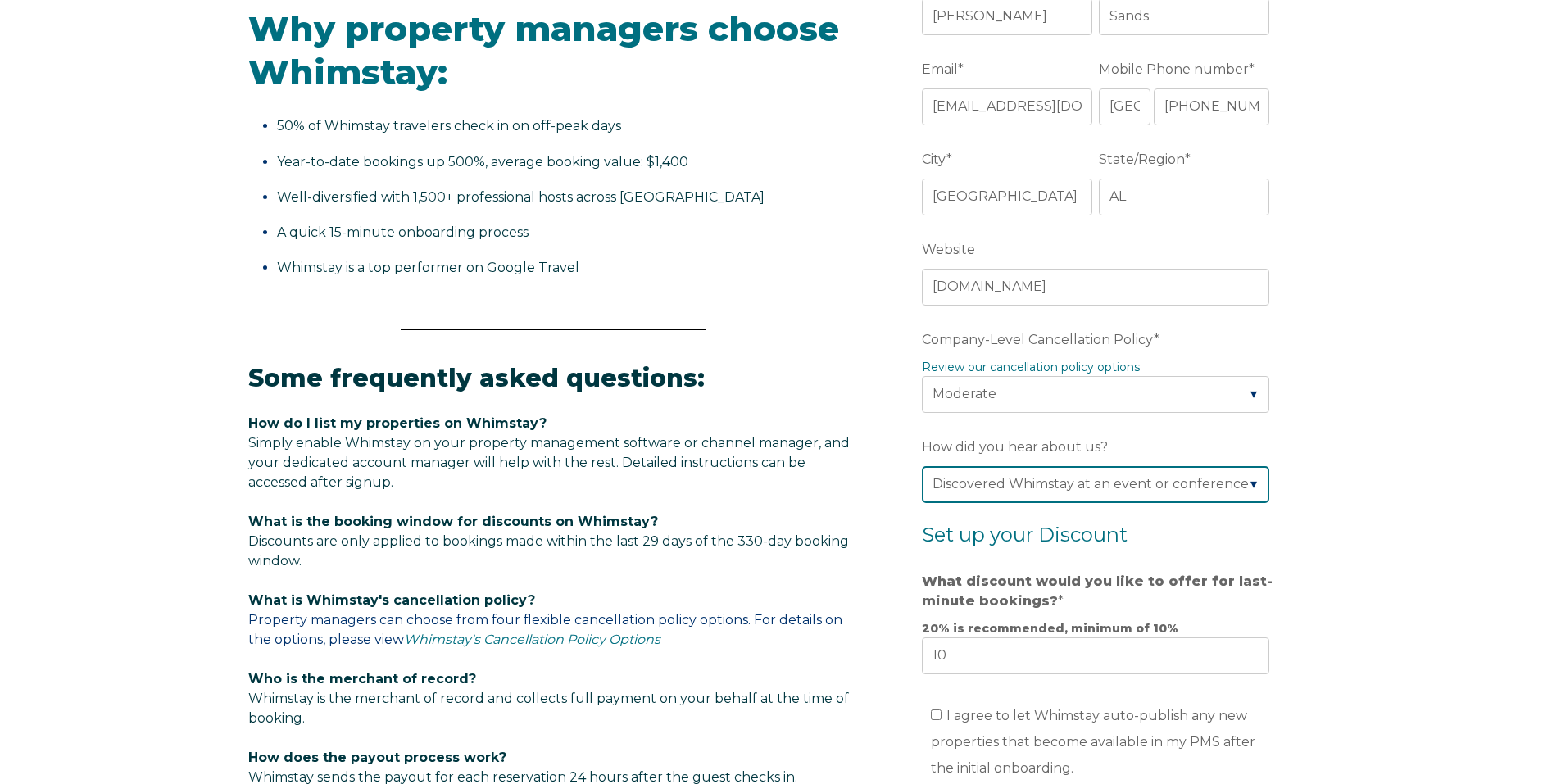
scroll to position [753, 0]
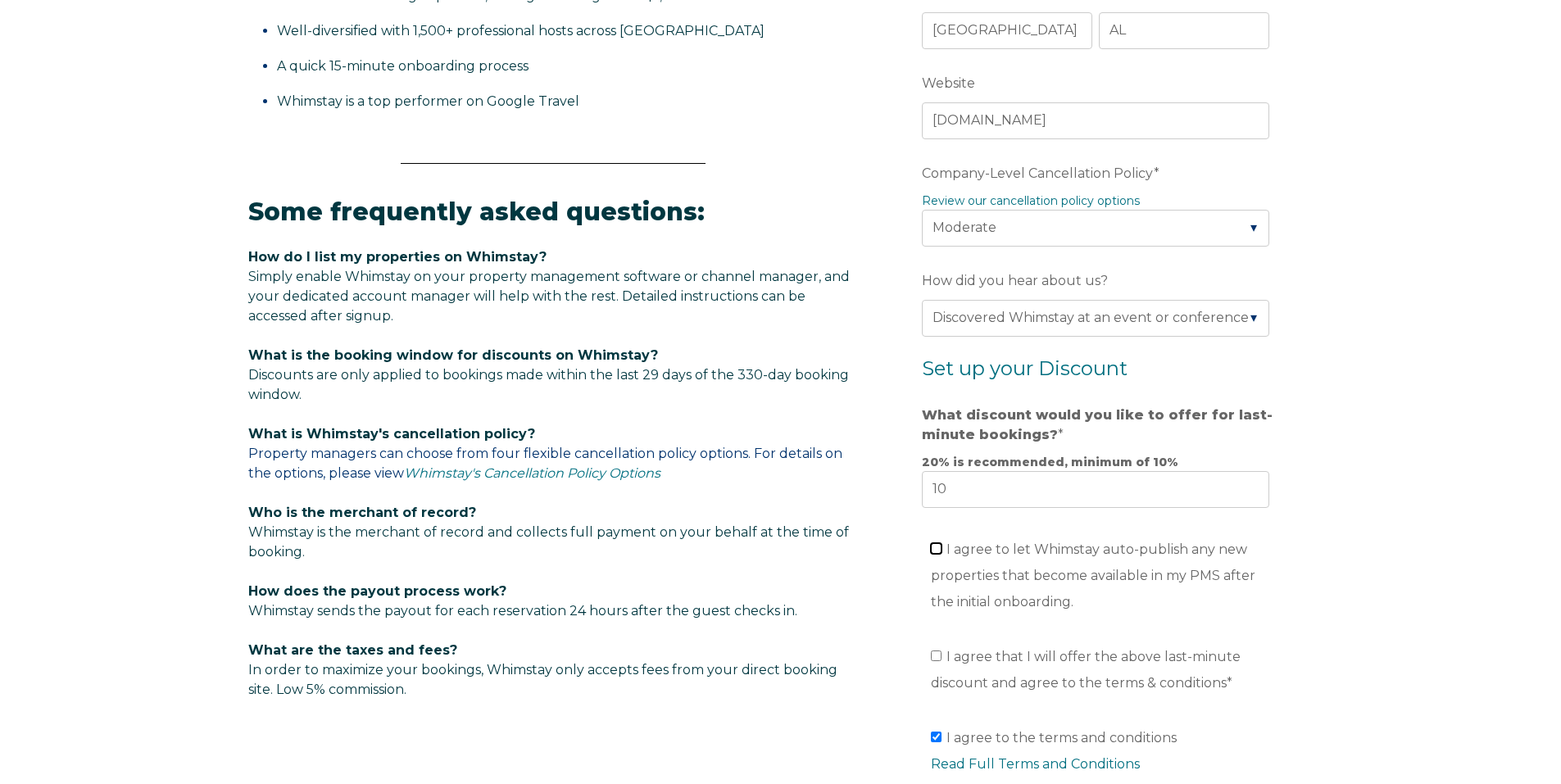
click at [937, 548] on input "I agree to let Whimstay auto-publish any new properties that become available i…" at bounding box center [936, 548] width 11 height 11
checkbox input "true"
click at [936, 652] on input "I agree that I will offer the above last-minute discount and agree to the terms…" at bounding box center [936, 655] width 11 height 11
checkbox input "true"
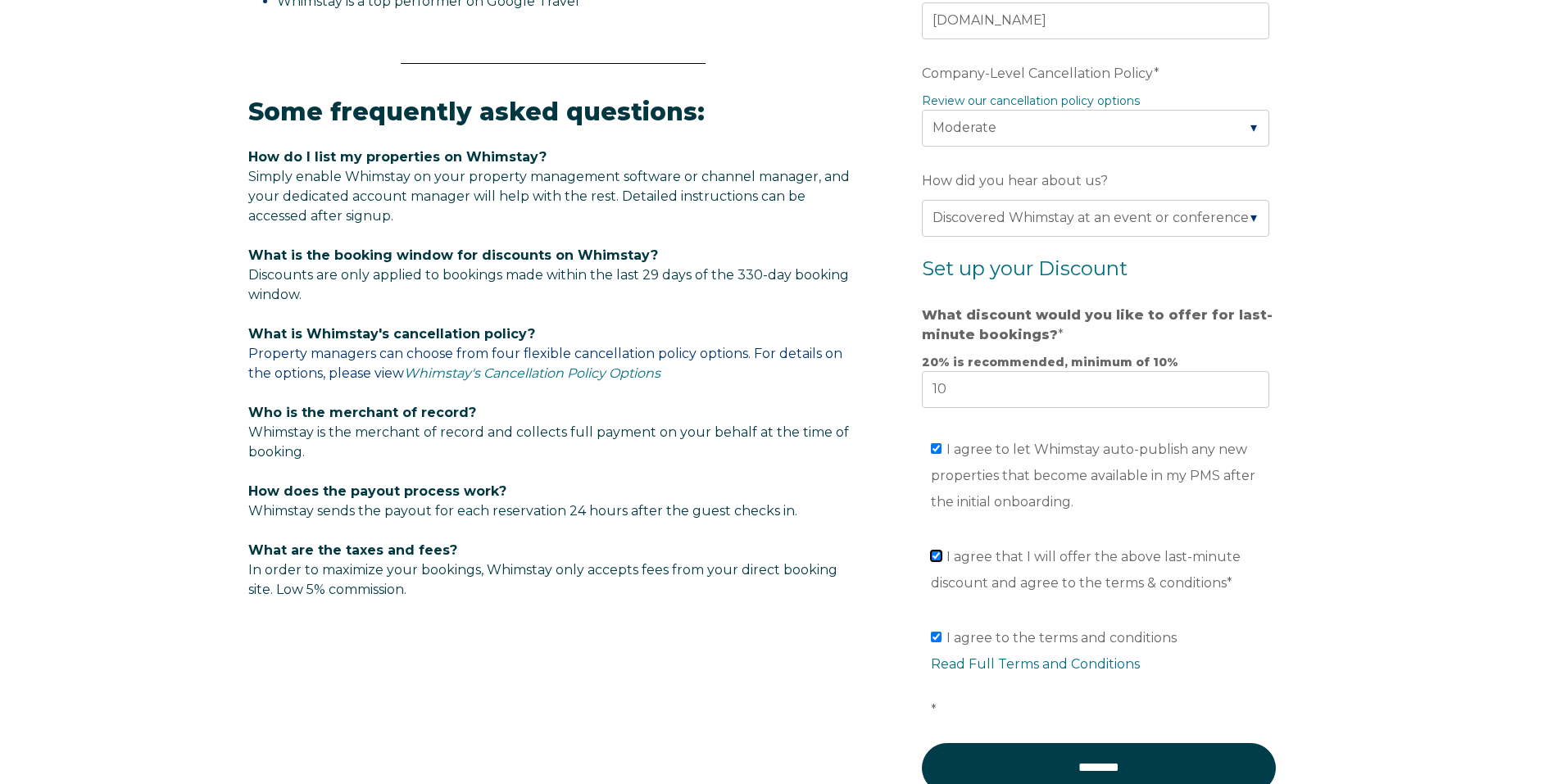
scroll to position [1081, 0]
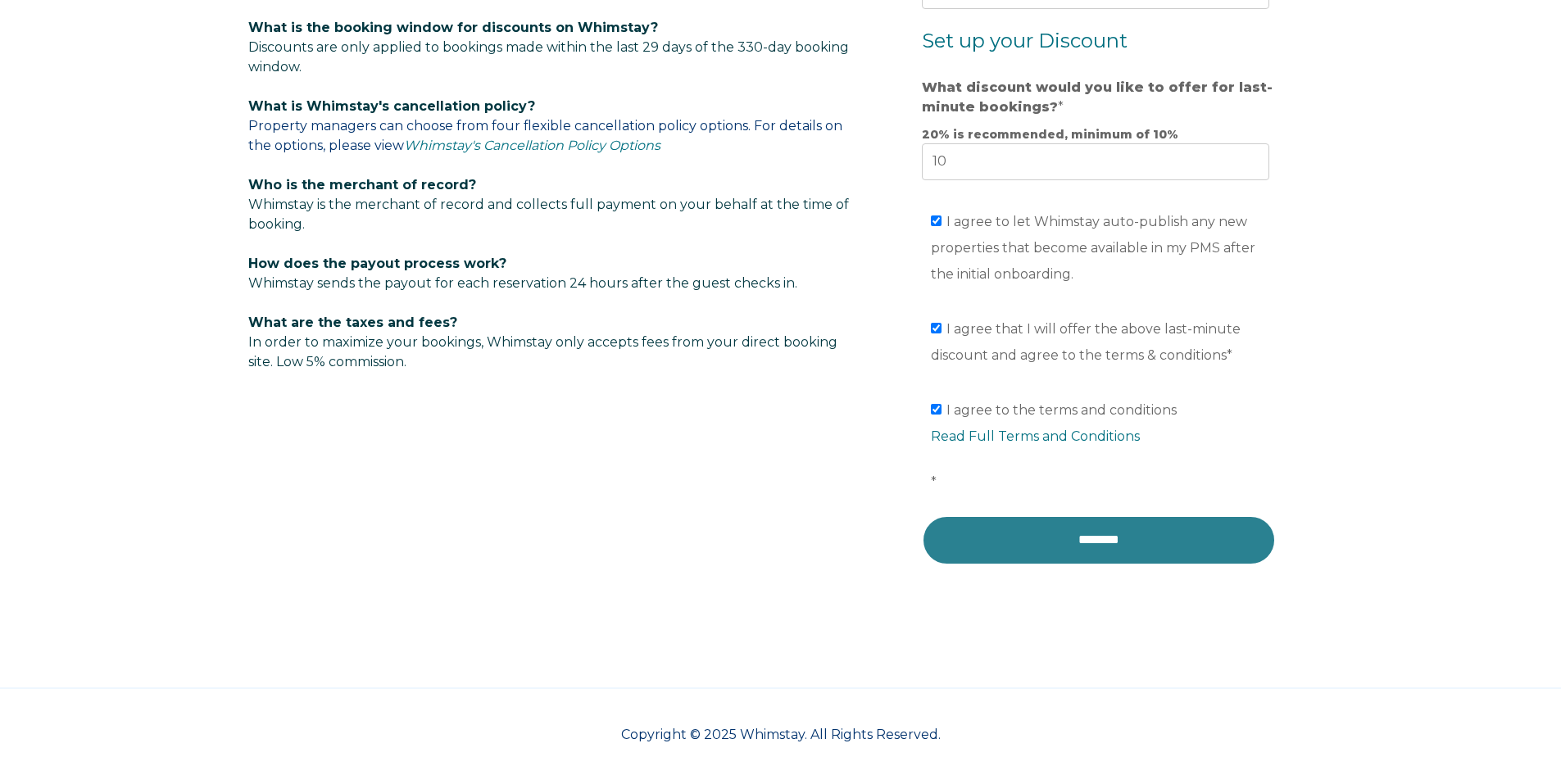
click at [1126, 542] on input "********" at bounding box center [1098, 539] width 354 height 49
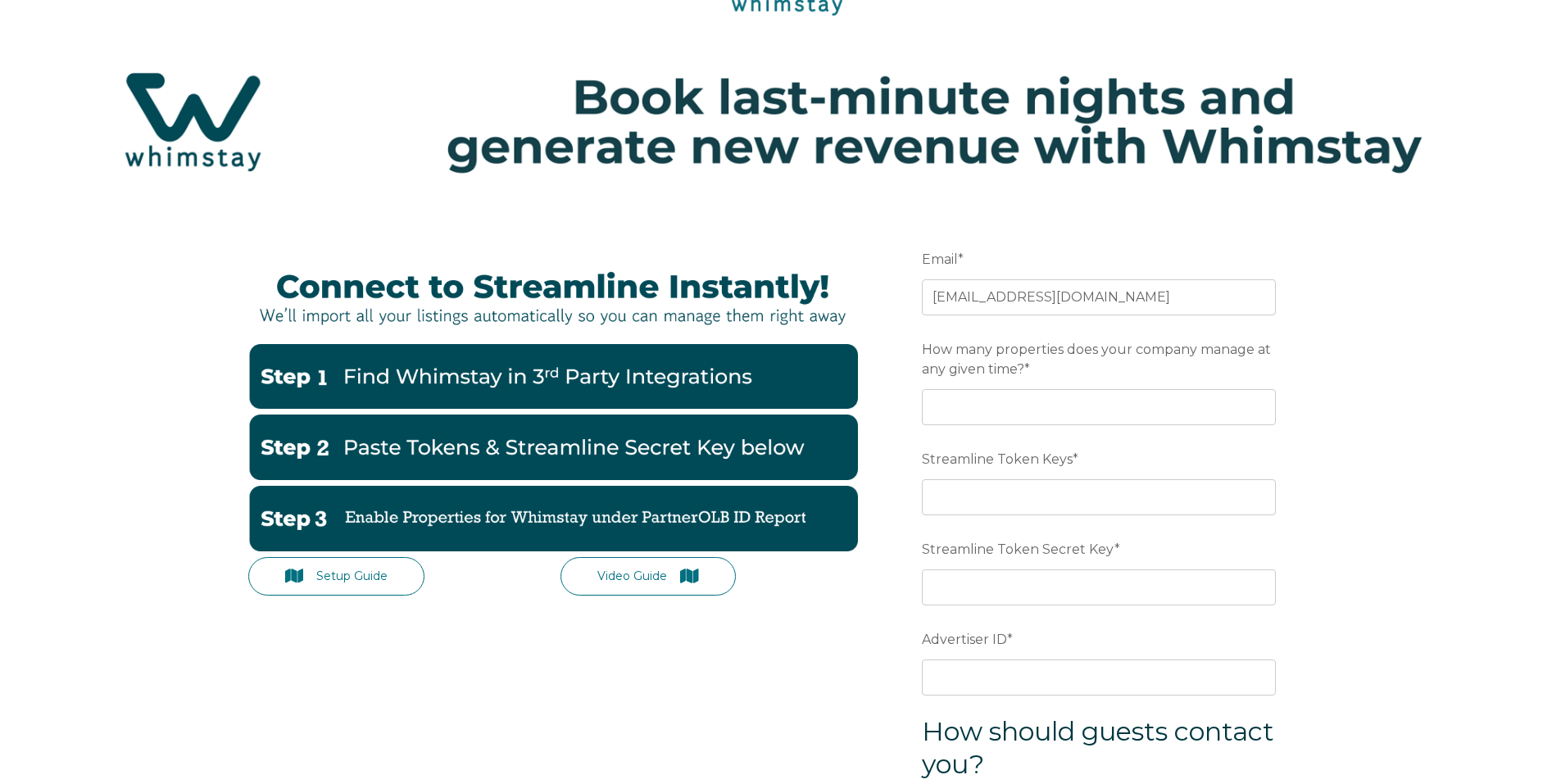
scroll to position [82, 0]
